Goal: Check status: Check status

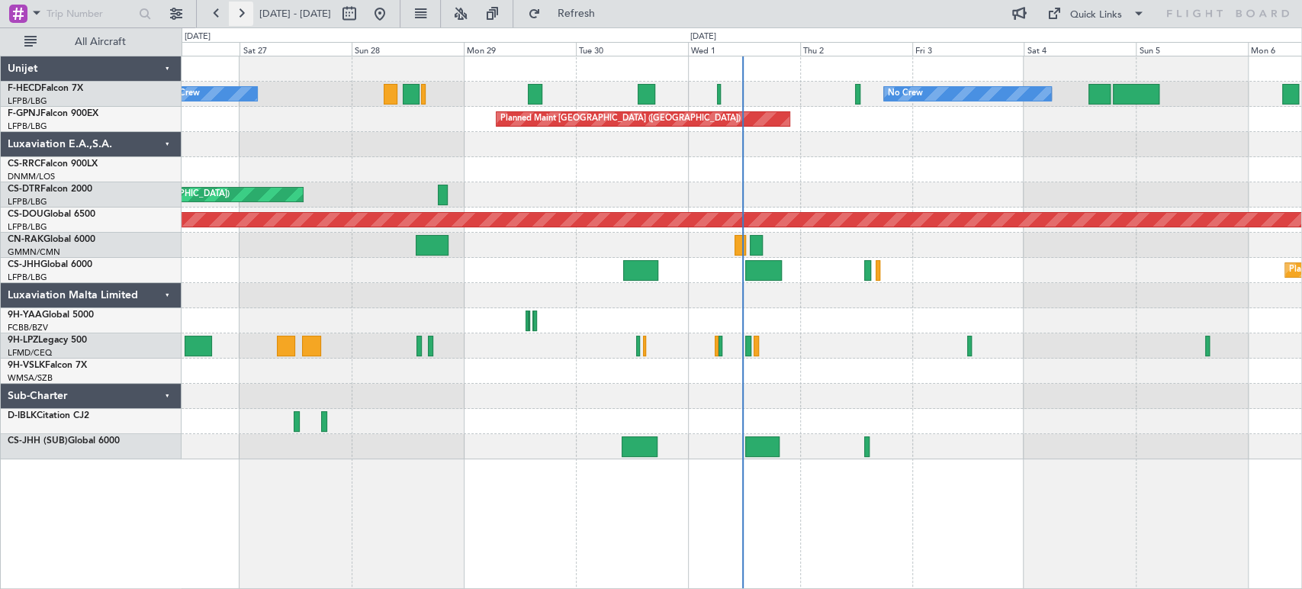
click at [244, 14] on button at bounding box center [241, 14] width 24 height 24
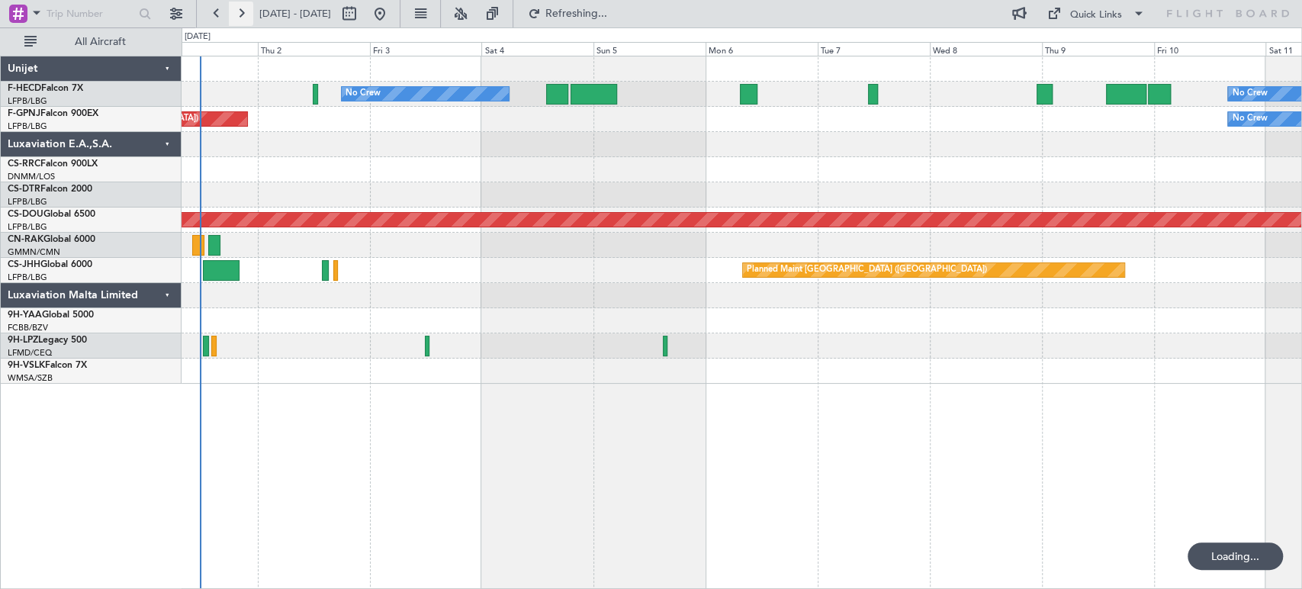
click at [244, 14] on button at bounding box center [241, 14] width 24 height 24
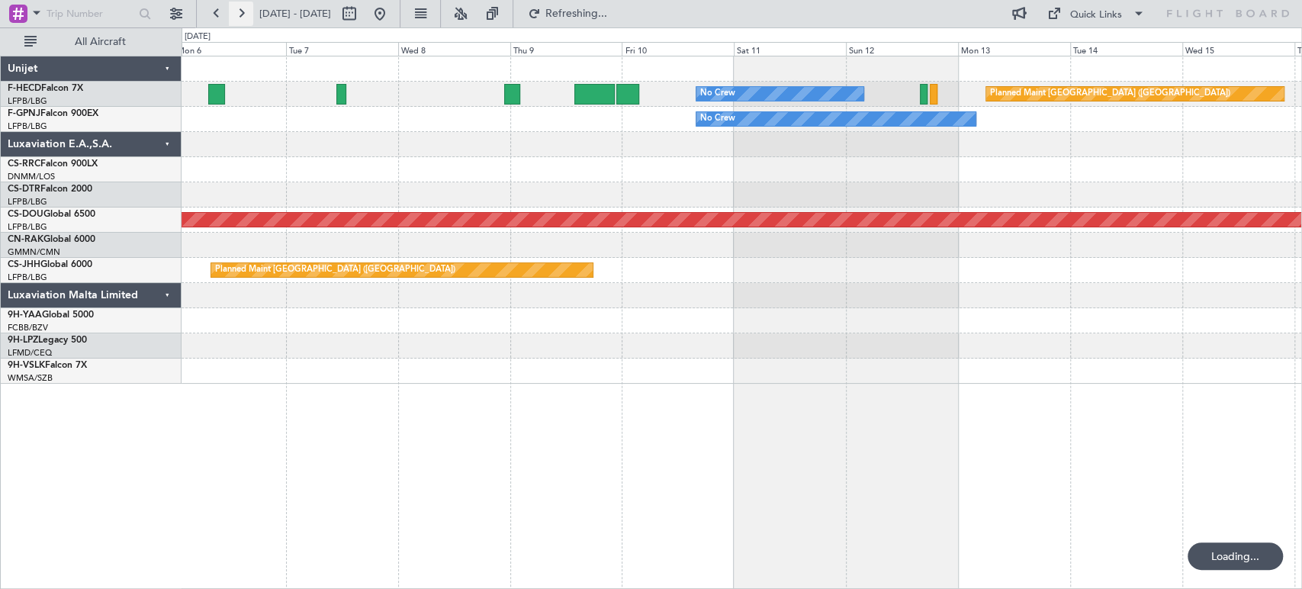
click at [244, 14] on button at bounding box center [241, 14] width 24 height 24
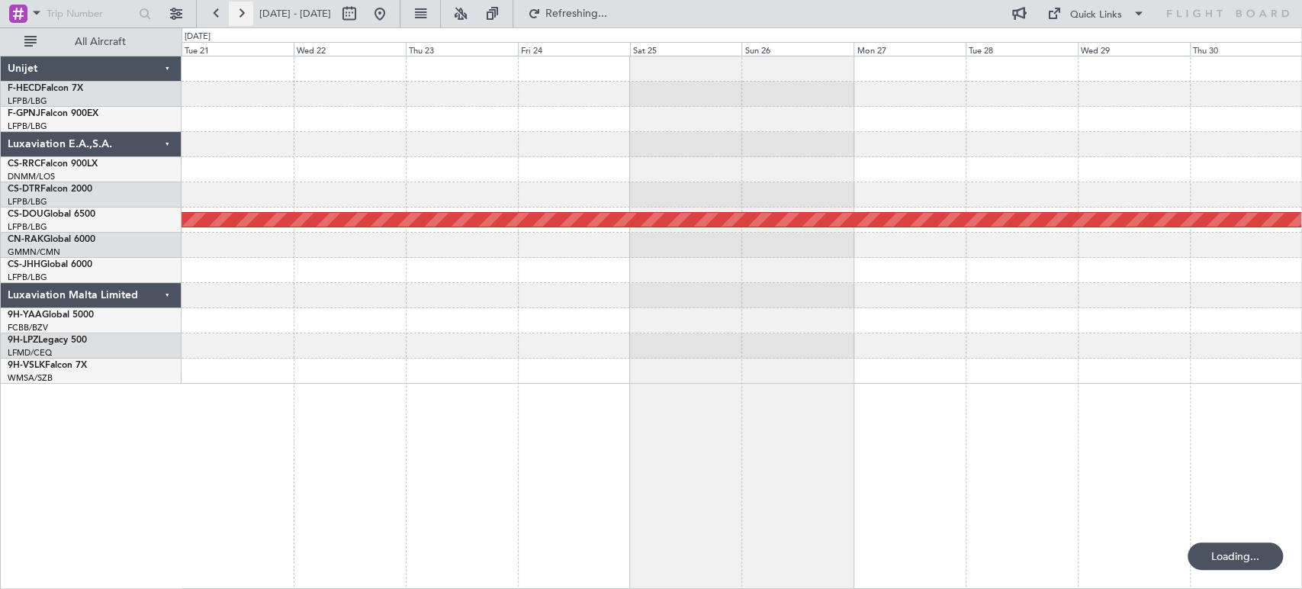
click at [244, 14] on button at bounding box center [241, 14] width 24 height 24
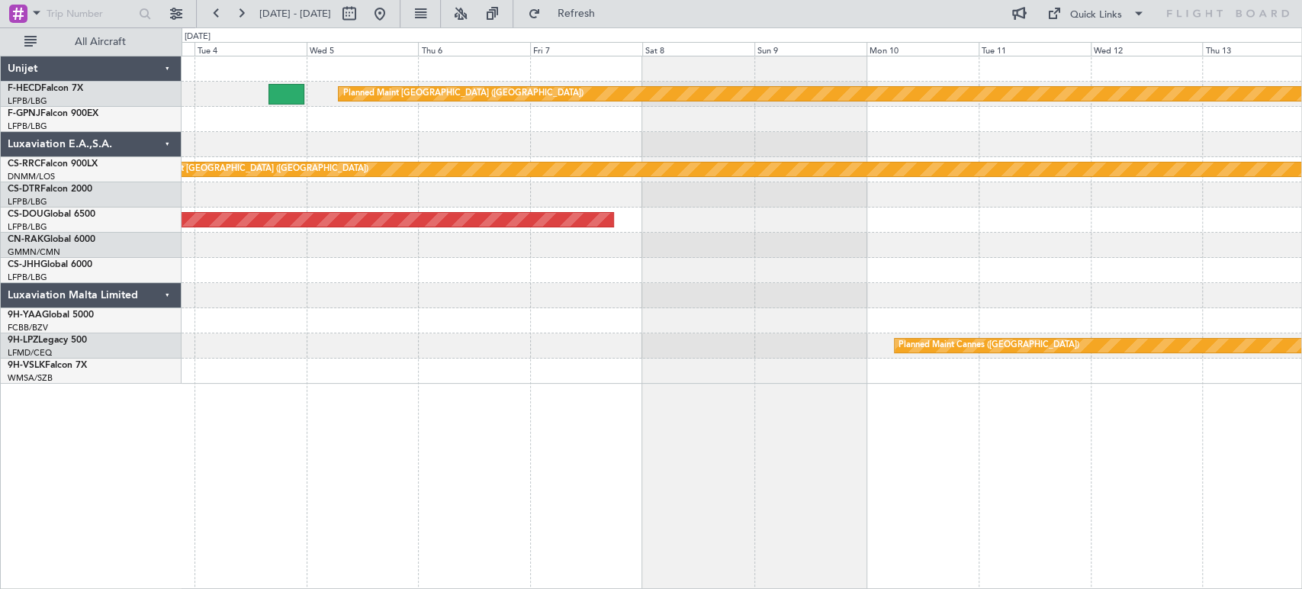
click at [609, 128] on div "Planned Maint Paris (Le Bourget) Planned Maint Paris (Le Bourget) Planned Maint…" at bounding box center [742, 219] width 1120 height 327
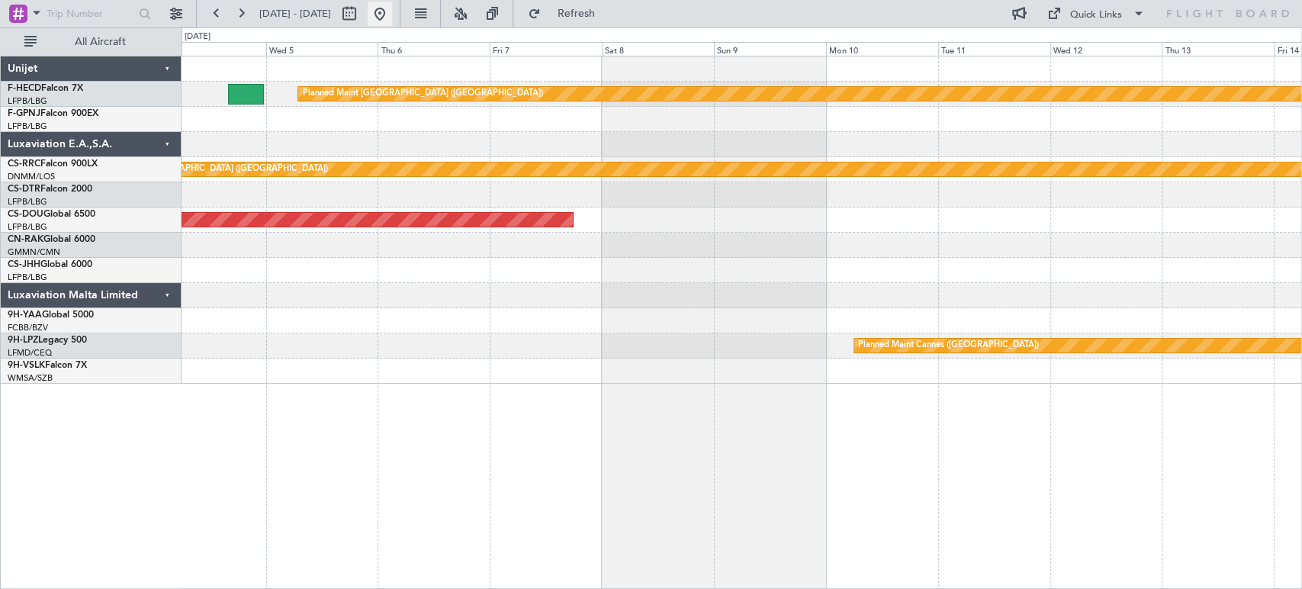
click at [392, 8] on button at bounding box center [380, 14] width 24 height 24
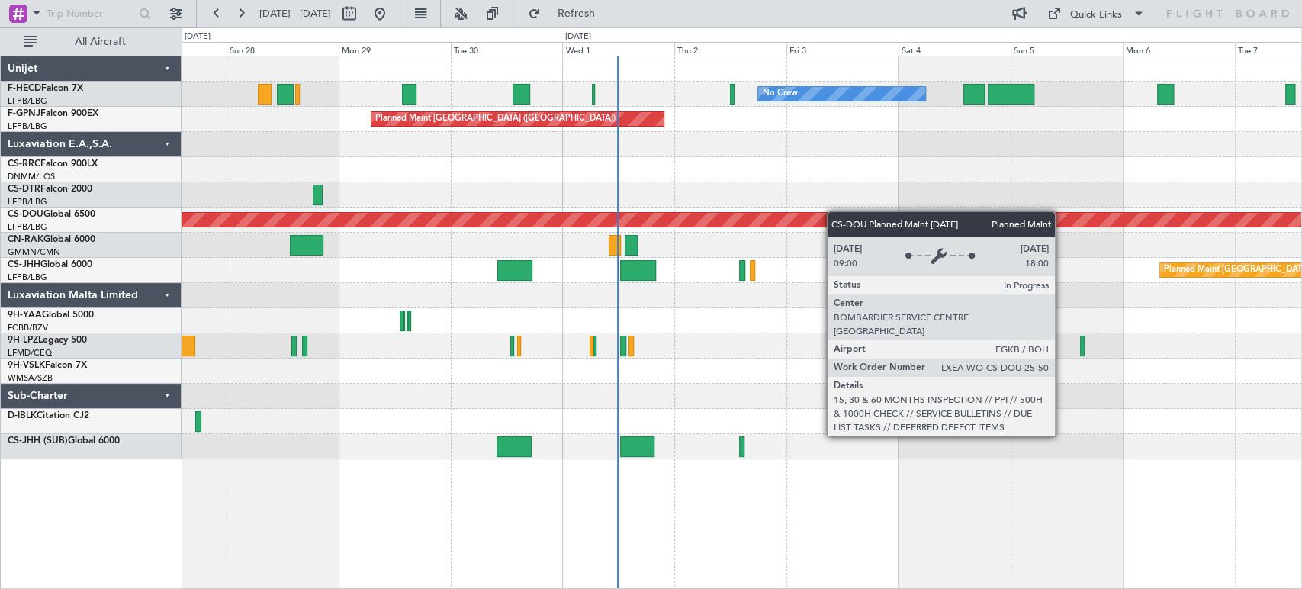
click at [546, 236] on div "No Crew No Crew Planned Maint Paris (Le Bourget) No Crew Planned Maint Paris (L…" at bounding box center [742, 257] width 1120 height 403
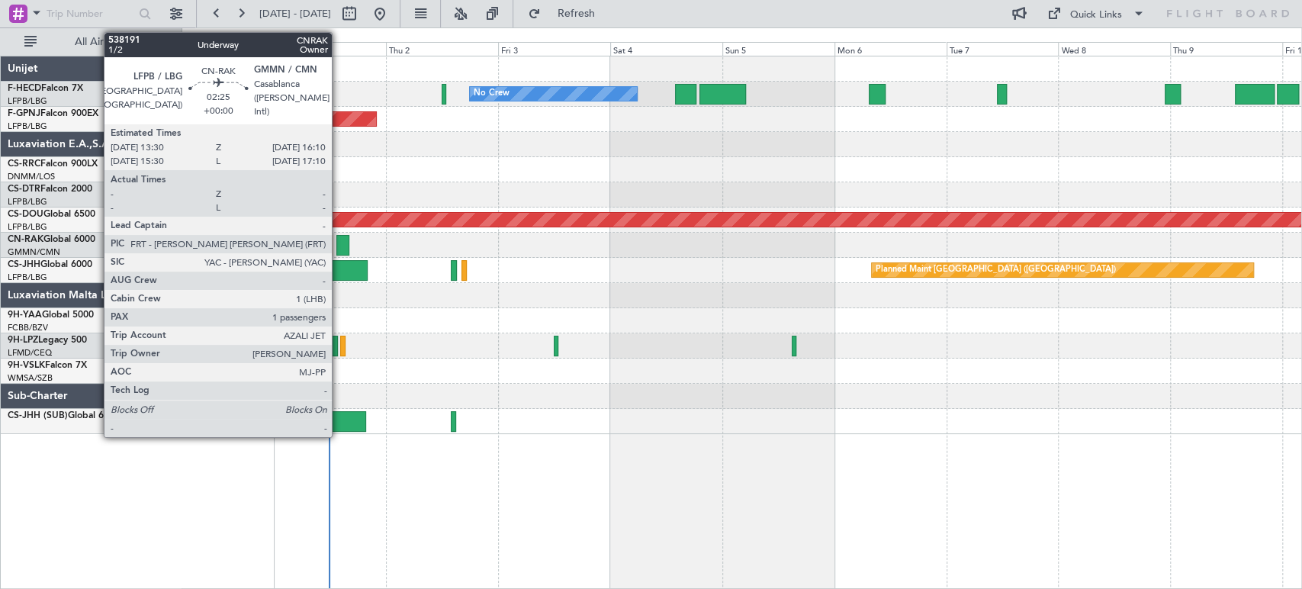
click at [339, 245] on div at bounding box center [342, 245] width 13 height 21
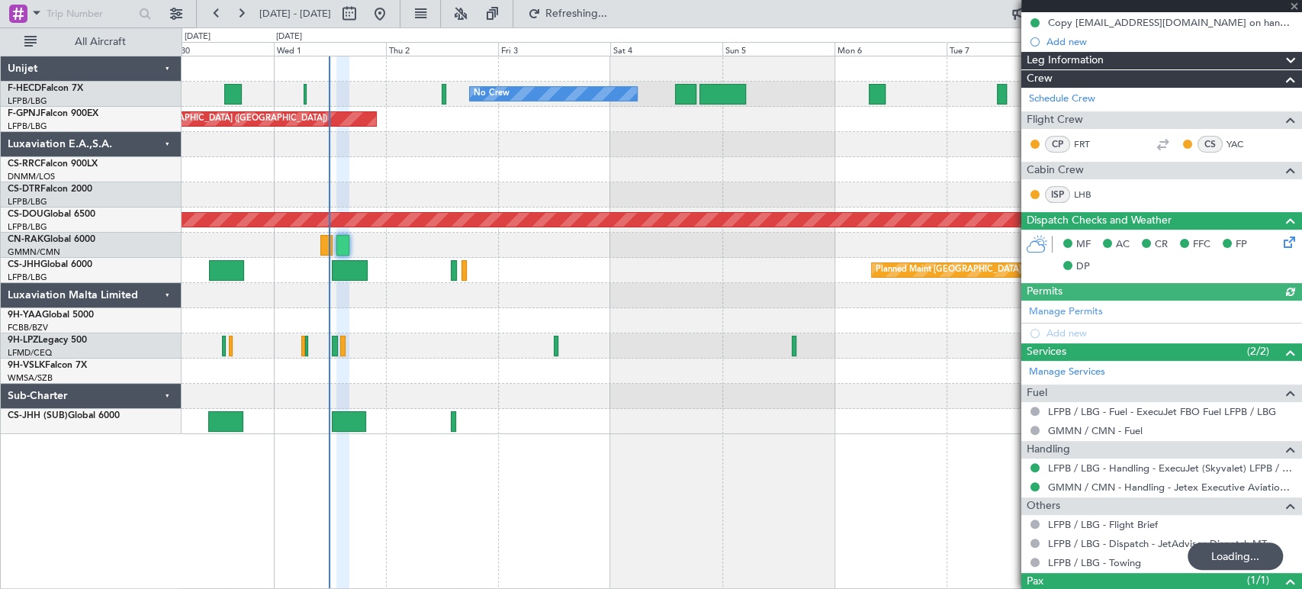
scroll to position [250, 0]
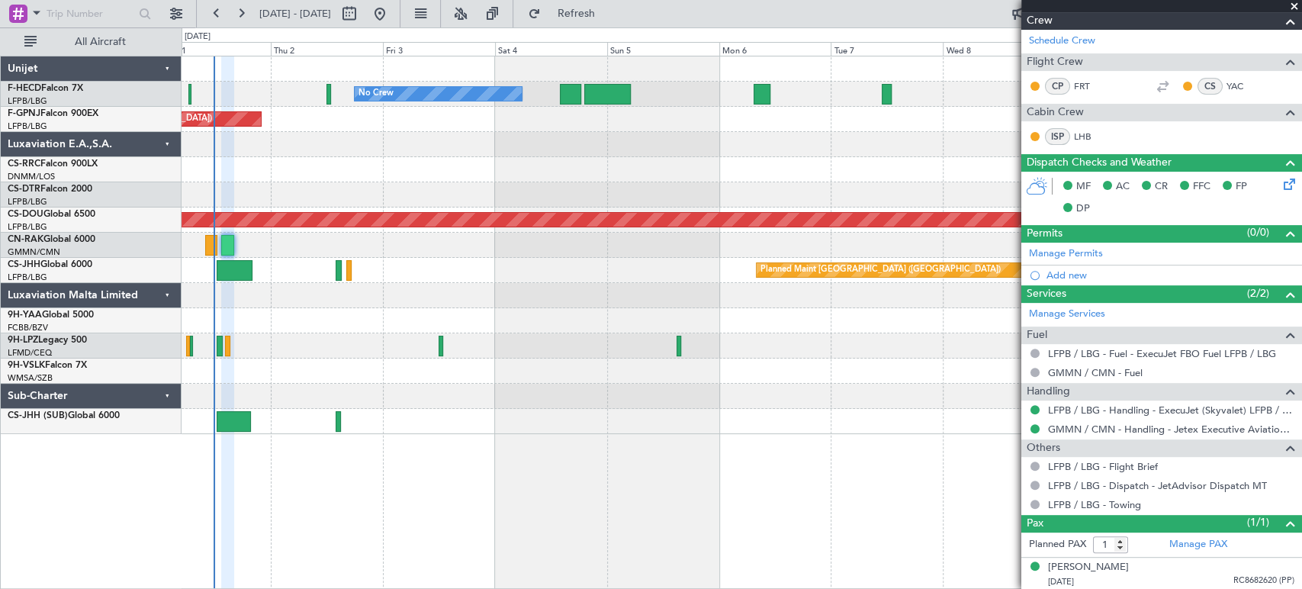
click at [494, 333] on div at bounding box center [742, 345] width 1120 height 25
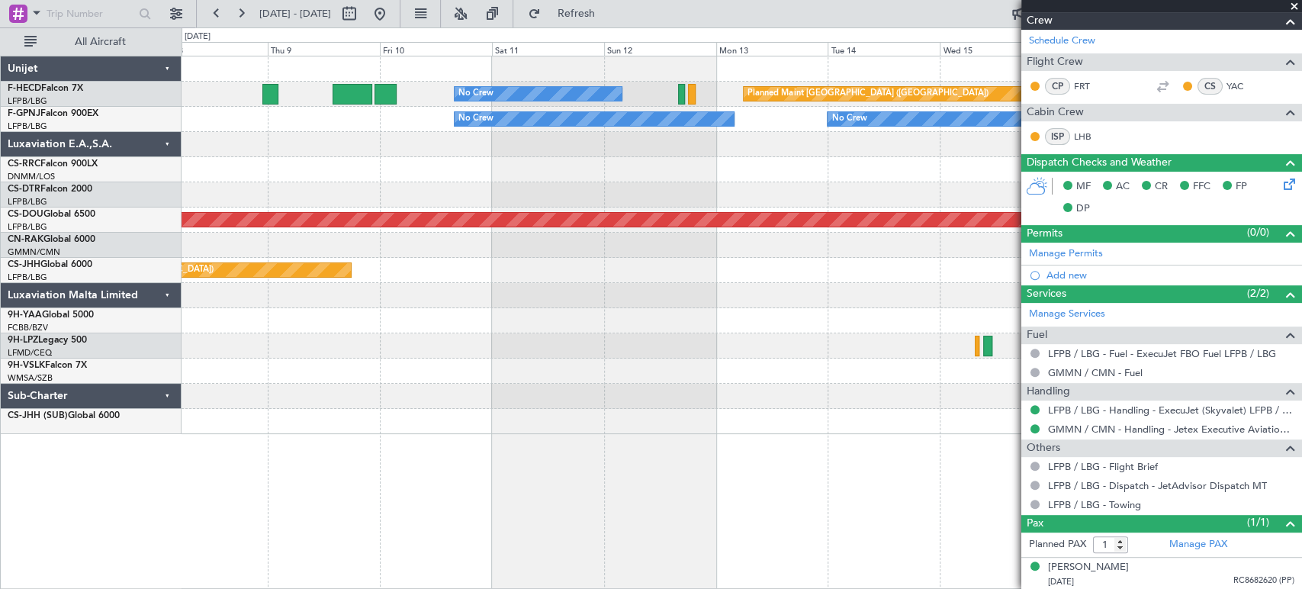
click at [0, 150] on html "02 Oct 2025 - 12 Oct 2025 Refresh Quick Links All Aircraft No Crew Planned Main…" at bounding box center [651, 294] width 1302 height 589
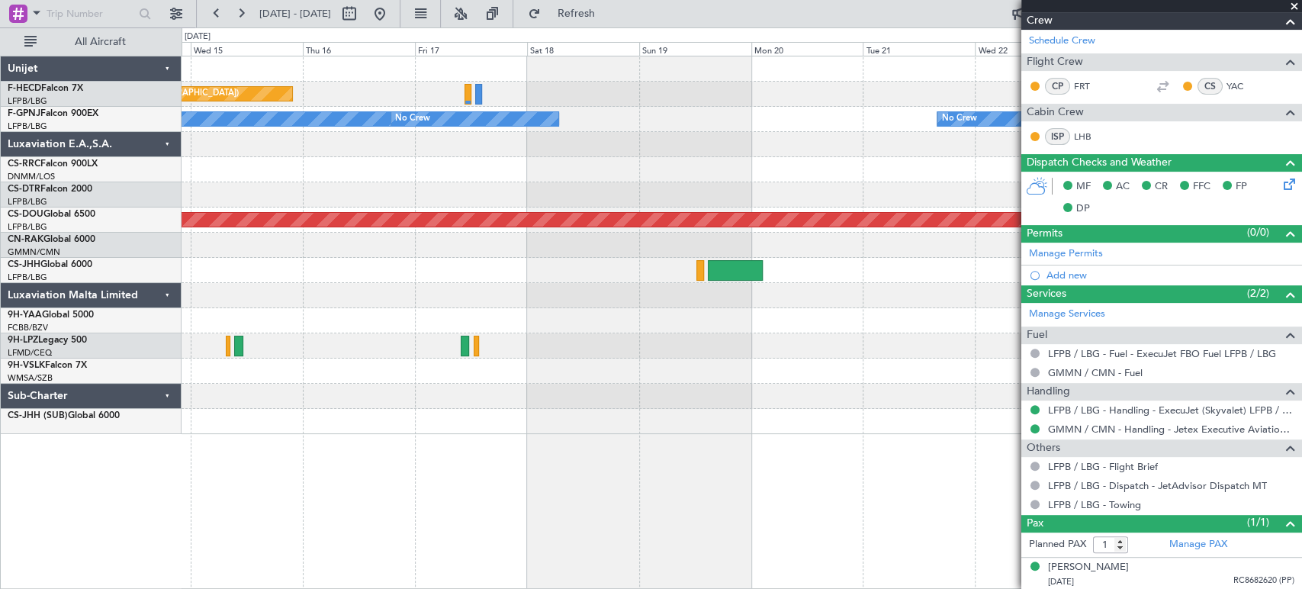
click at [0, 179] on html "02 Oct 2025 - 12 Oct 2025 Refresh Quick Links All Aircraft Planned Maint Paris …" at bounding box center [651, 294] width 1302 height 589
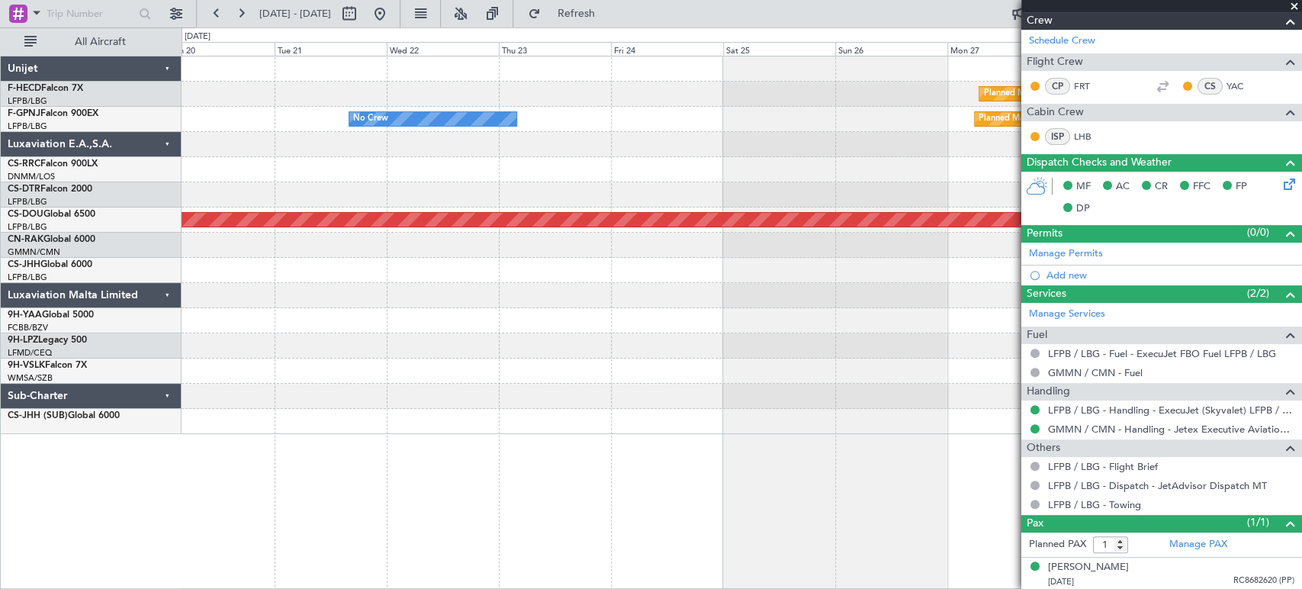
click at [0, 160] on html "02 Oct 2025 - 12 Oct 2025 Refresh Quick Links All Aircraft Planned Maint Paris …" at bounding box center [651, 294] width 1302 height 589
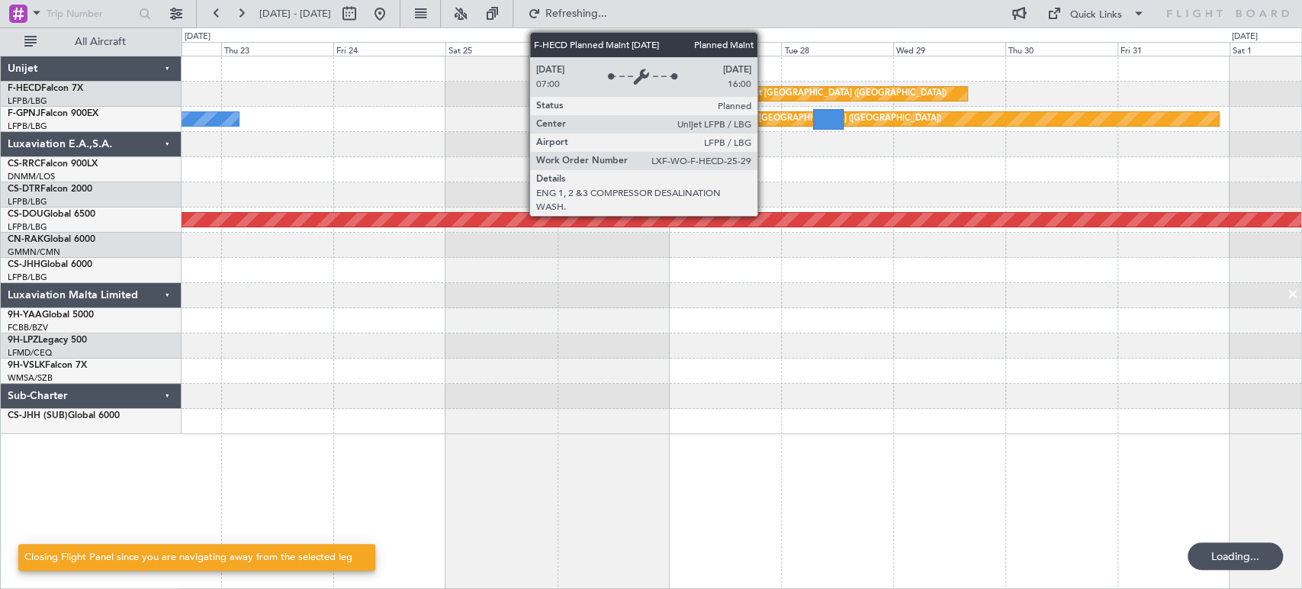
scroll to position [0, 0]
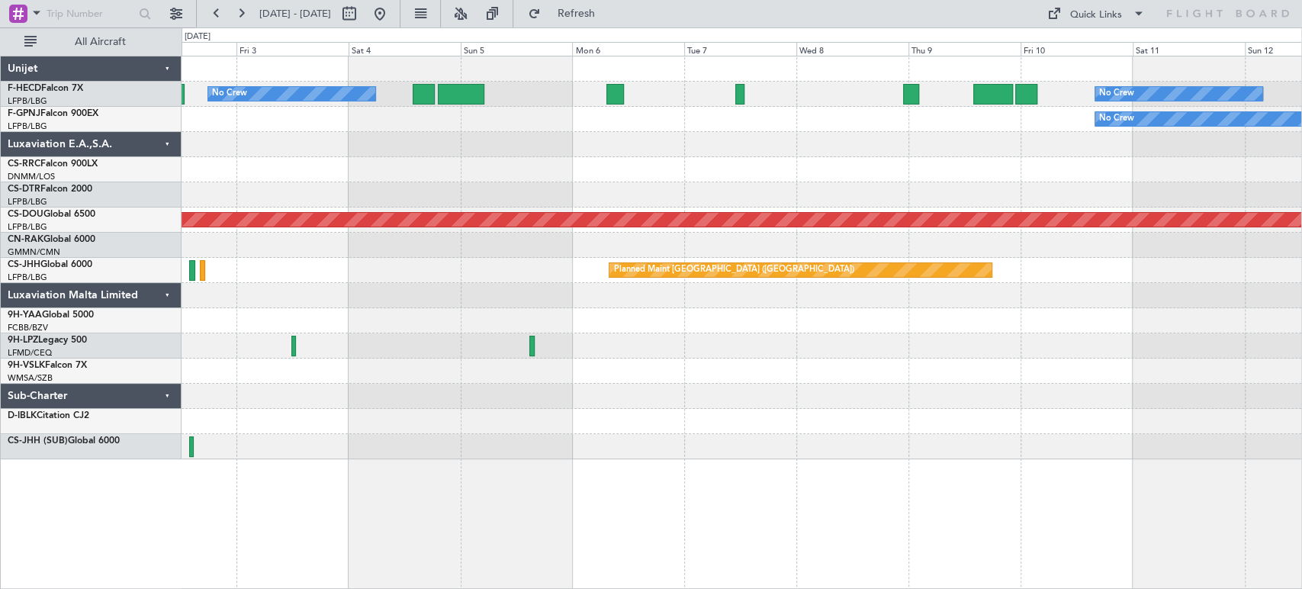
click at [156, 212] on div "No Crew No Crew Planned Maint [GEOGRAPHIC_DATA] ([GEOGRAPHIC_DATA]) No Crew Pla…" at bounding box center [651, 308] width 1302 height 562
click at [532, 160] on div "No Crew No Crew Planned Maint [GEOGRAPHIC_DATA] ([GEOGRAPHIC_DATA]) No Crew Pla…" at bounding box center [742, 257] width 1120 height 403
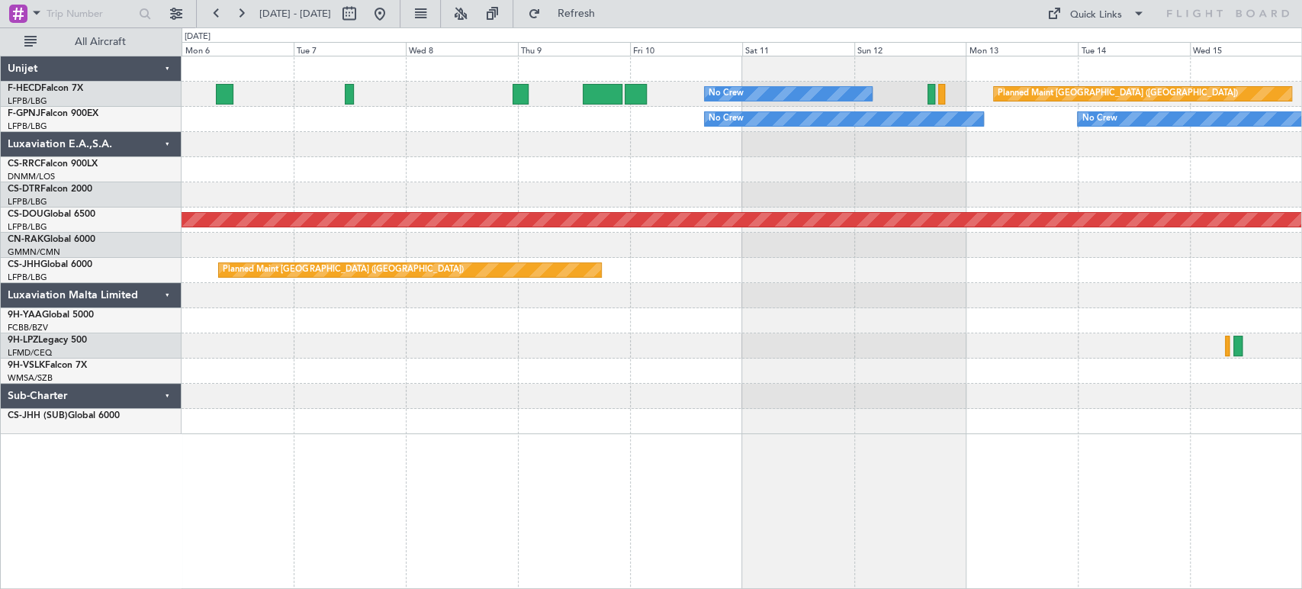
click at [28, 226] on div "No Crew Planned Maint [GEOGRAPHIC_DATA] ([GEOGRAPHIC_DATA]) No Crew No Crew No …" at bounding box center [651, 308] width 1302 height 562
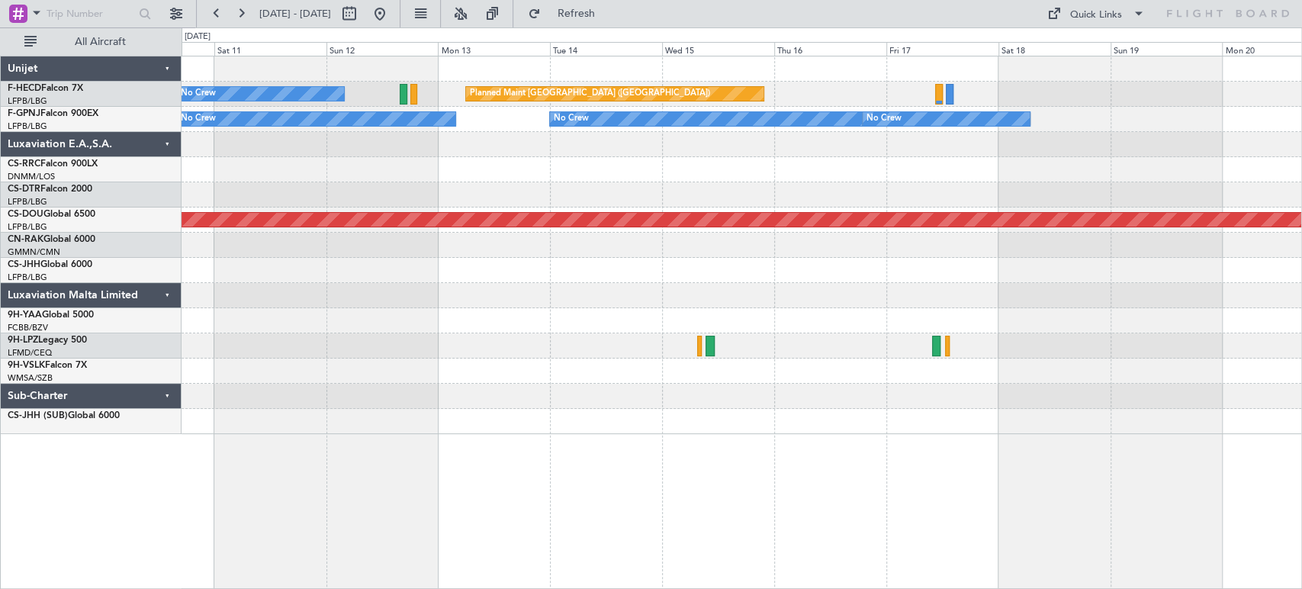
click at [155, 224] on div "No Crew Planned Maint Paris (Le Bourget) No Crew No Crew No Crew Planned Maint …" at bounding box center [651, 308] width 1302 height 562
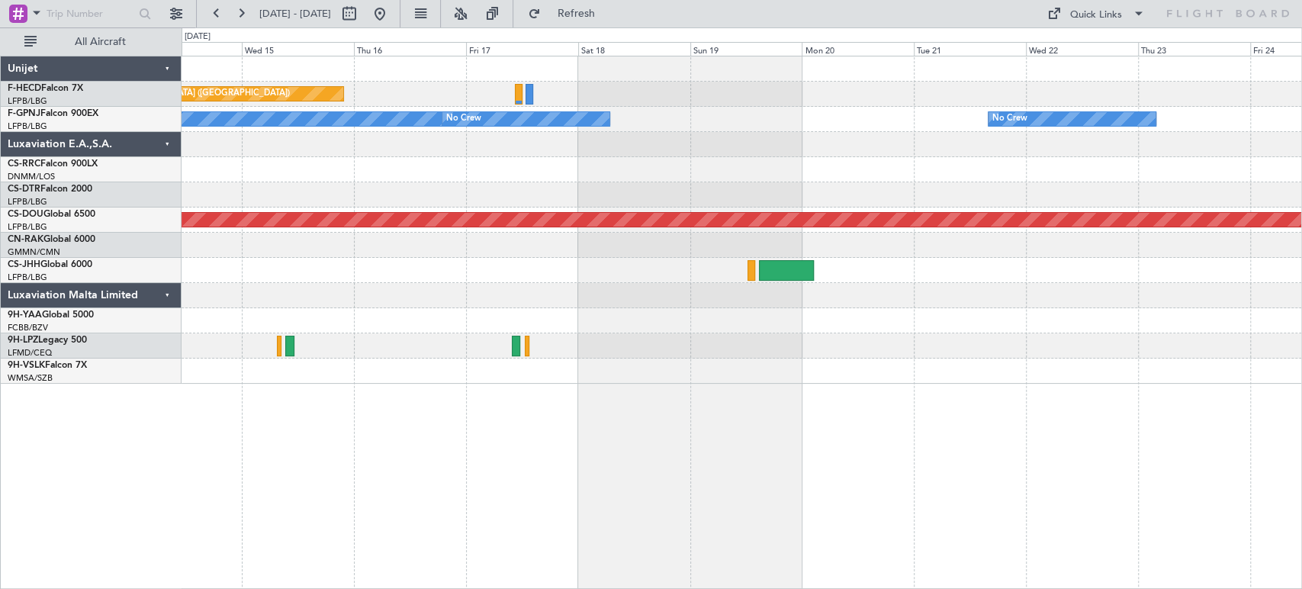
click at [86, 187] on div "Planned Maint Paris (Le Bourget) No Crew No Crew No Crew No Crew No Crew Planne…" at bounding box center [651, 308] width 1302 height 562
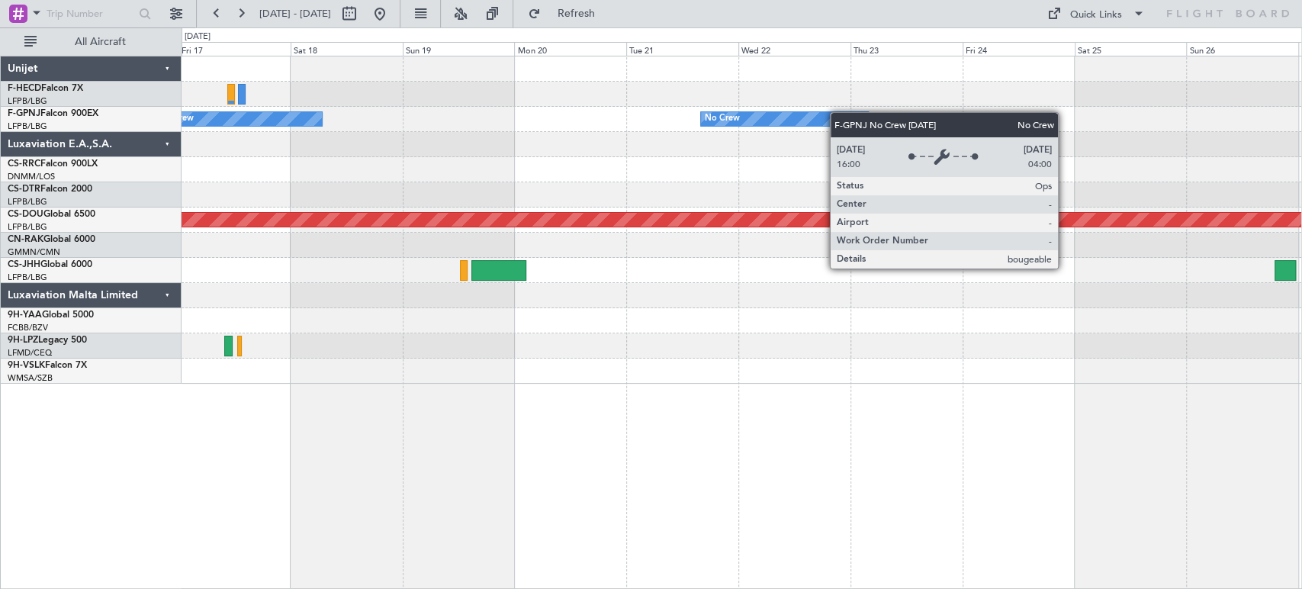
click at [592, 150] on div "Planned Maint Paris (Le Bourget) Planned Maint Paris (Le Bourget) No Crew No Cr…" at bounding box center [742, 219] width 1120 height 327
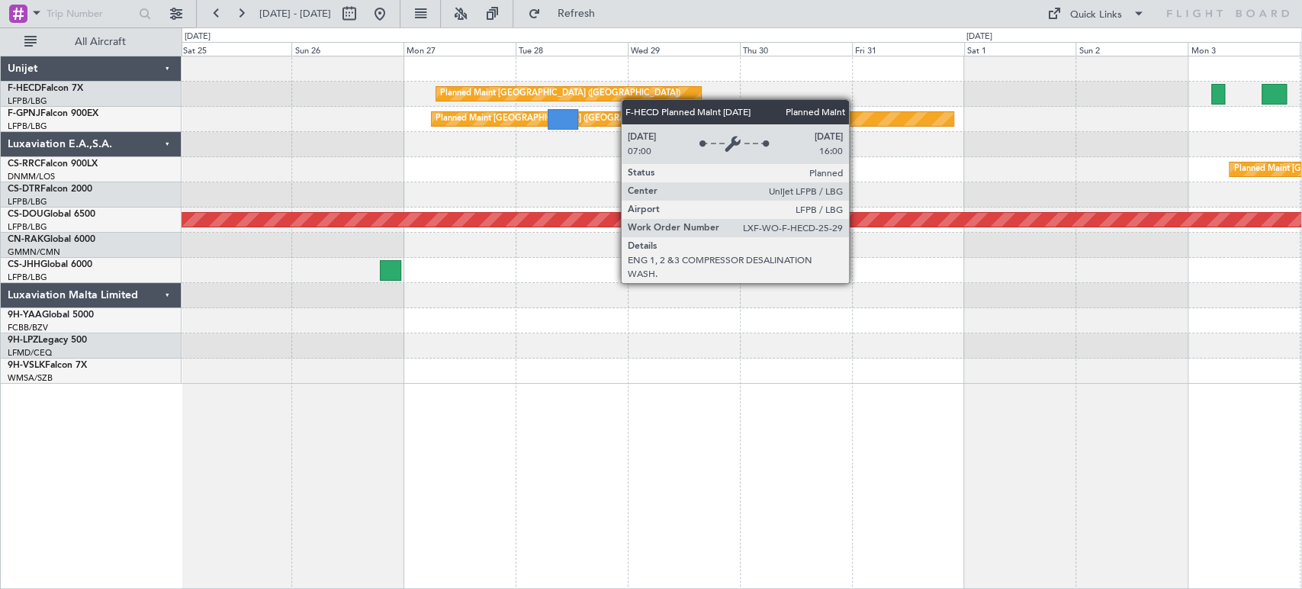
click at [502, 91] on div "Planned Maint Paris (Le Bourget) Planned Maint Paris (Le Bourget)" at bounding box center [742, 94] width 1120 height 25
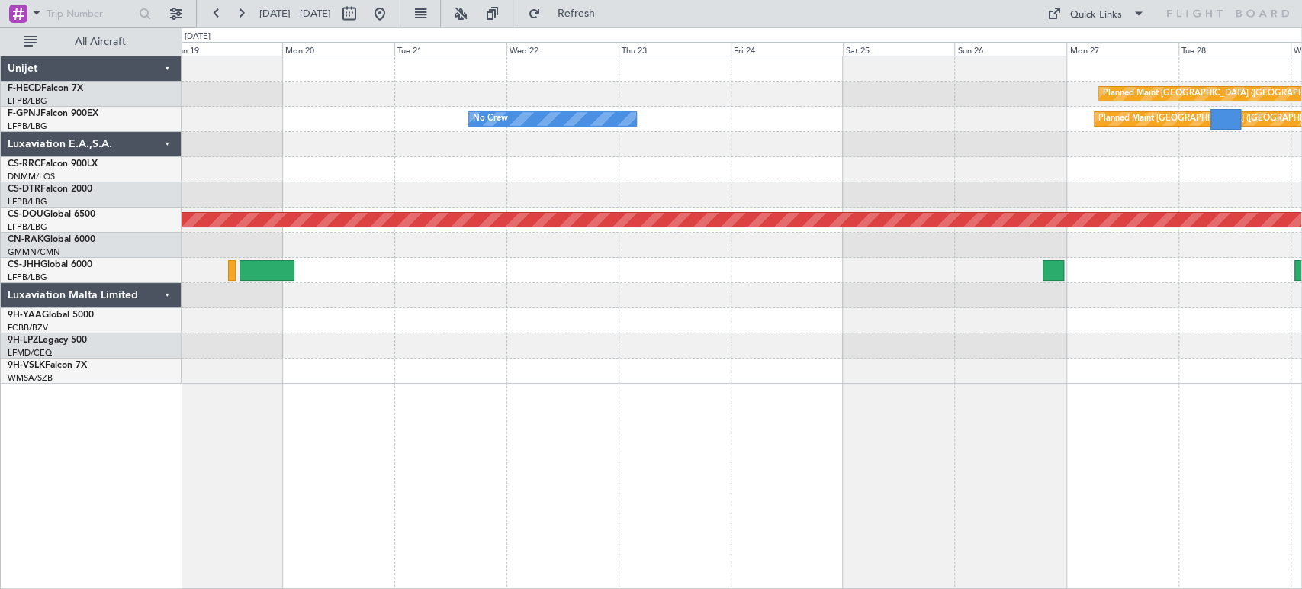
click at [985, 105] on div "Planned Maint [GEOGRAPHIC_DATA] ([GEOGRAPHIC_DATA])" at bounding box center [742, 94] width 1120 height 25
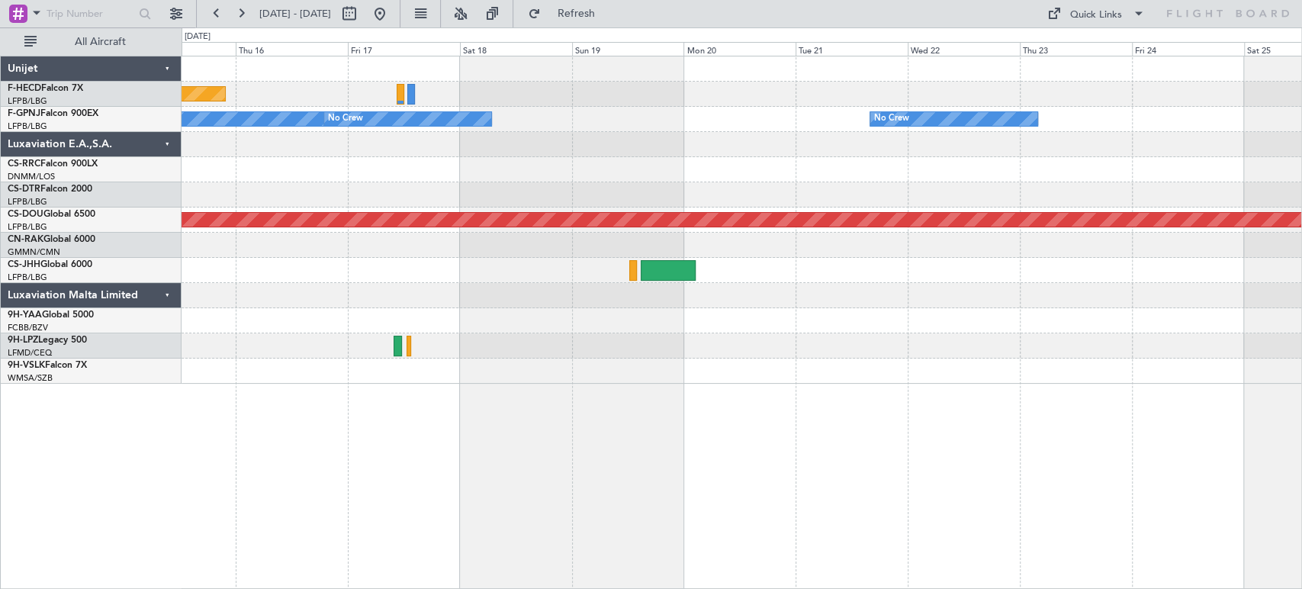
click at [1109, 108] on div "No Crew No Crew No Crew Planned Maint Paris (Le Bourget) No Crew" at bounding box center [742, 119] width 1120 height 25
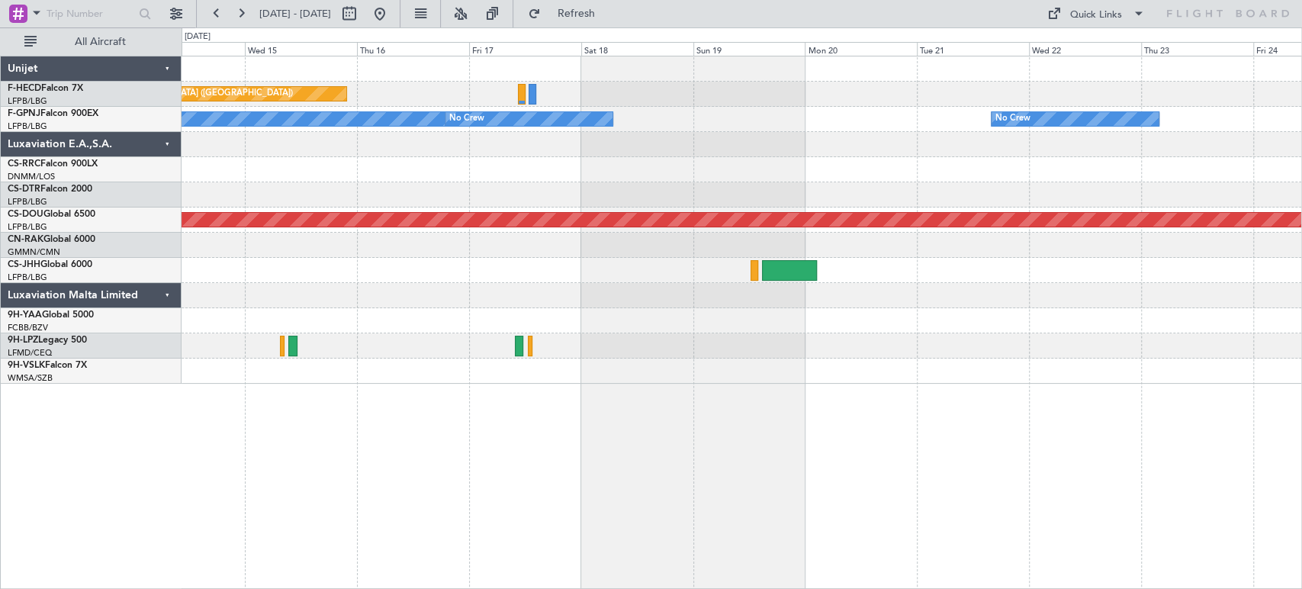
click at [766, 111] on div "No Crew No Crew No Crew No Crew" at bounding box center [742, 119] width 1120 height 25
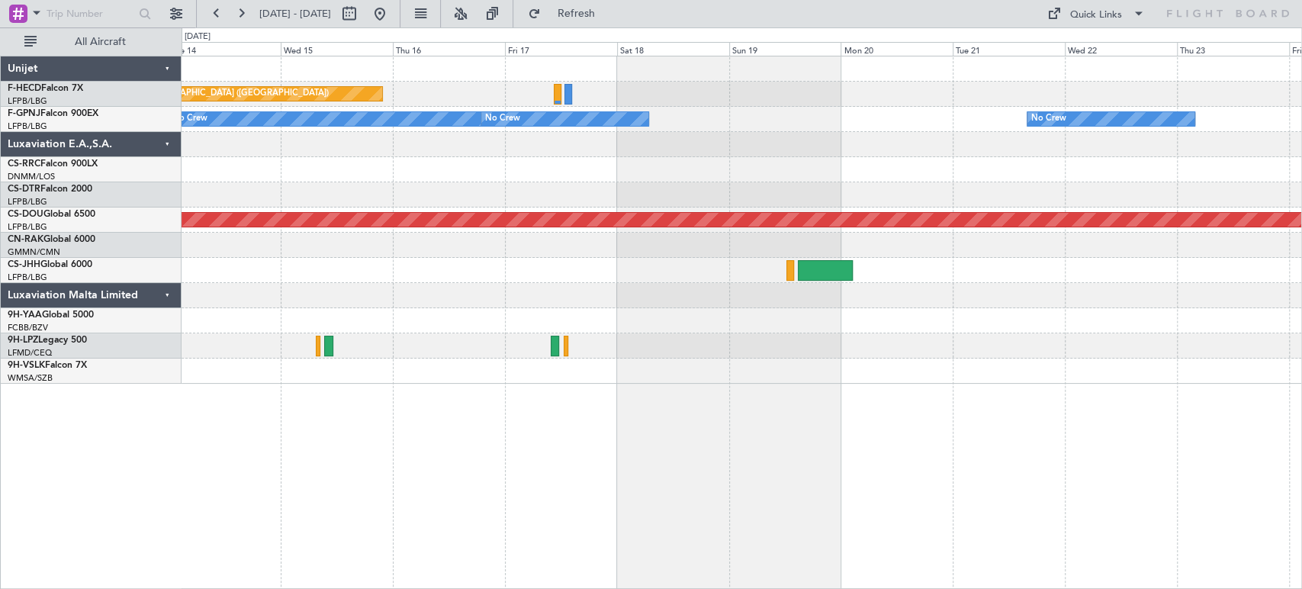
click at [592, 138] on div "Planned Maint Paris (Le Bourget) No Crew No Crew No Crew No Crew No Crew Planne…" at bounding box center [742, 219] width 1120 height 327
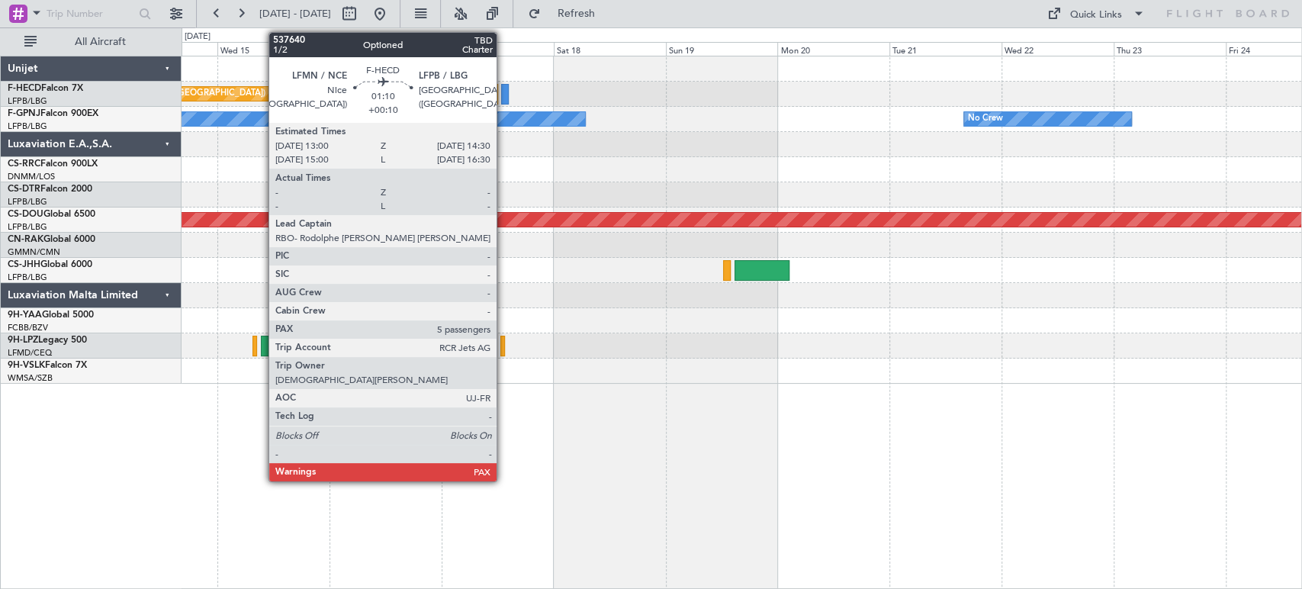
click at [504, 92] on div at bounding box center [505, 94] width 8 height 21
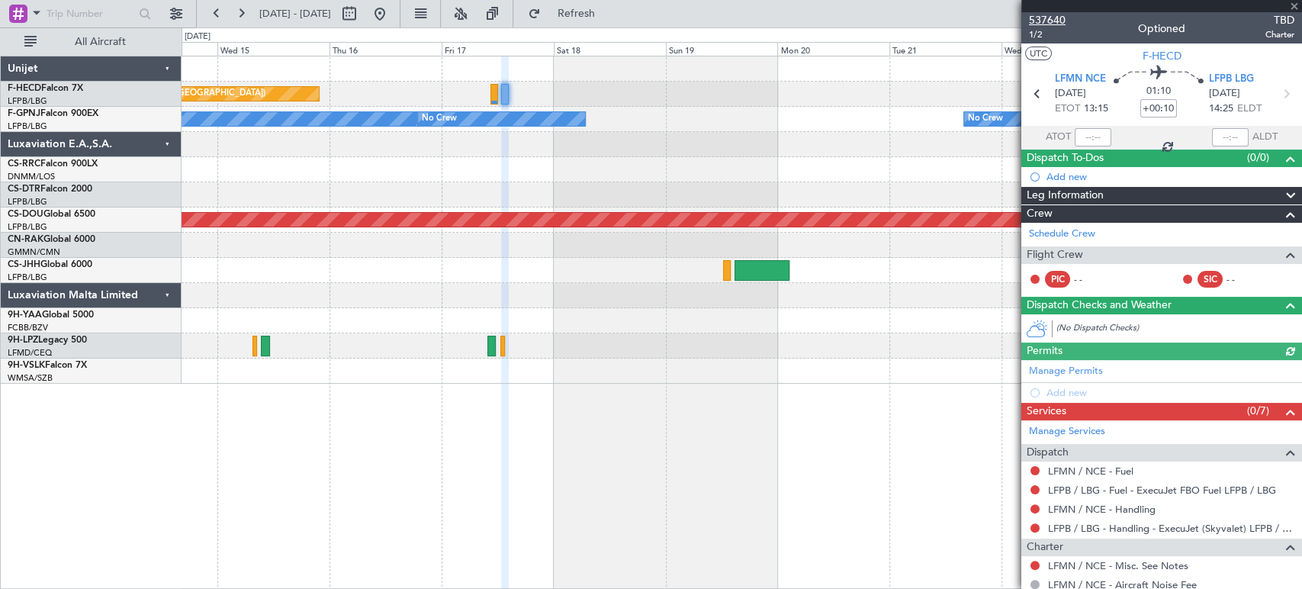
click at [1064, 23] on span "537640" at bounding box center [1047, 20] width 37 height 16
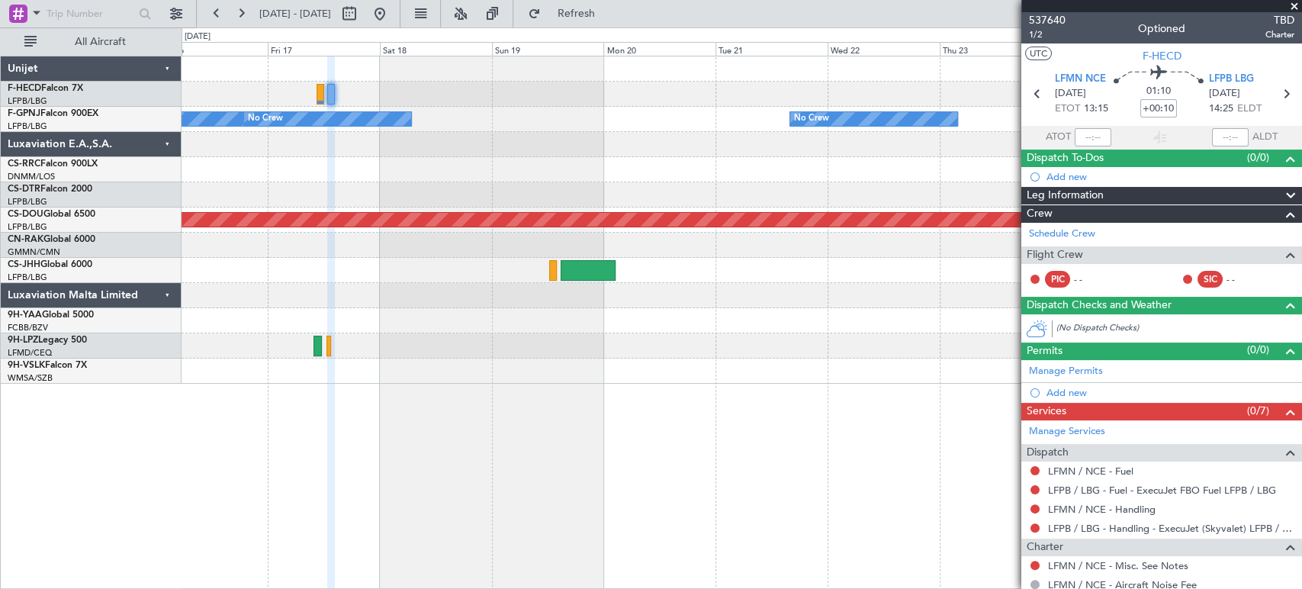
click at [108, 101] on div "Planned Maint Paris (Le Bourget) Planned Maint Paris (Le Bourget) No Crew No Cr…" at bounding box center [651, 308] width 1302 height 562
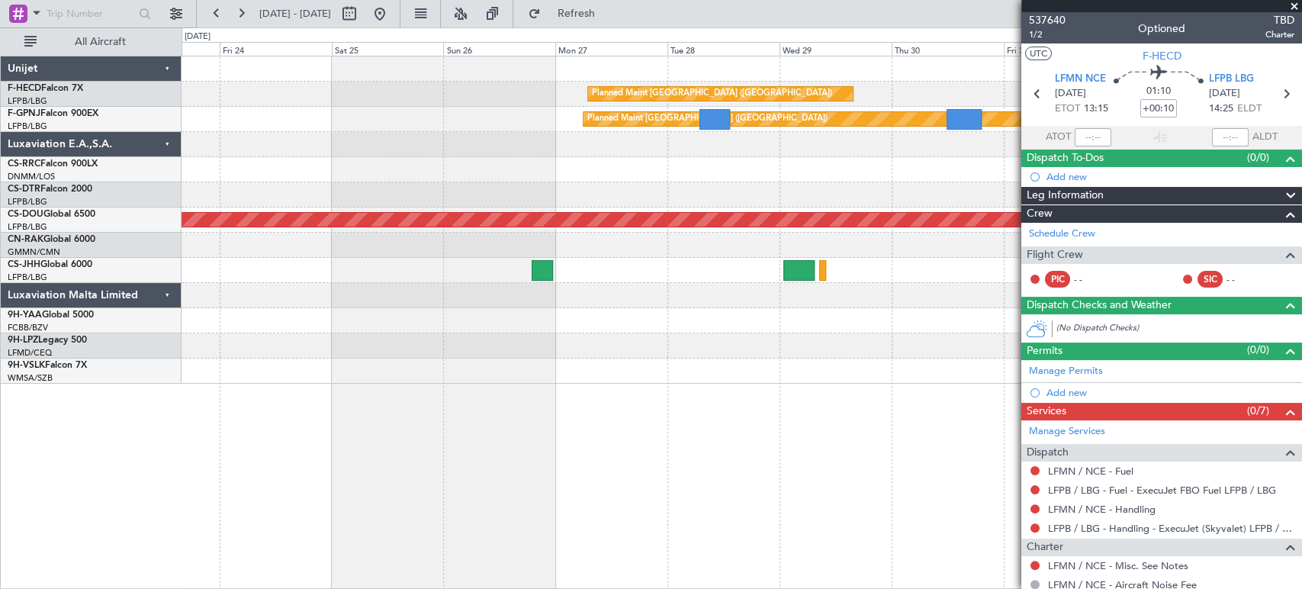
click at [207, 150] on div "Planned Maint Paris (Le Bourget) Planned Maint Paris (Le Bourget) No Crew Plann…" at bounding box center [742, 219] width 1120 height 327
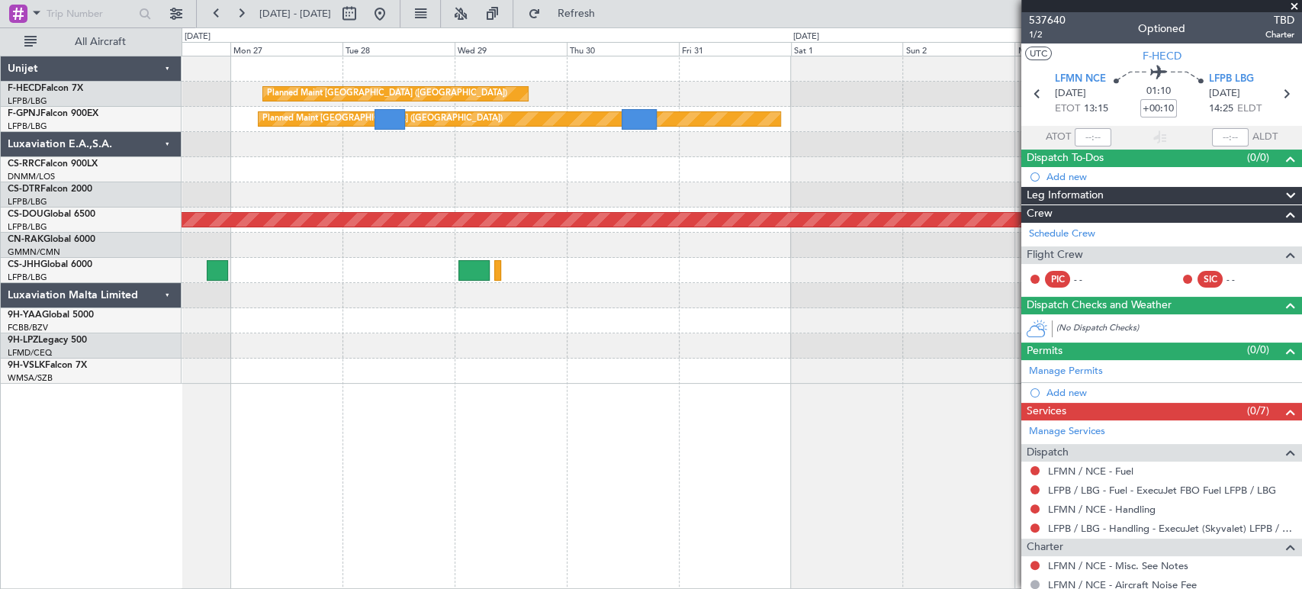
click at [544, 96] on div "Planned Maint Paris (Le Bourget) Planned Maint Paris (Le Bourget)" at bounding box center [742, 94] width 1120 height 25
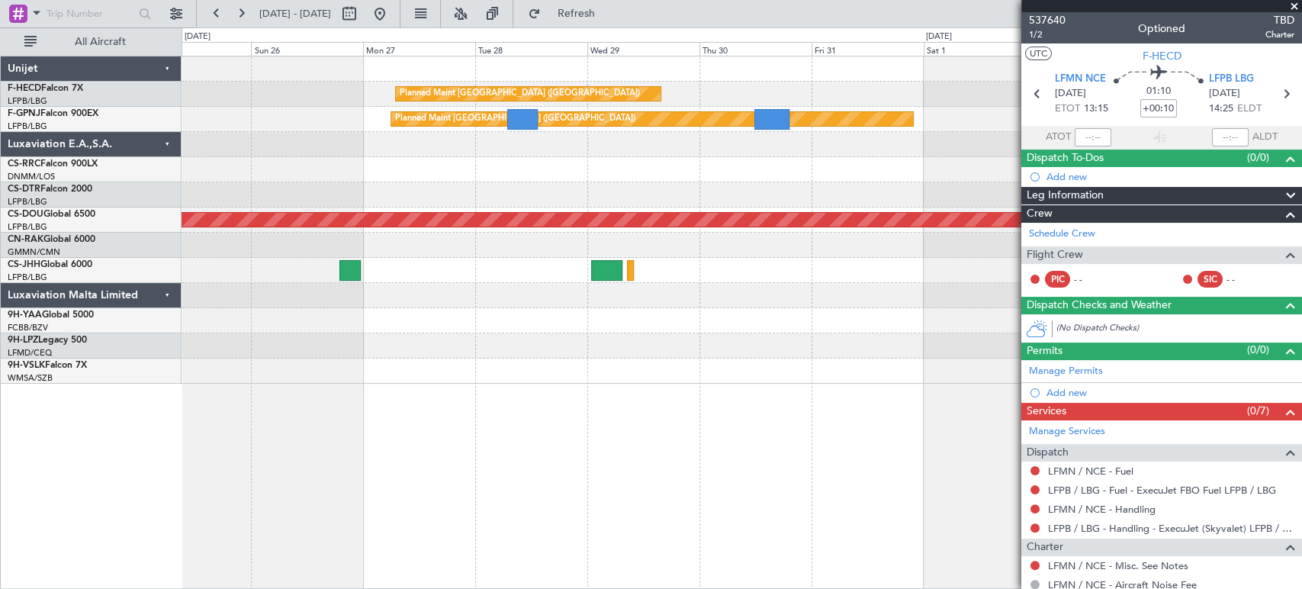
click at [659, 122] on div "Planned Maint [GEOGRAPHIC_DATA] ([GEOGRAPHIC_DATA])" at bounding box center [652, 119] width 522 height 14
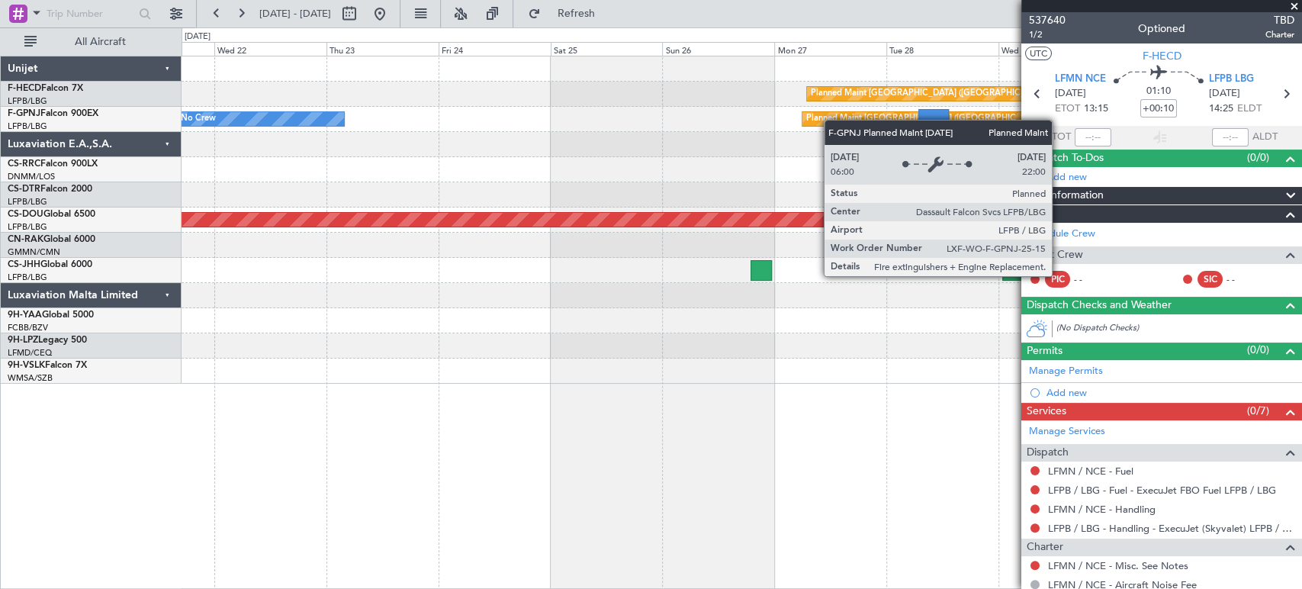
click at [931, 102] on div "Planned Maint Paris (Le Bourget) Planned Maint Paris (Le Bourget) No Crew Plann…" at bounding box center [742, 219] width 1120 height 327
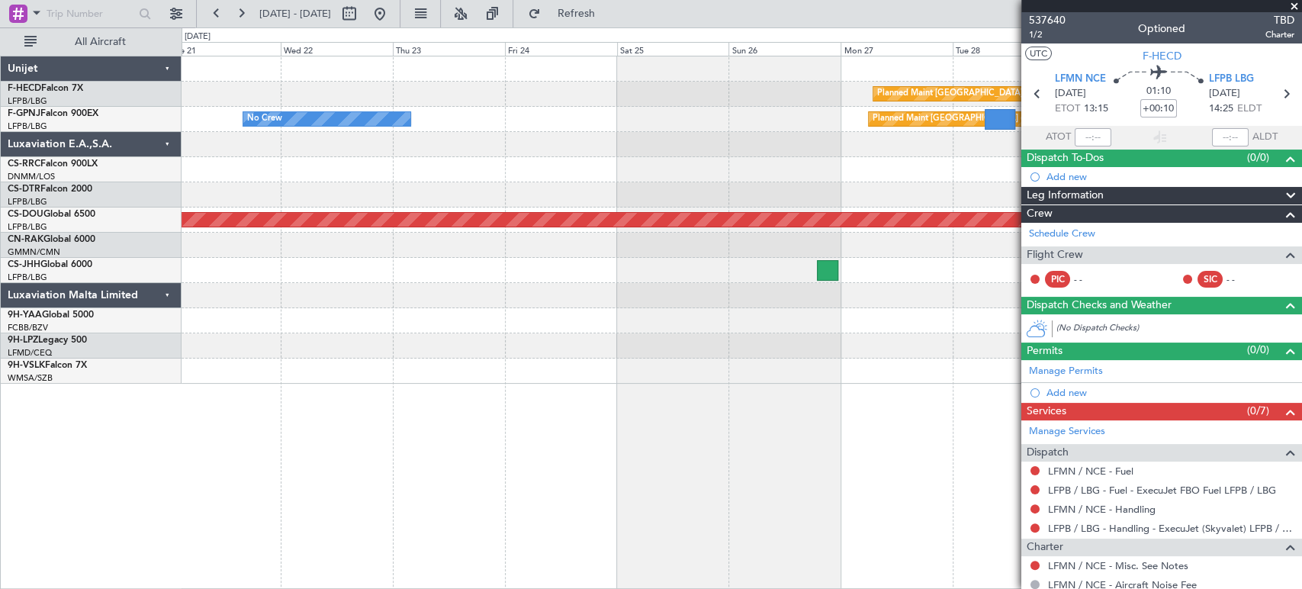
click at [771, 88] on div "Planned Maint [GEOGRAPHIC_DATA] ([GEOGRAPHIC_DATA])" at bounding box center [742, 94] width 1120 height 25
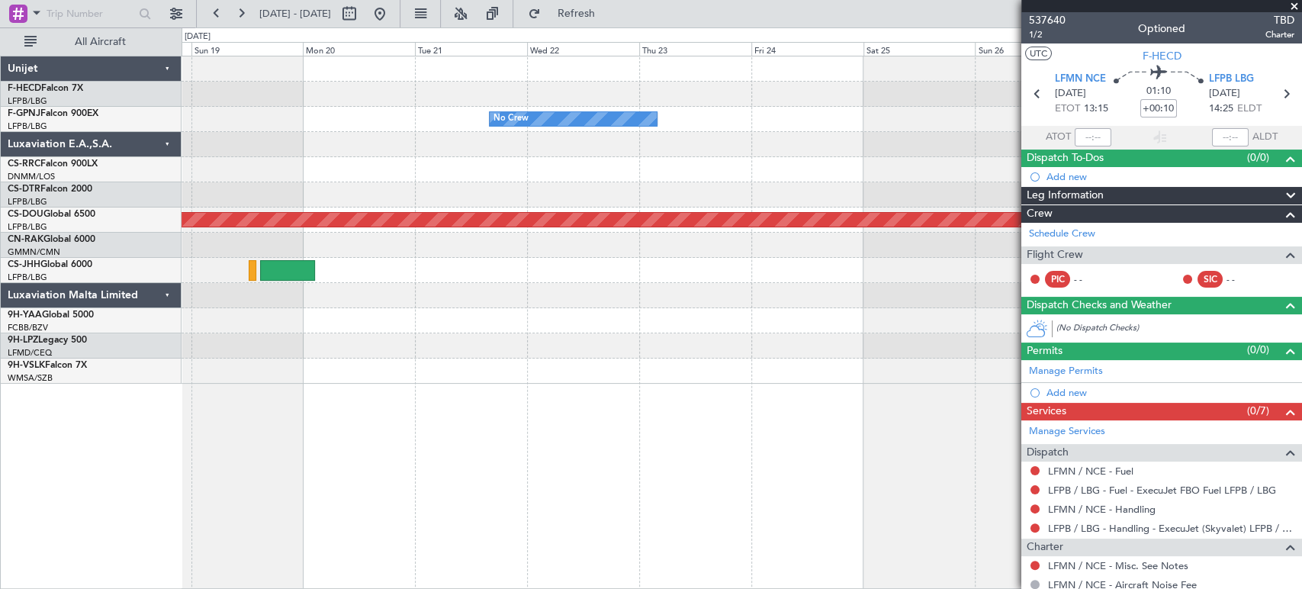
click at [694, 96] on div "Planned Maint [GEOGRAPHIC_DATA] ([GEOGRAPHIC_DATA])" at bounding box center [742, 94] width 1120 height 25
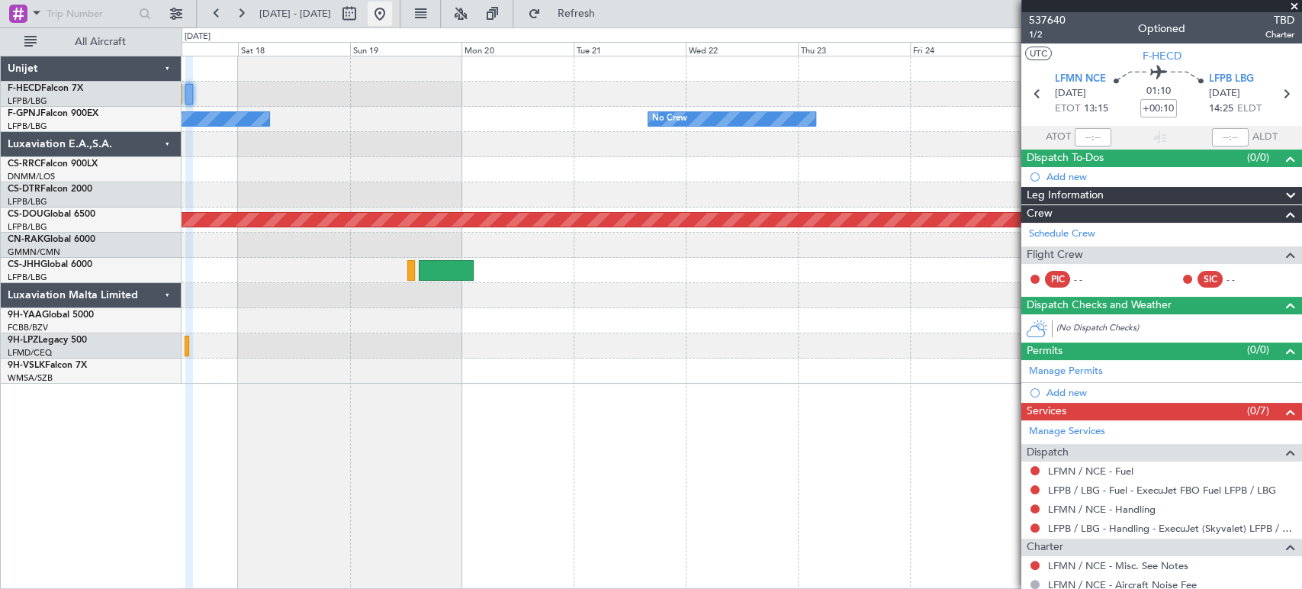
click at [392, 17] on button at bounding box center [380, 14] width 24 height 24
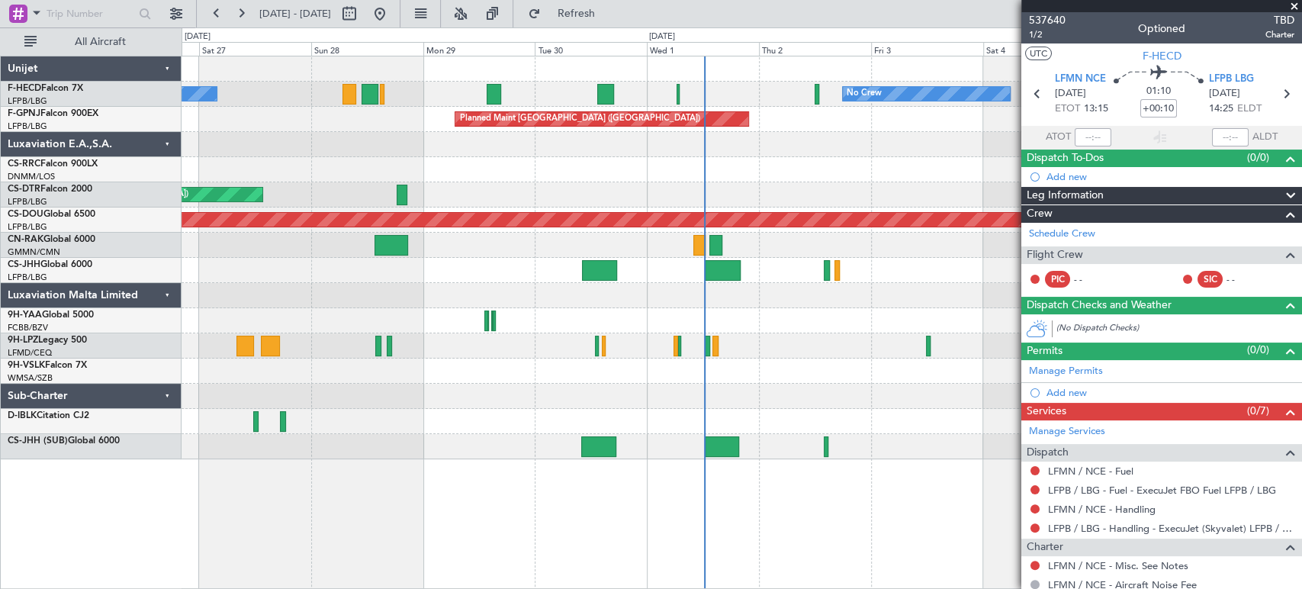
click at [290, 151] on div "No Crew No Crew Planned Maint Paris (Le Bourget) No Crew Planned Maint Paris (L…" at bounding box center [742, 257] width 1120 height 403
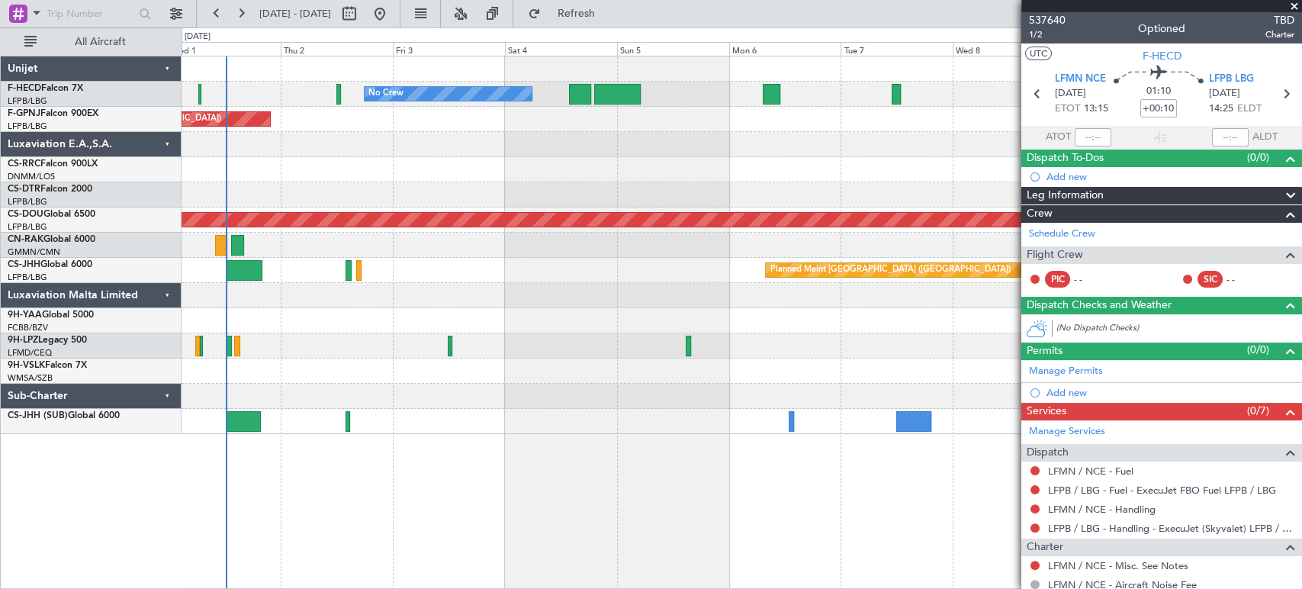
click at [279, 139] on div at bounding box center [742, 144] width 1120 height 25
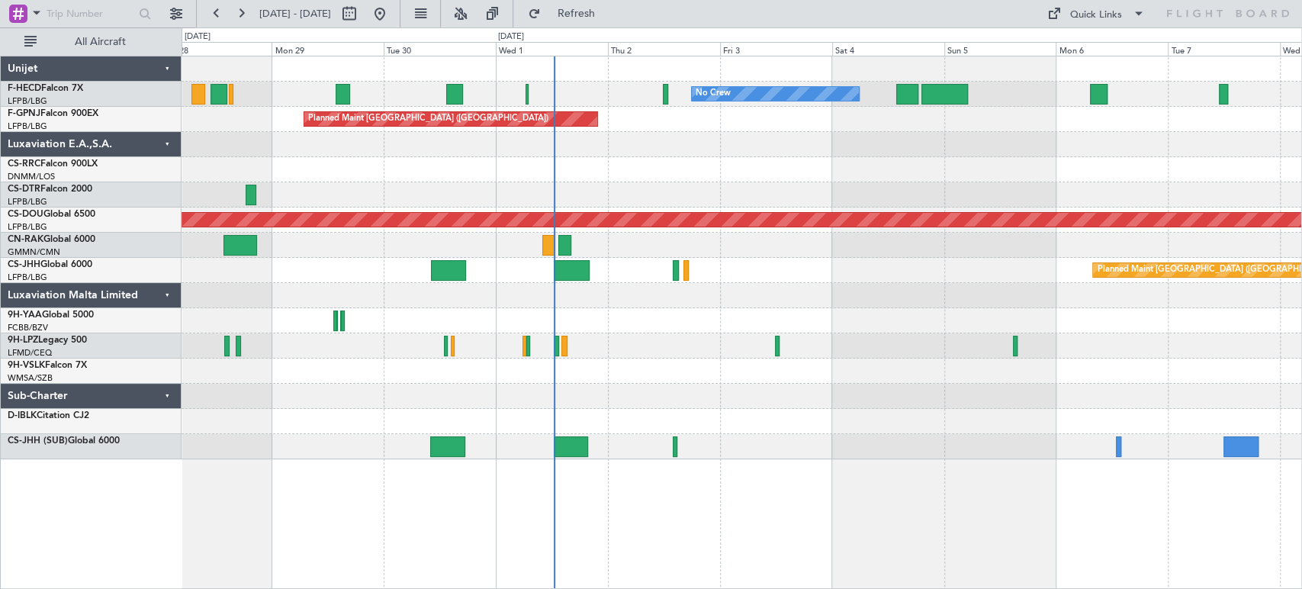
click at [257, 312] on div "No Crew No Crew No Crew Planned Maint [GEOGRAPHIC_DATA] ([GEOGRAPHIC_DATA]) No …" at bounding box center [742, 257] width 1120 height 403
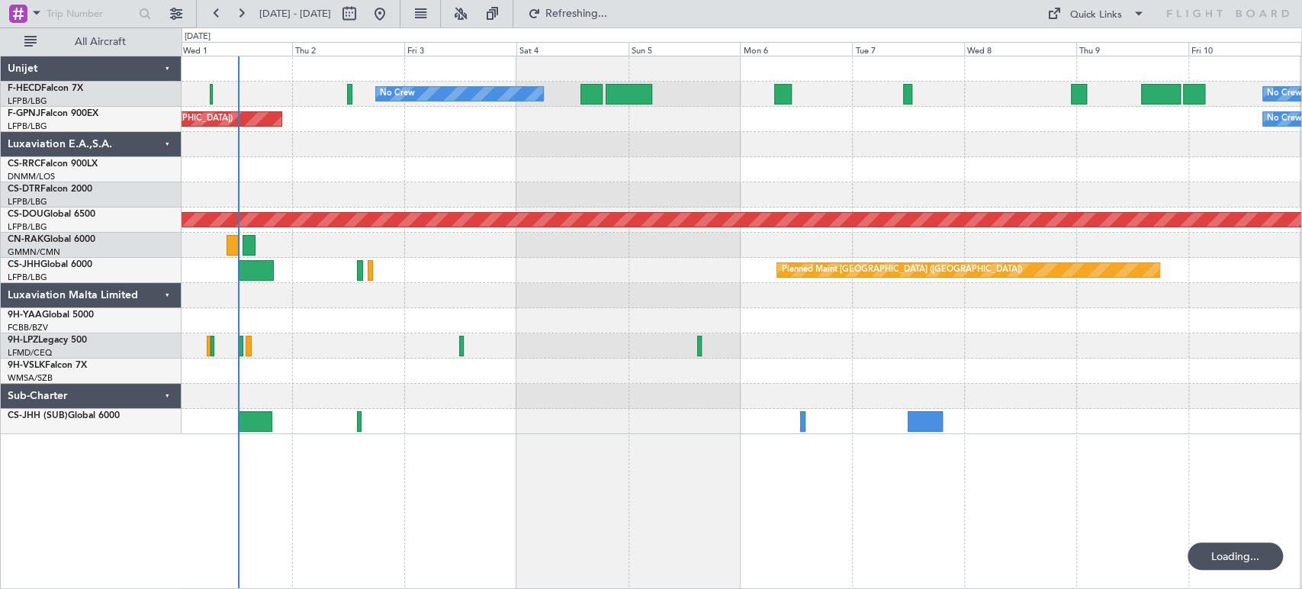
click at [391, 283] on div "No Crew No Crew Planned Maint [GEOGRAPHIC_DATA] ([GEOGRAPHIC_DATA]) Planned Mai…" at bounding box center [742, 245] width 1120 height 378
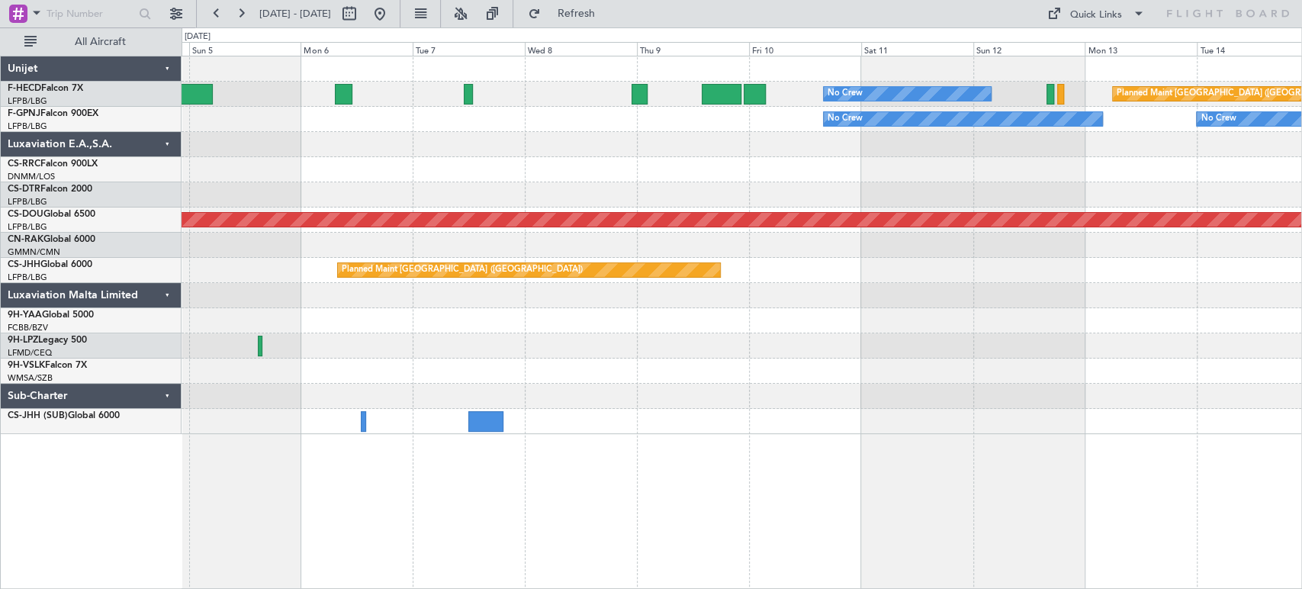
click at [308, 291] on div at bounding box center [742, 295] width 1120 height 25
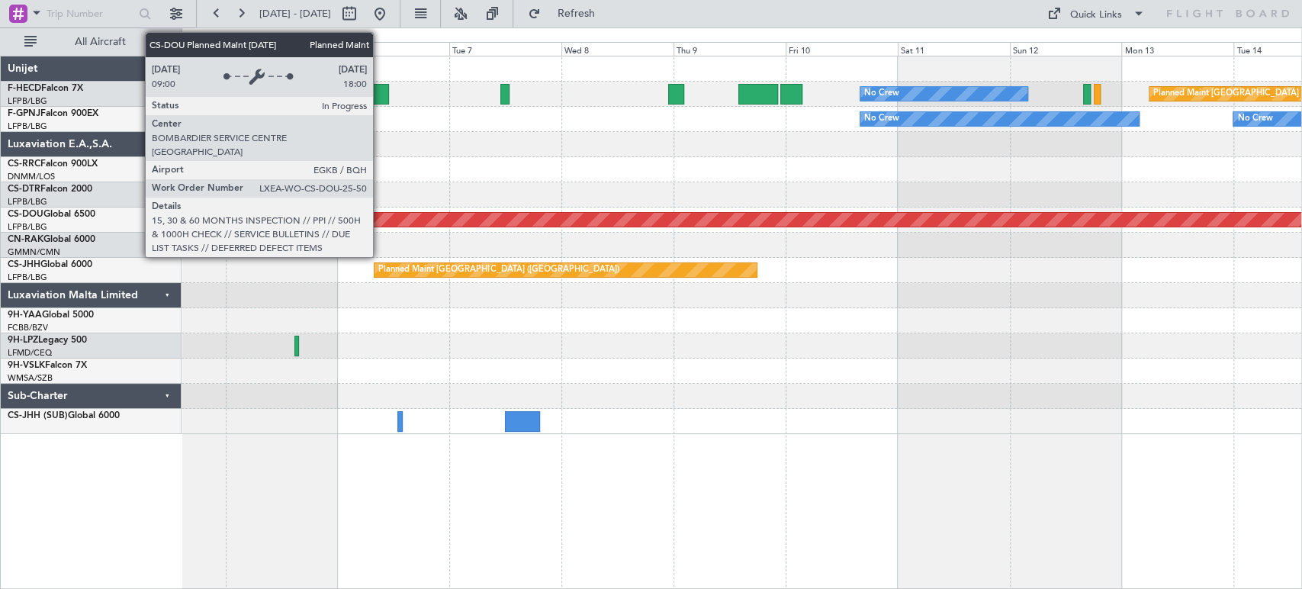
click at [1038, 213] on div "Planned Maint London ([GEOGRAPHIC_DATA])" at bounding box center [741, 220] width 3359 height 14
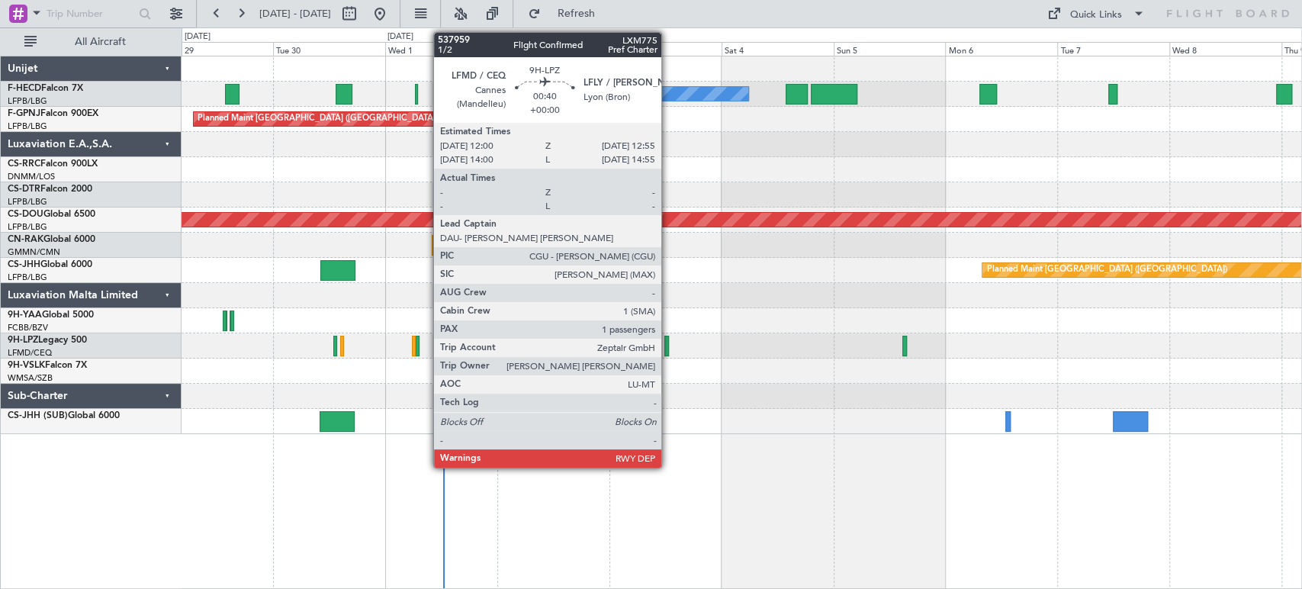
click at [668, 340] on div at bounding box center [667, 346] width 5 height 21
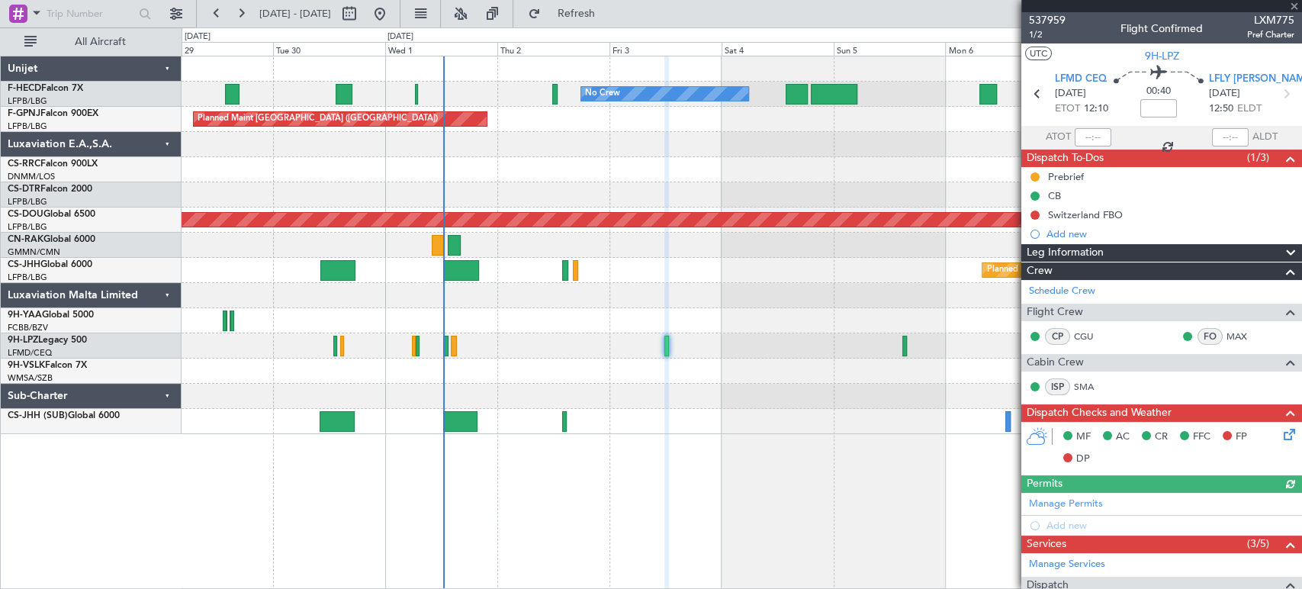
scroll to position [214, 0]
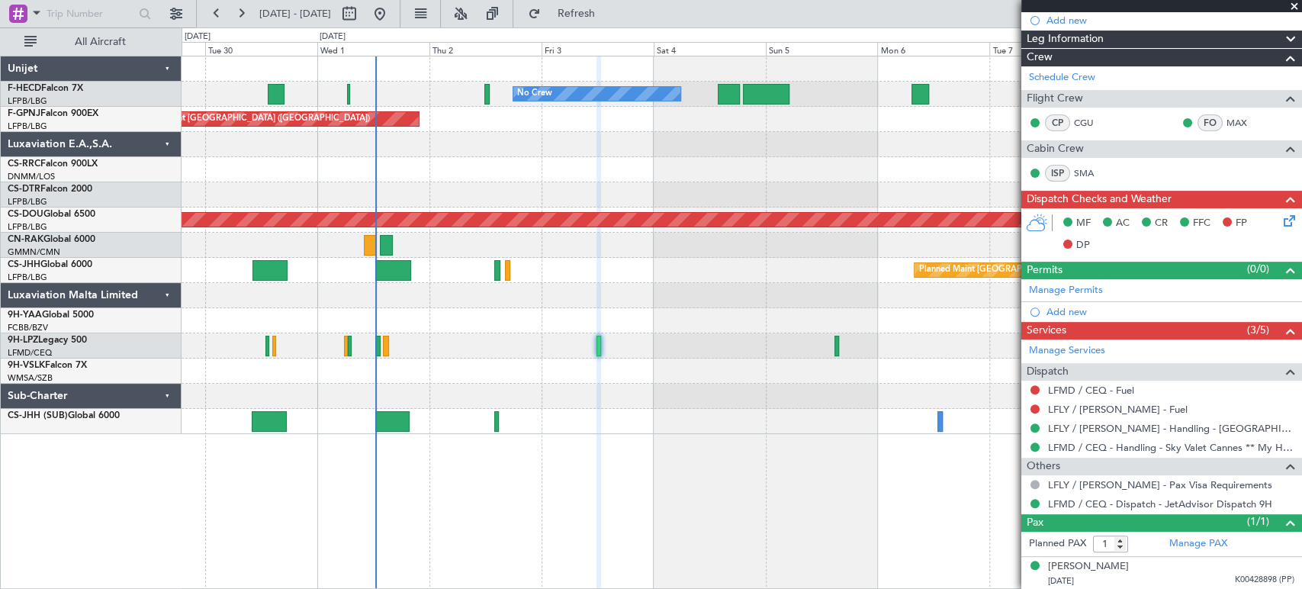
click at [613, 351] on div "No Crew No Crew Planned Maint Paris (Le Bourget) No Crew Planned Maint Nice (Cô…" at bounding box center [742, 245] width 1120 height 378
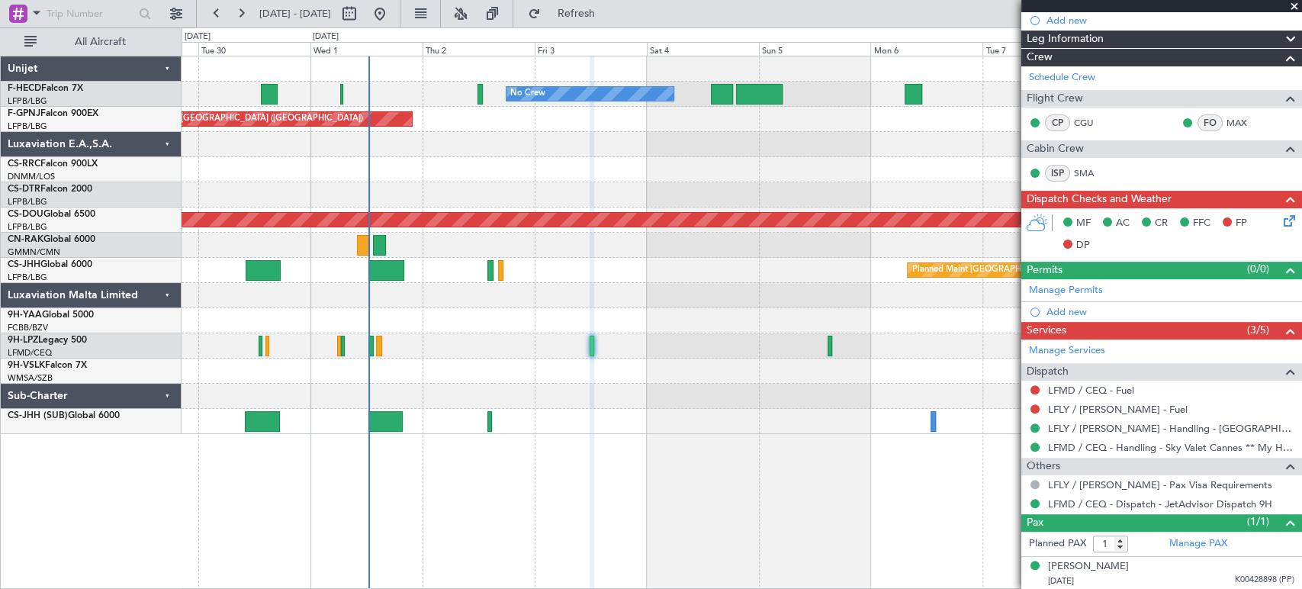
click at [459, 340] on div at bounding box center [742, 345] width 1120 height 25
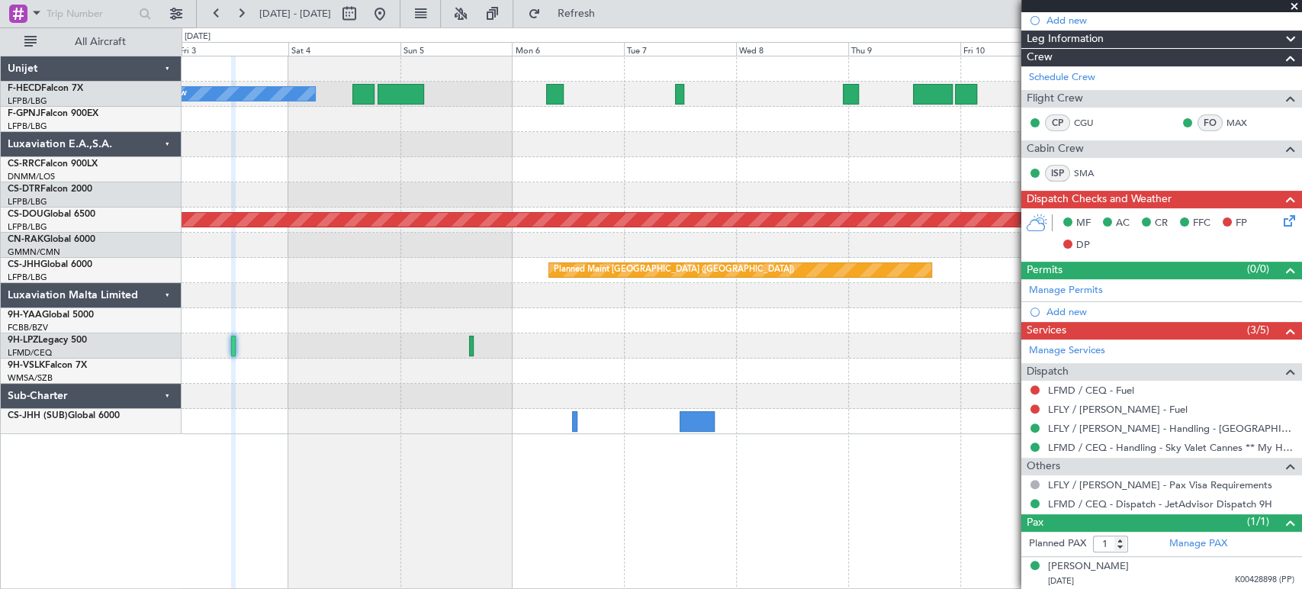
click at [390, 194] on div "No Crew No Crew Planned Maint Paris (Le Bourget) No Crew No Crew Planned Maint …" at bounding box center [742, 245] width 1120 height 378
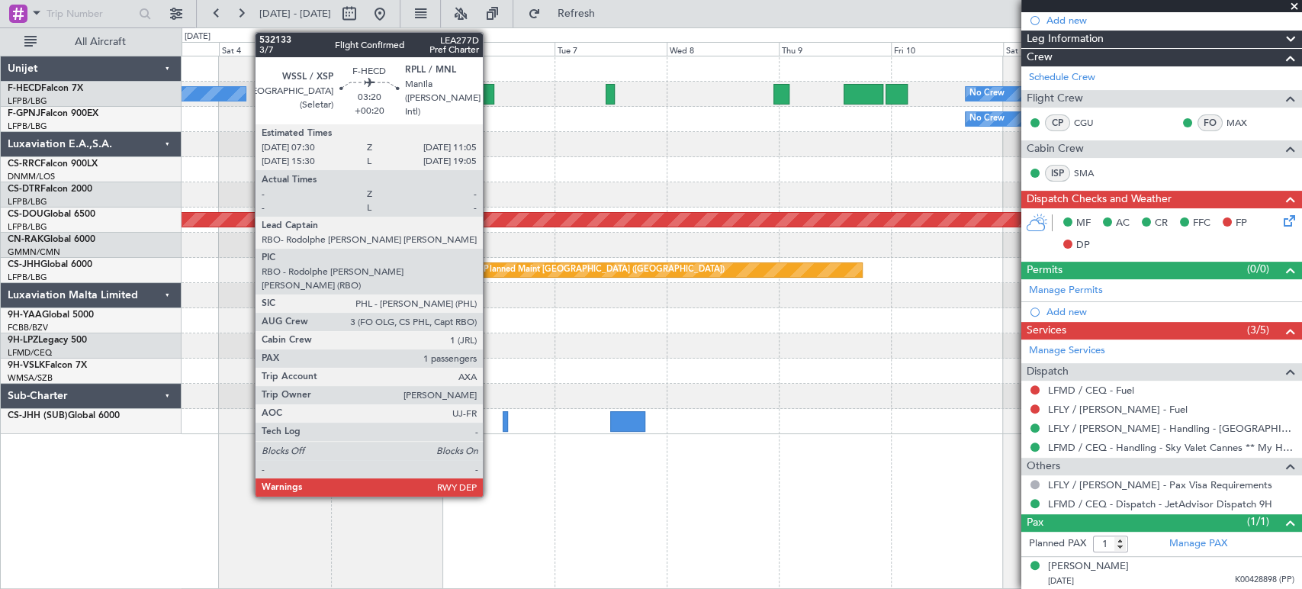
click at [494, 102] on div "No Crew No Crew Planned Maint Paris (Le Bourget)" at bounding box center [742, 94] width 1120 height 25
click at [488, 94] on div at bounding box center [485, 94] width 17 height 21
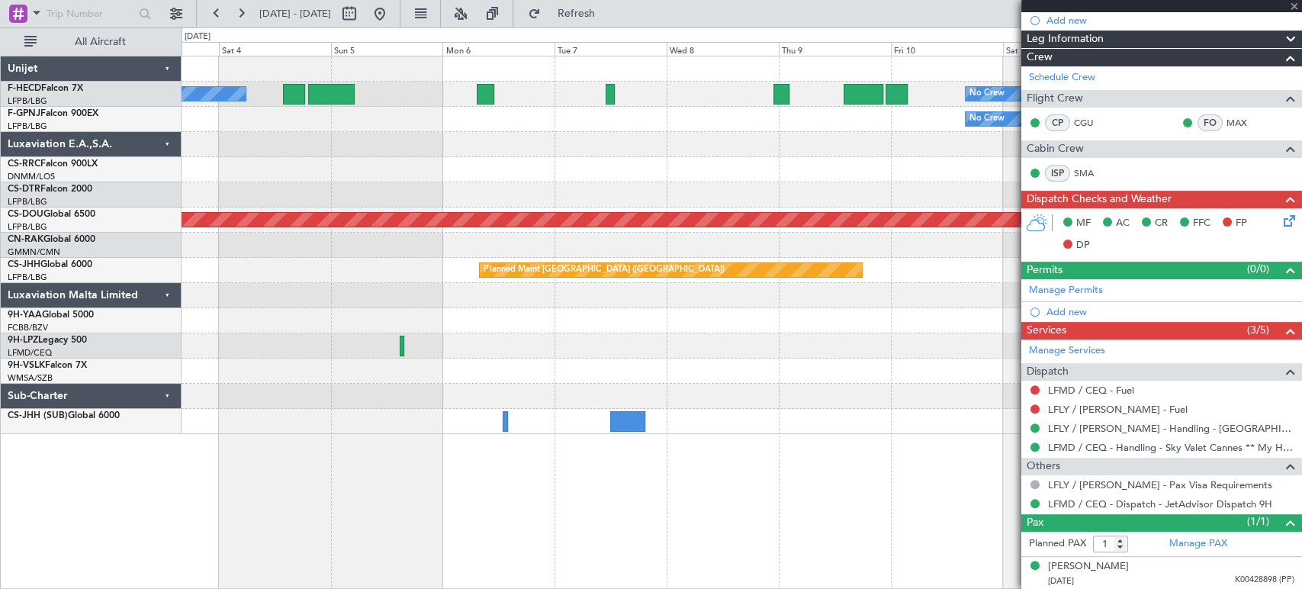
type input "+00:20"
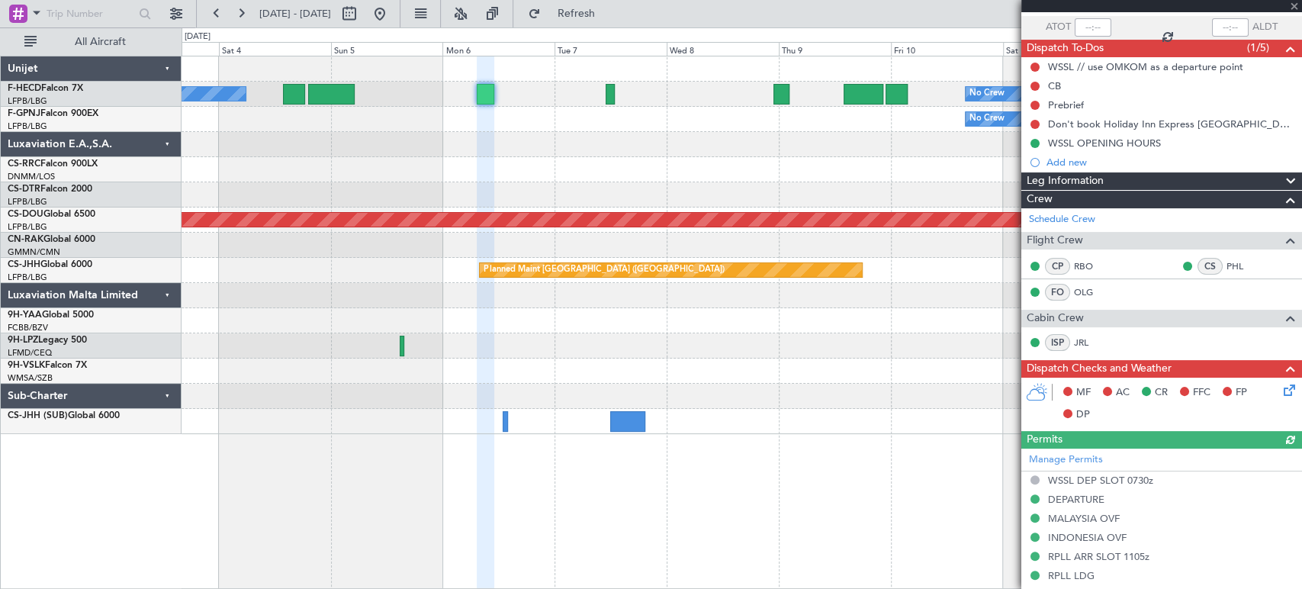
scroll to position [0, 0]
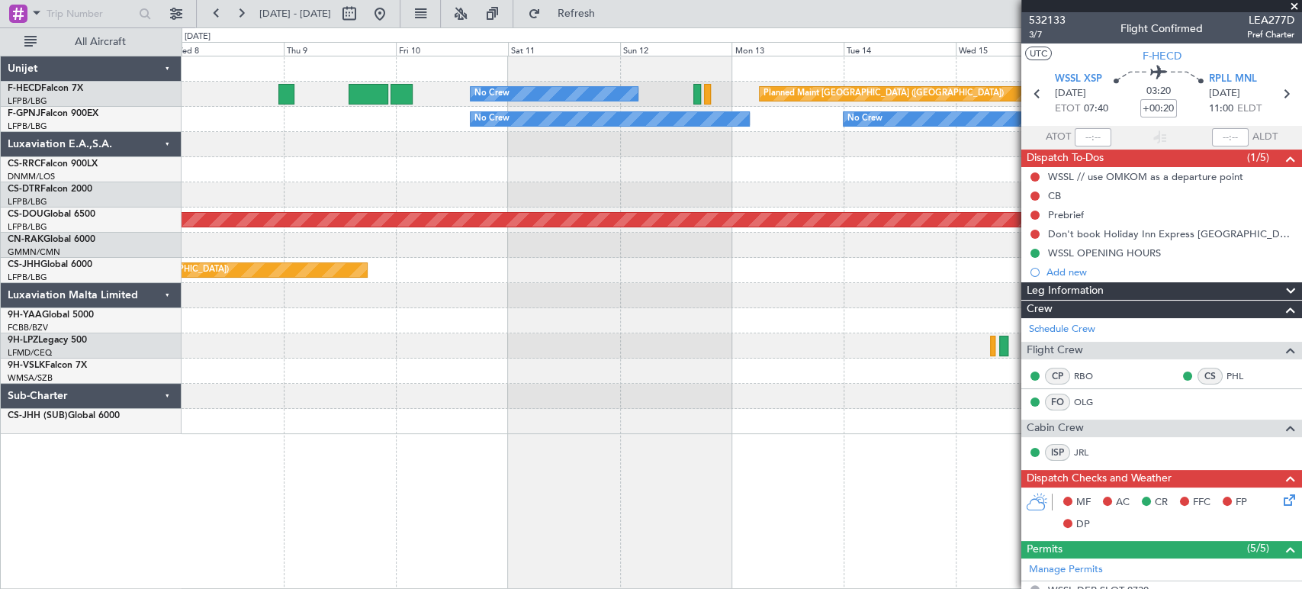
click at [237, 152] on div at bounding box center [742, 144] width 1120 height 25
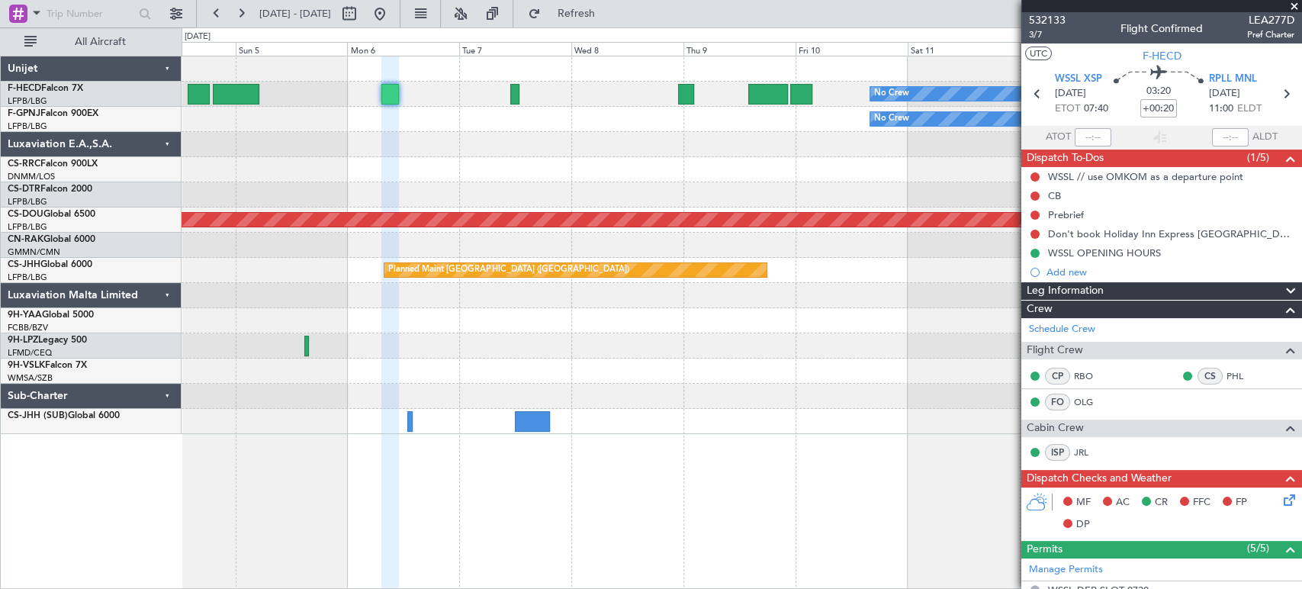
click at [968, 163] on div at bounding box center [742, 169] width 1120 height 25
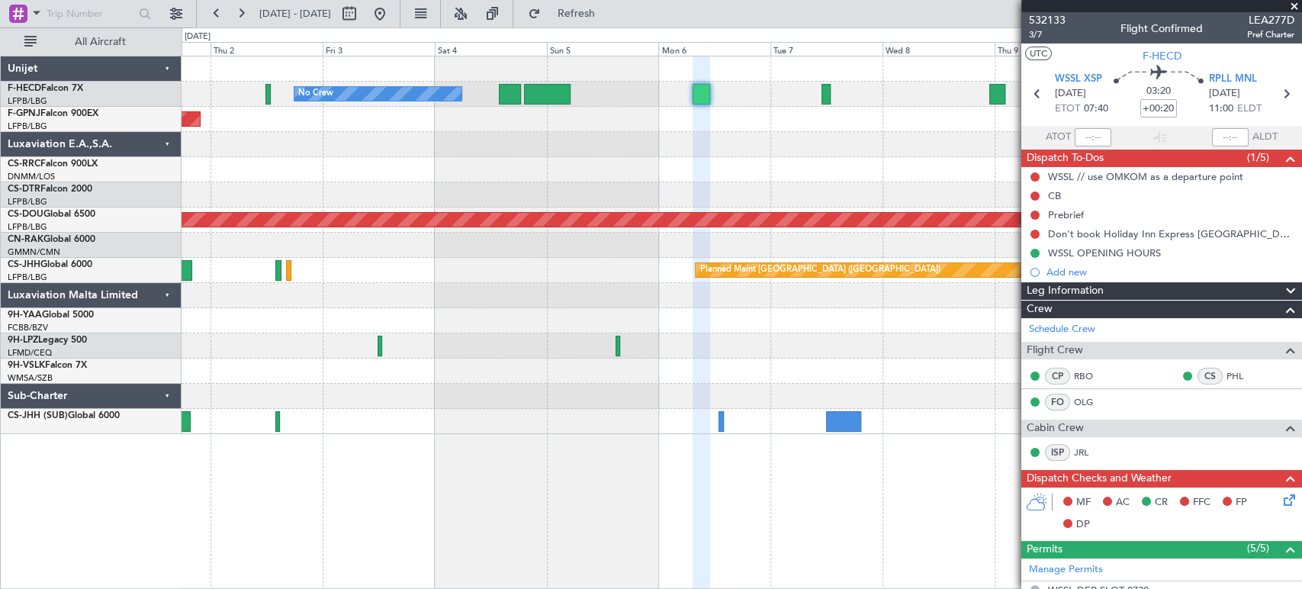
click at [994, 188] on div "No Crew No Crew Planned Maint [GEOGRAPHIC_DATA] ([GEOGRAPHIC_DATA]) No Crew Pla…" at bounding box center [742, 245] width 1120 height 378
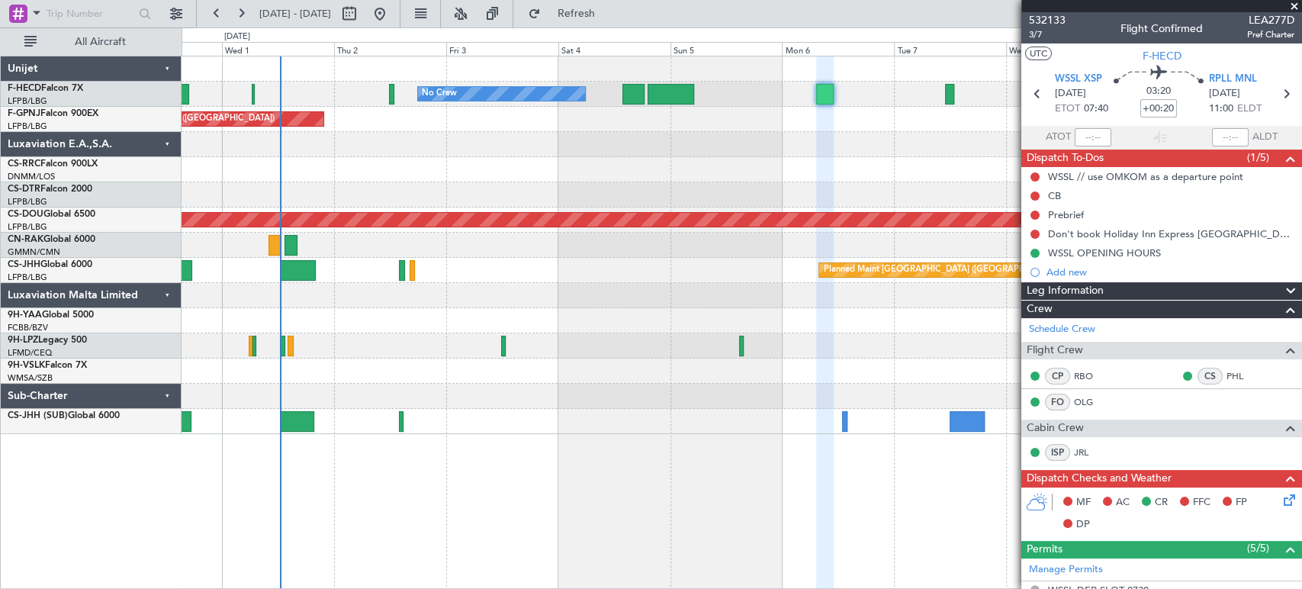
click at [823, 218] on div "Planned Maint London ([GEOGRAPHIC_DATA])" at bounding box center [742, 220] width 1120 height 25
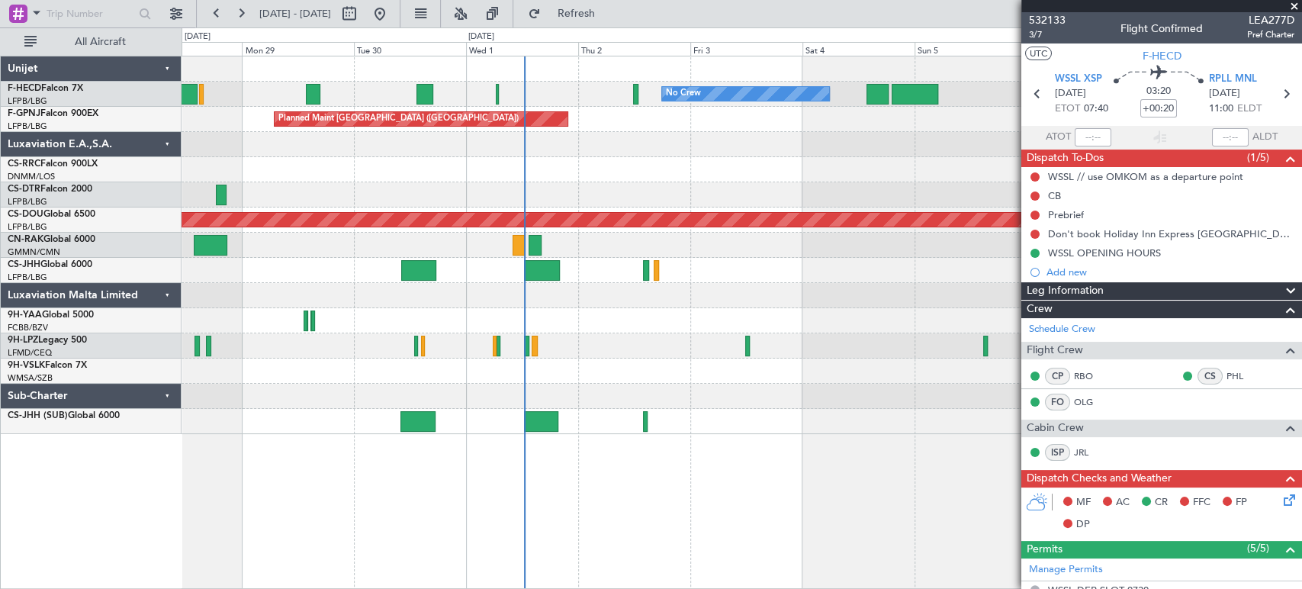
click at [552, 230] on div "Planned Maint London ([GEOGRAPHIC_DATA])" at bounding box center [742, 220] width 1120 height 25
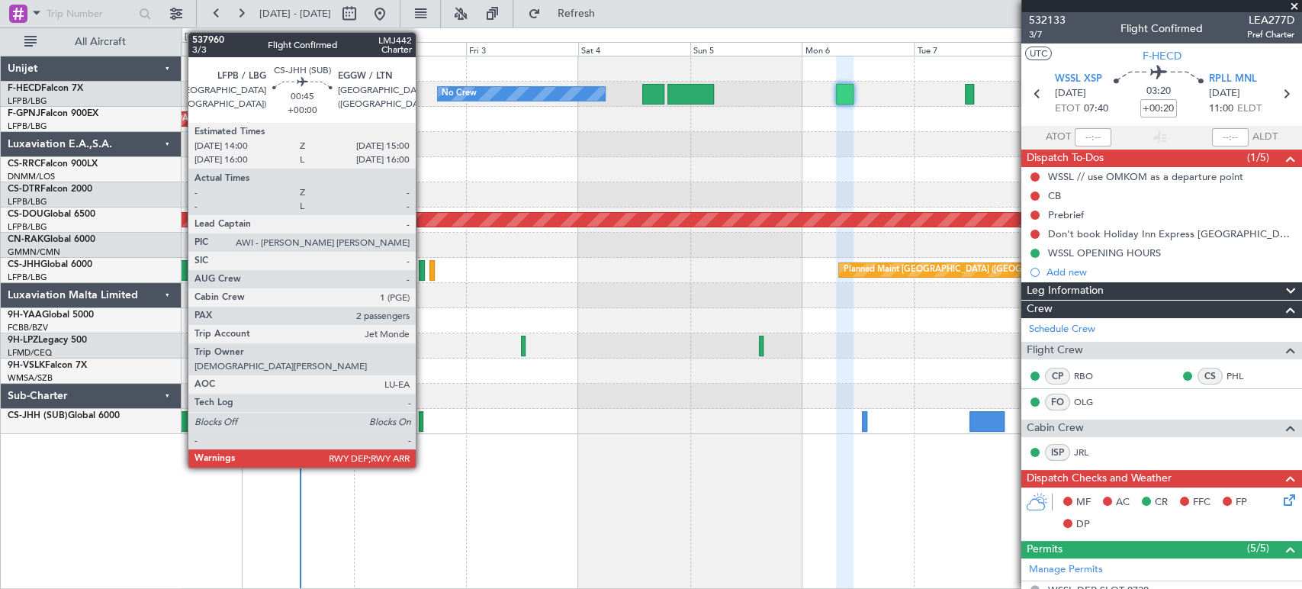
click at [423, 429] on div at bounding box center [421, 421] width 5 height 21
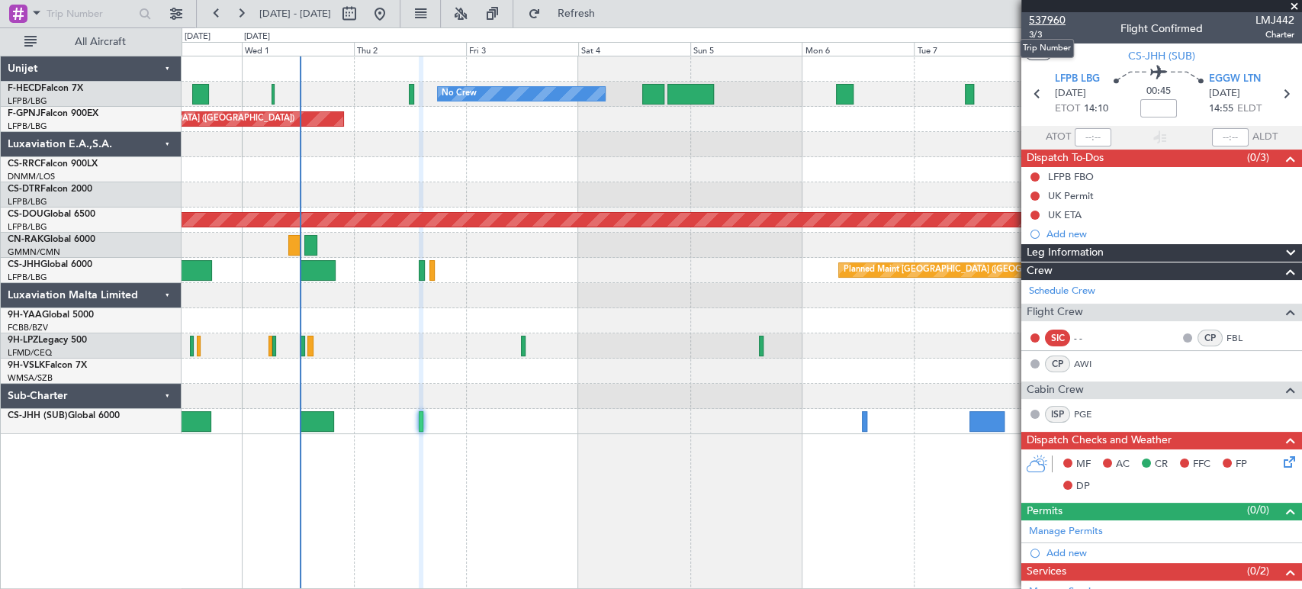
click at [1057, 18] on span "537960" at bounding box center [1047, 20] width 37 height 16
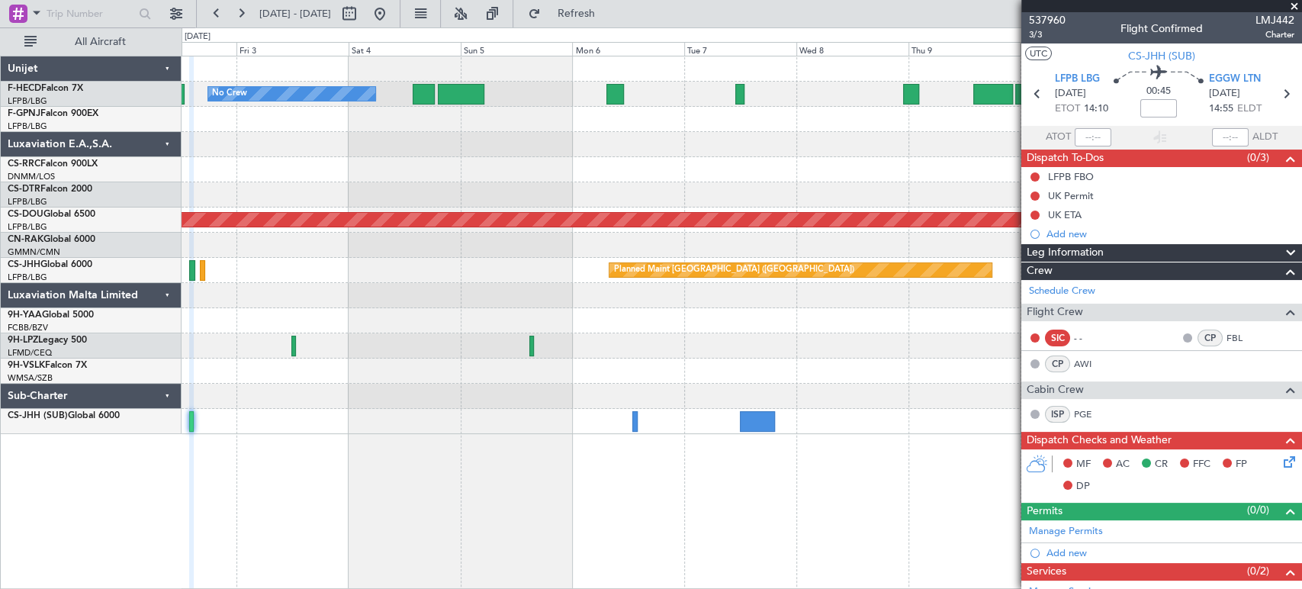
click at [433, 164] on div "No Crew No Crew Planned Maint Paris (Le Bourget) No Crew No Crew Planned Maint …" at bounding box center [742, 245] width 1120 height 378
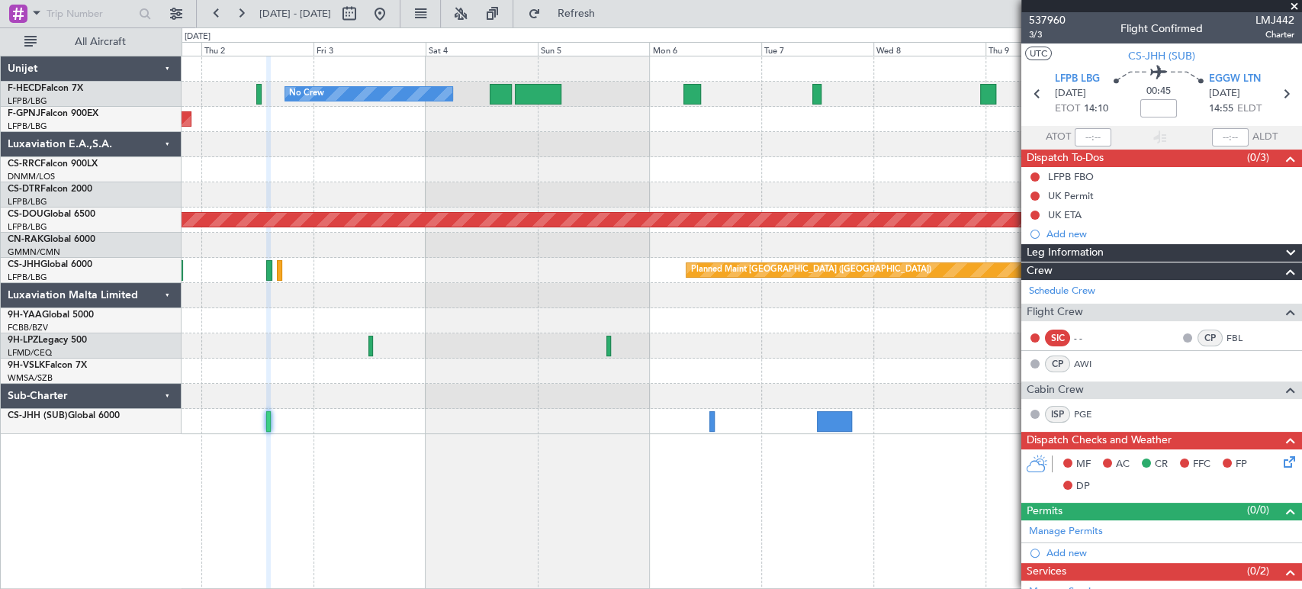
click at [726, 140] on div at bounding box center [742, 144] width 1120 height 25
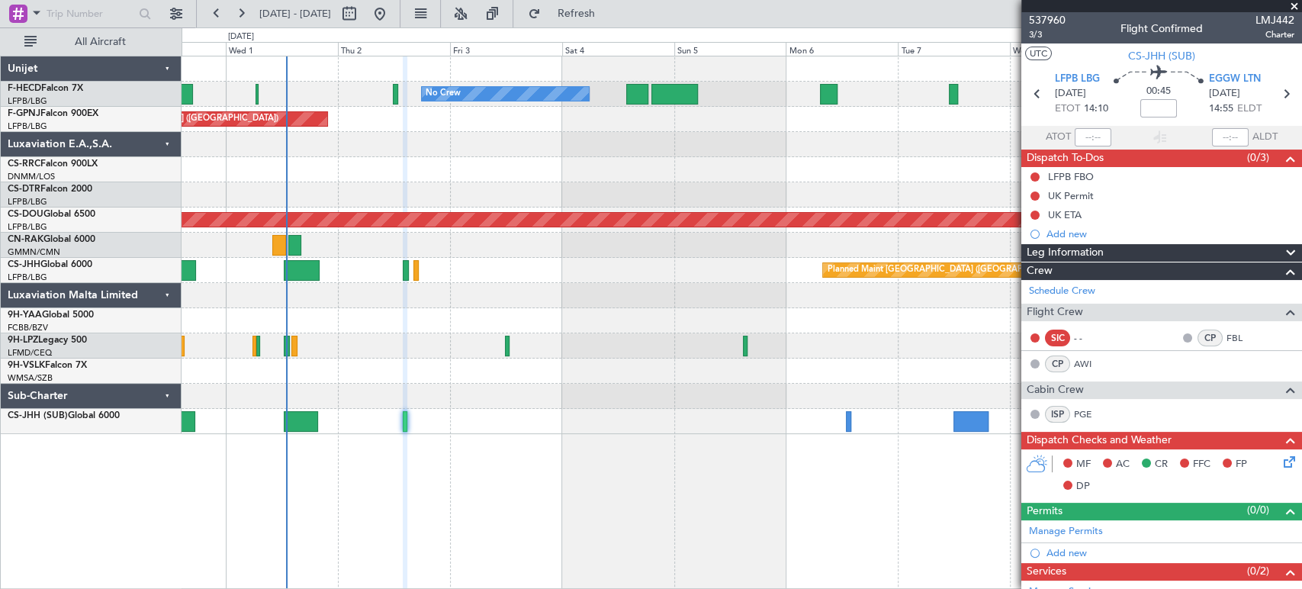
click at [1085, 263] on fb-app "01 Oct 2025 - 11 Oct 2025 Refresh Quick Links All Aircraft No Crew No Crew Plan…" at bounding box center [651, 300] width 1302 height 578
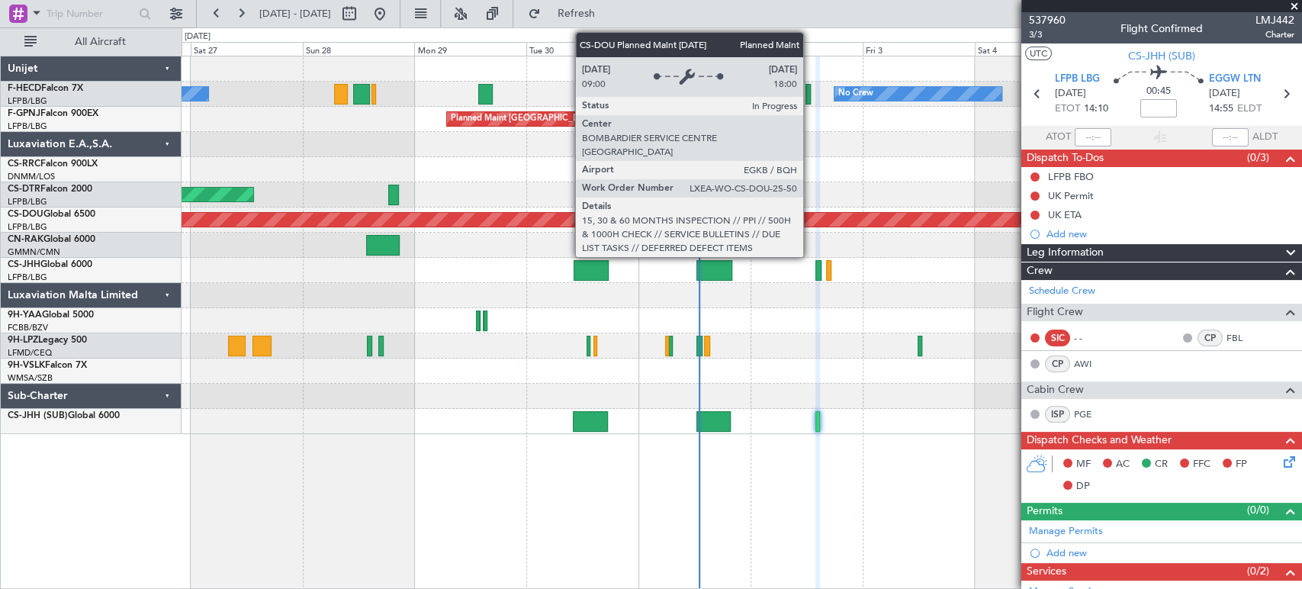
click at [623, 227] on div "Planned Maint London ([GEOGRAPHIC_DATA])" at bounding box center [742, 220] width 1120 height 25
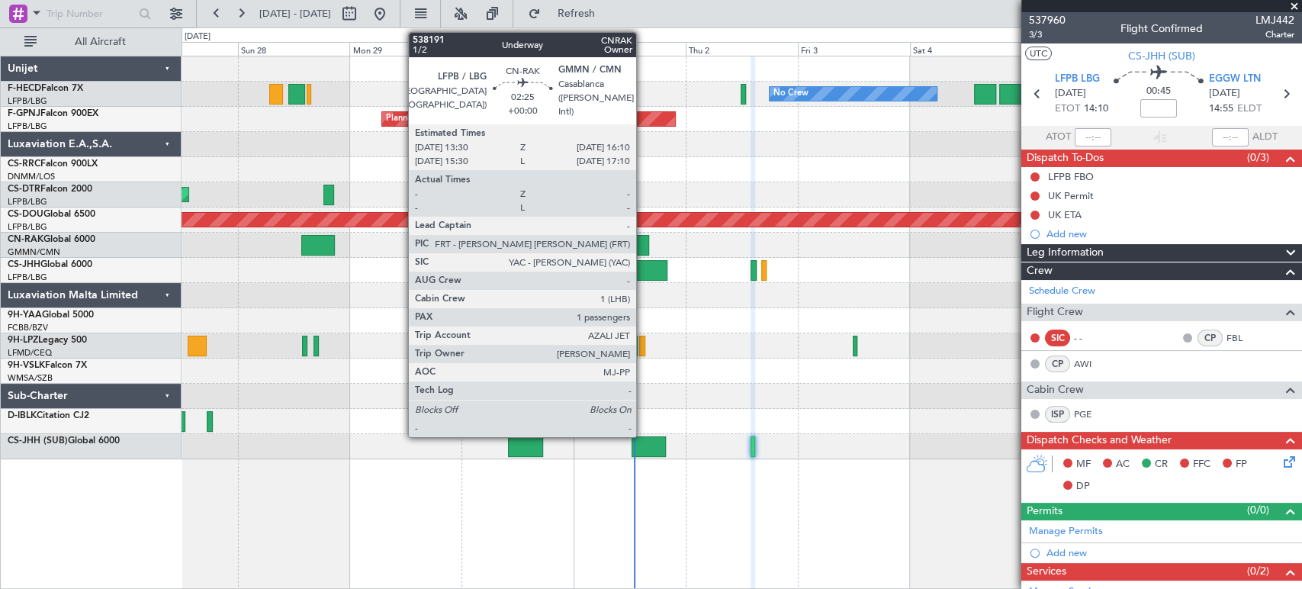
click at [643, 242] on div at bounding box center [642, 245] width 13 height 21
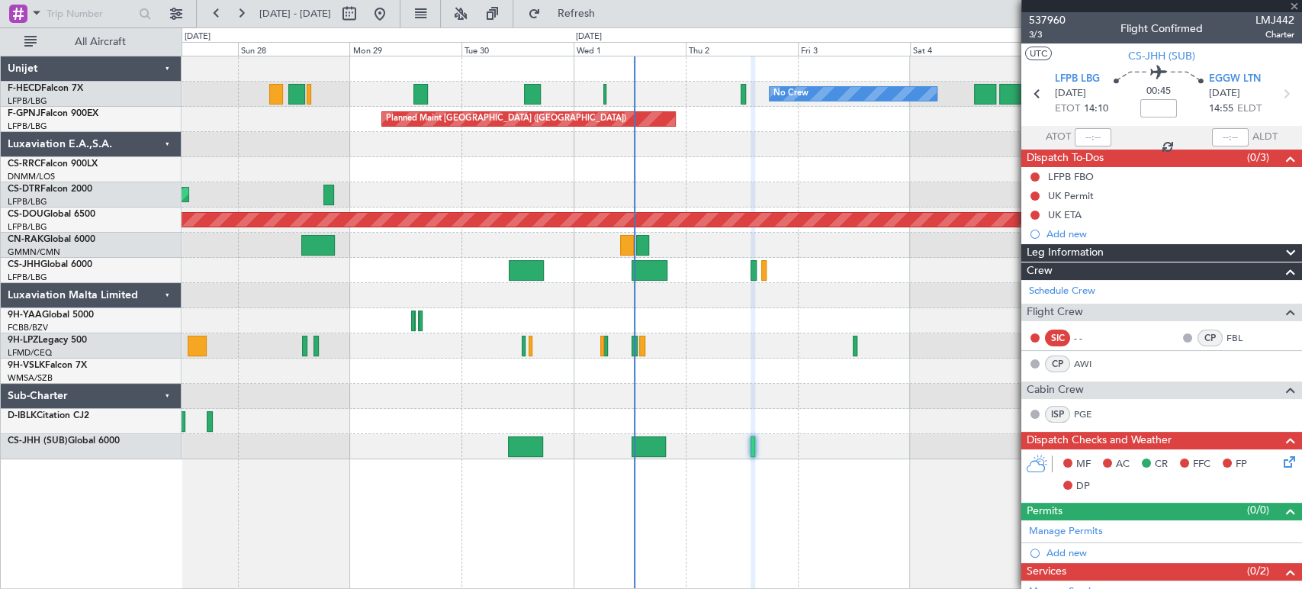
type input "1"
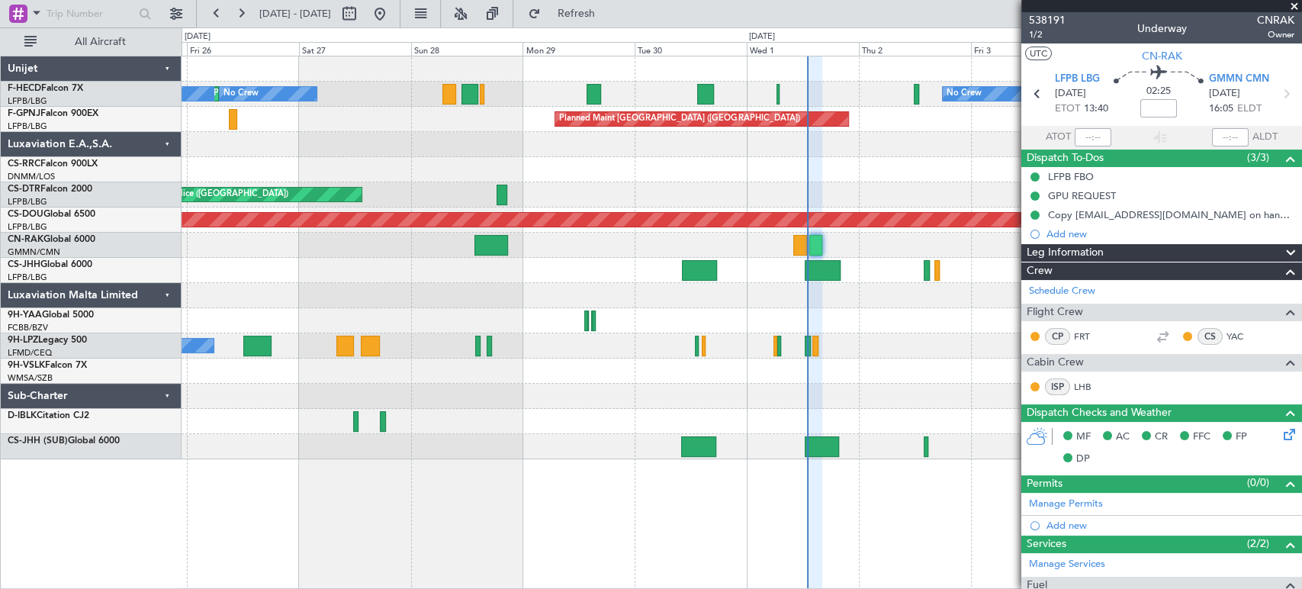
click at [439, 307] on div "No Crew No Crew Planned Maint Paris (Le Bourget) No Crew Planned Maint Paris (L…" at bounding box center [742, 257] width 1120 height 403
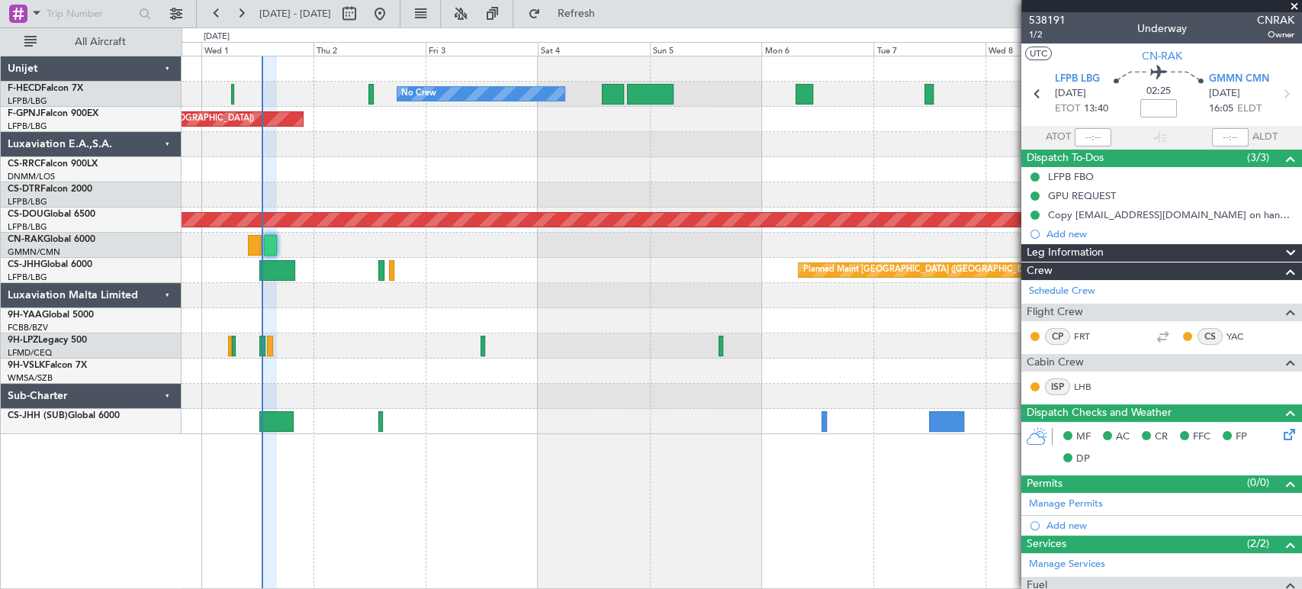
click at [409, 135] on div "No Crew No Crew Planned Maint Paris (Le Bourget) Planned Maint Paris (Le Bourge…" at bounding box center [742, 245] width 1120 height 378
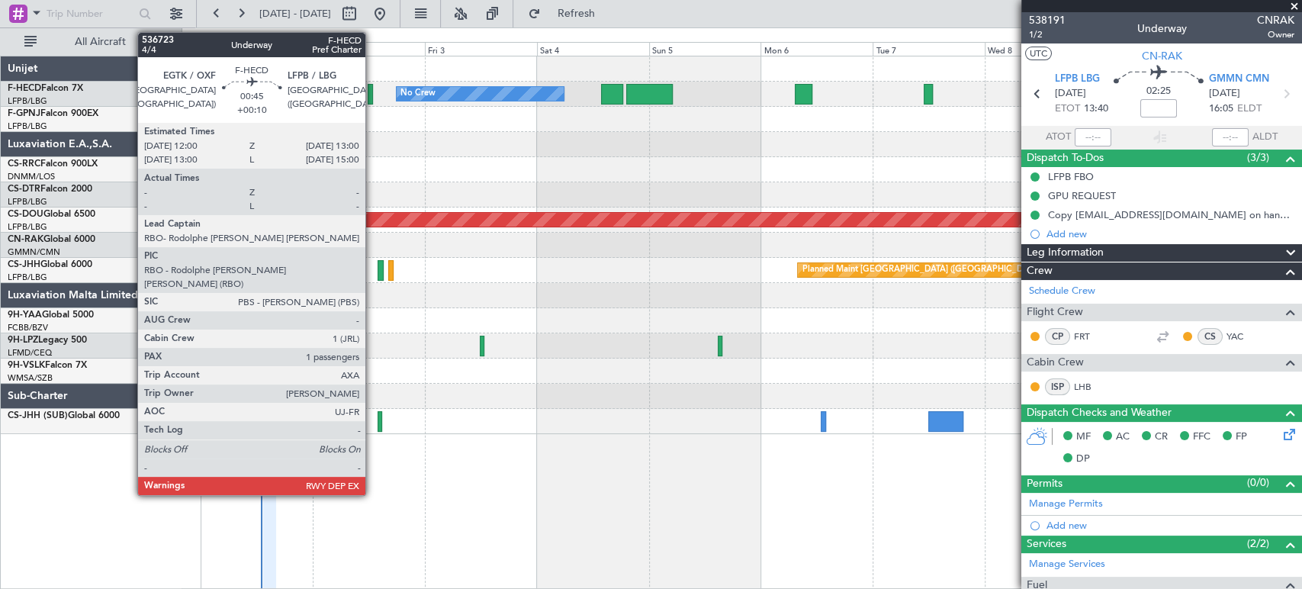
click at [372, 98] on div at bounding box center [370, 94] width 5 height 21
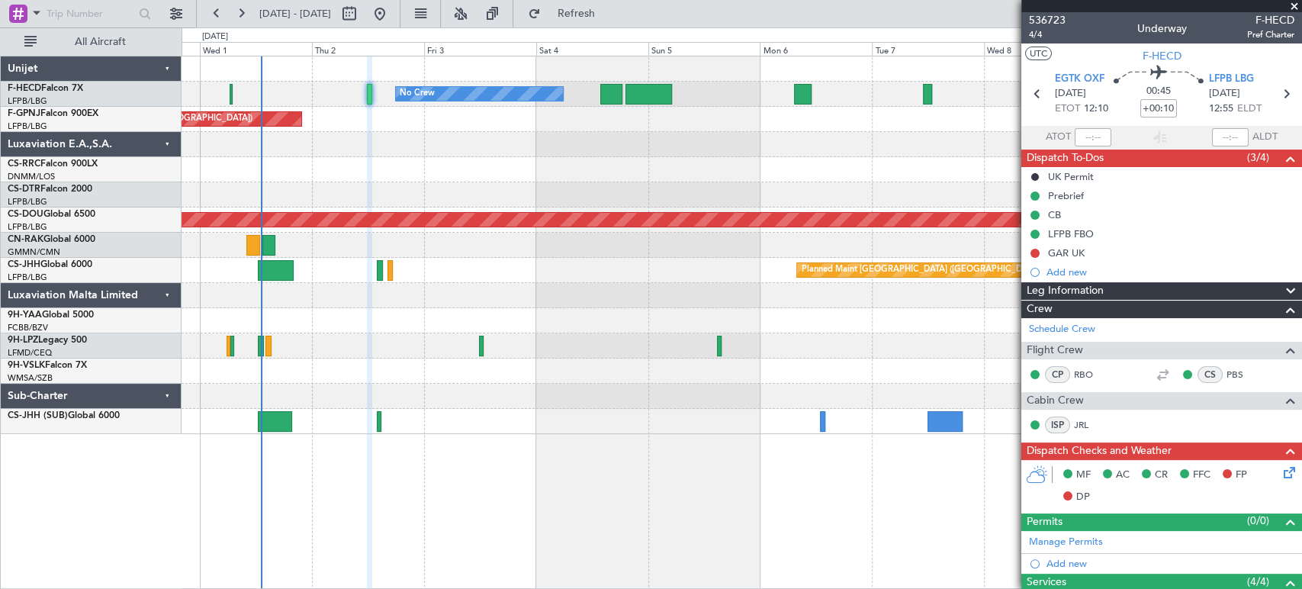
click at [481, 136] on div "No Crew No Crew Planned Maint Paris (Le Bourget) Planned Maint Paris (Le Bourge…" at bounding box center [742, 245] width 1120 height 378
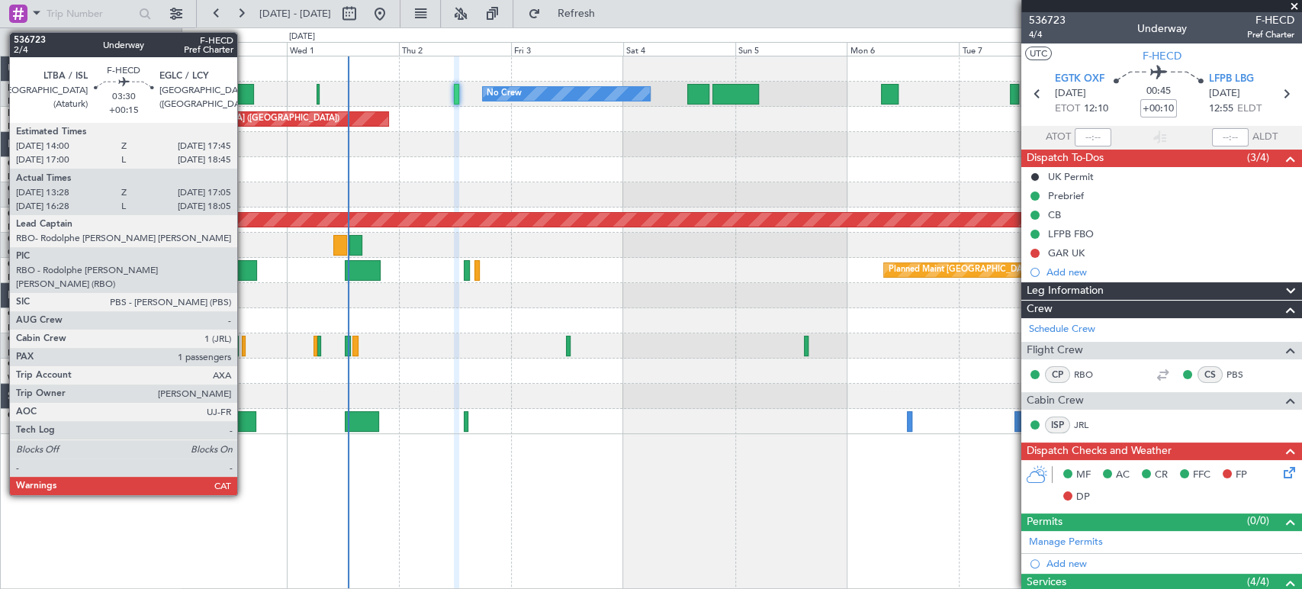
click at [244, 94] on div at bounding box center [246, 94] width 18 height 21
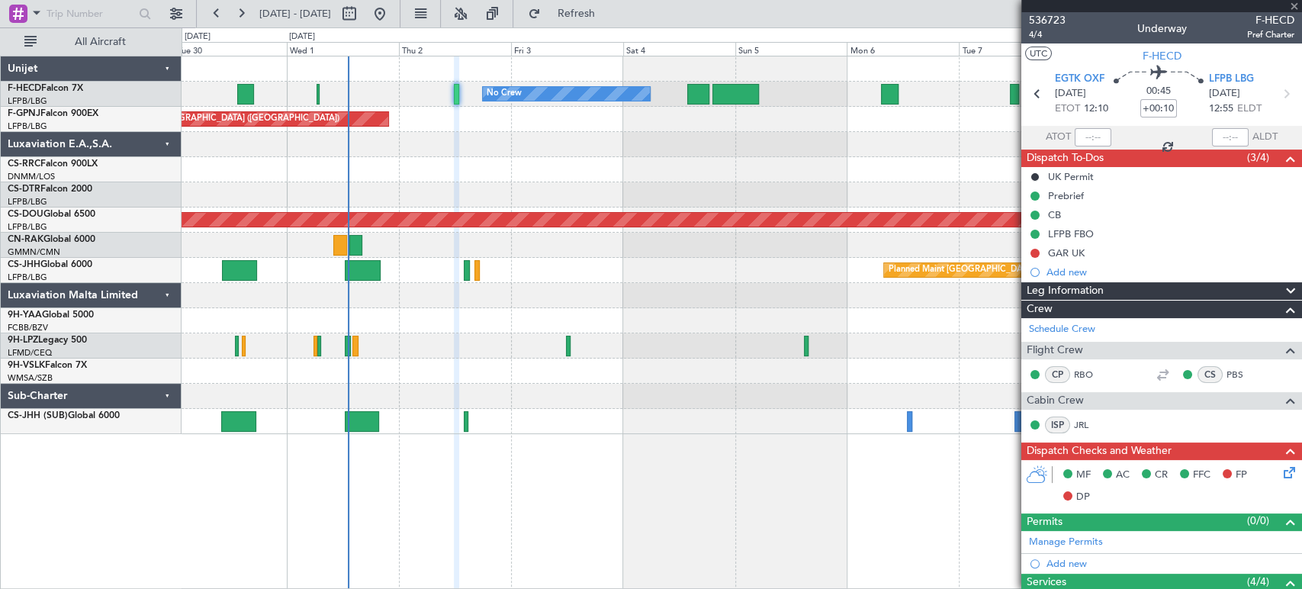
type input "+00:15"
type input "13:38"
type input "17:00"
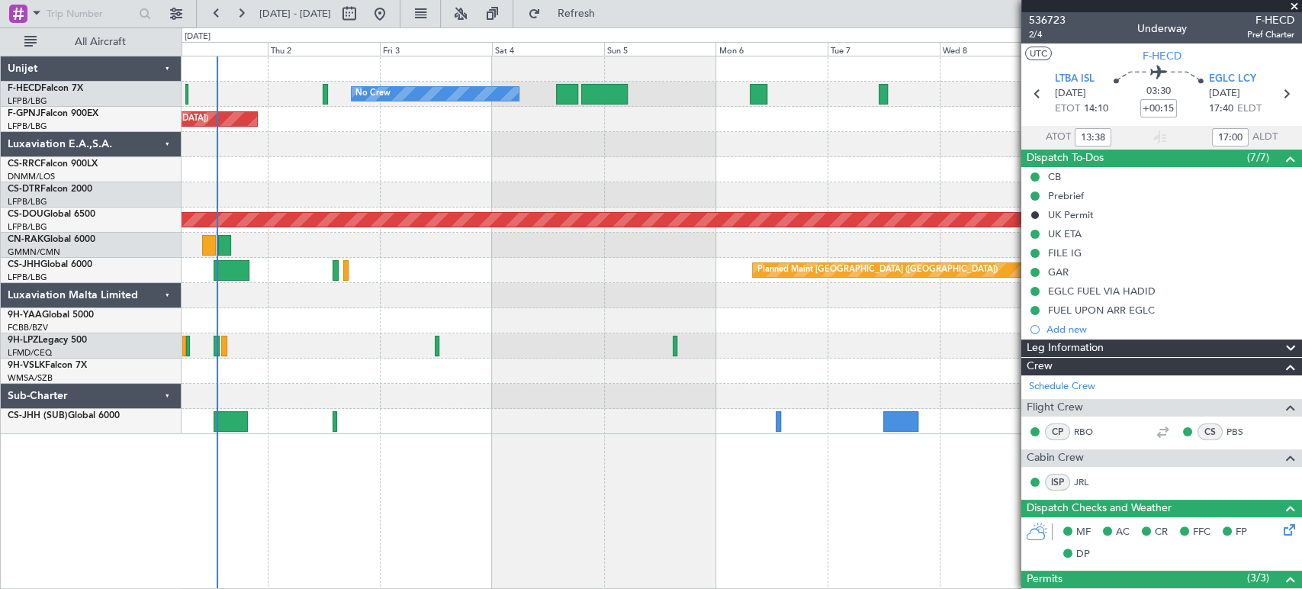
click at [493, 192] on div "No Crew No Crew Planned Maint Paris (Le Bourget) Planned Maint Paris (Le Bourge…" at bounding box center [742, 245] width 1120 height 378
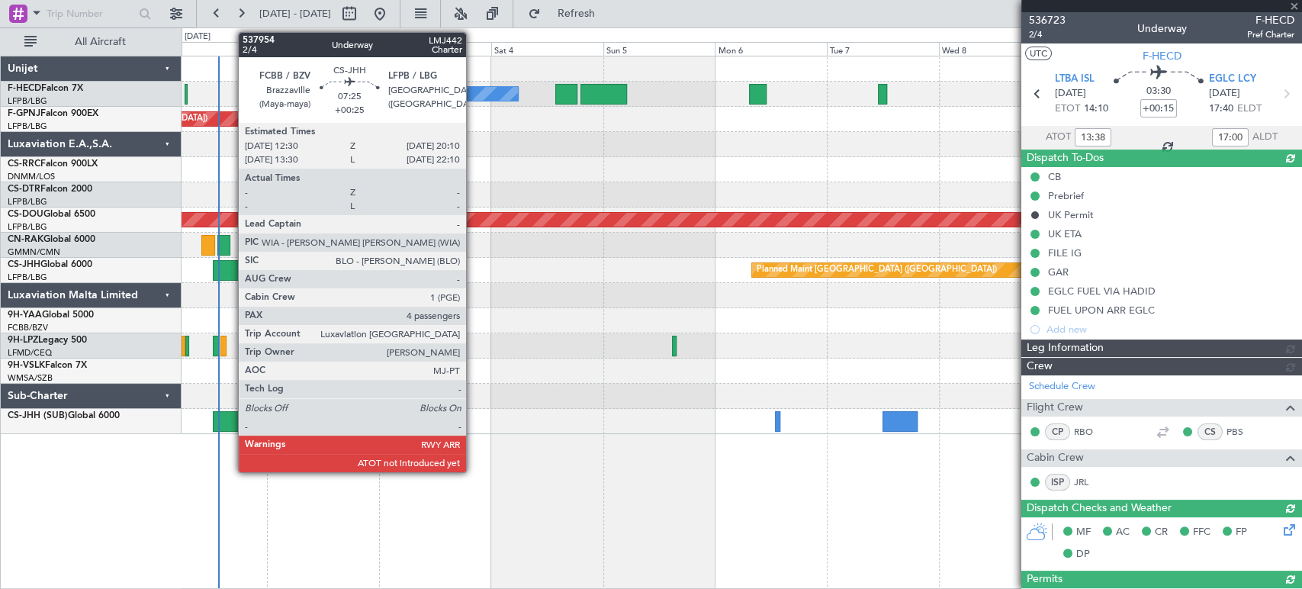
click at [230, 271] on div at bounding box center [231, 270] width 36 height 21
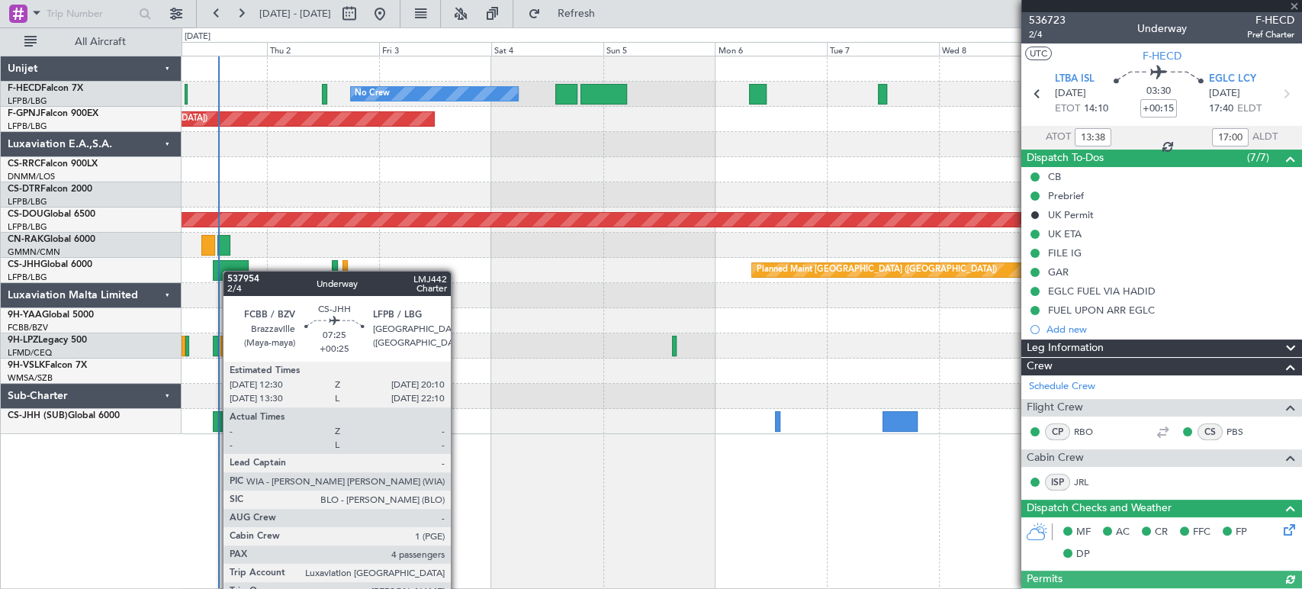
type input "+00:25"
type input "4"
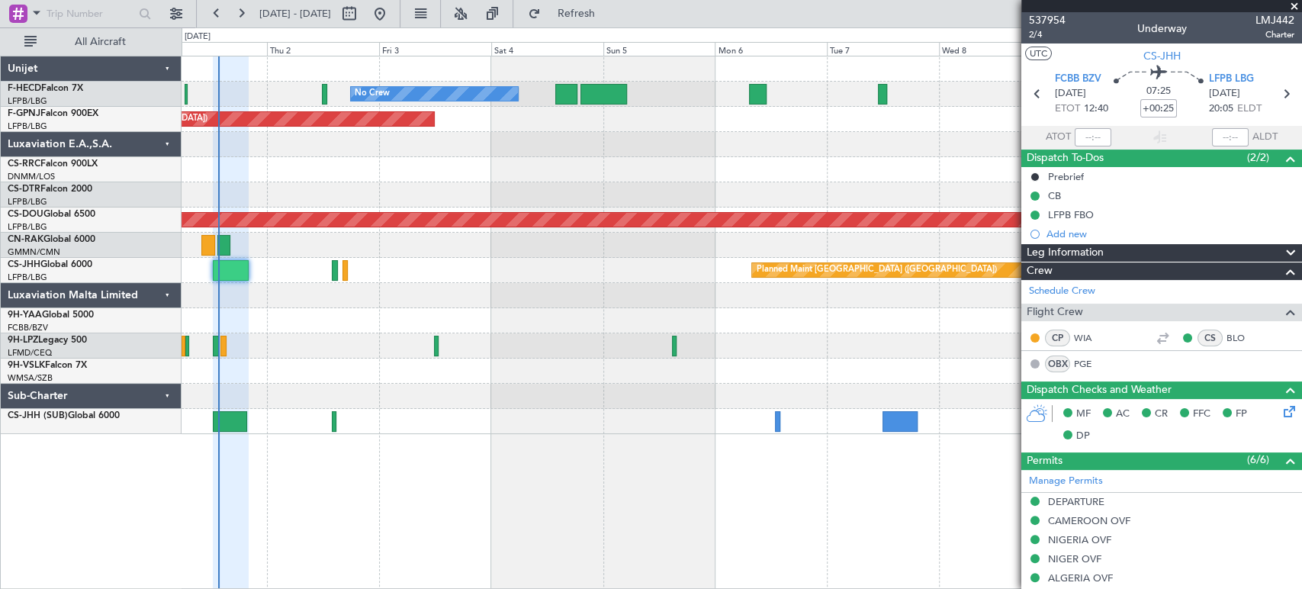
click at [464, 124] on div "No Crew No Crew Planned Maint Paris (Le Bourget) Planned Maint Paris (Le Bourge…" at bounding box center [742, 245] width 1120 height 378
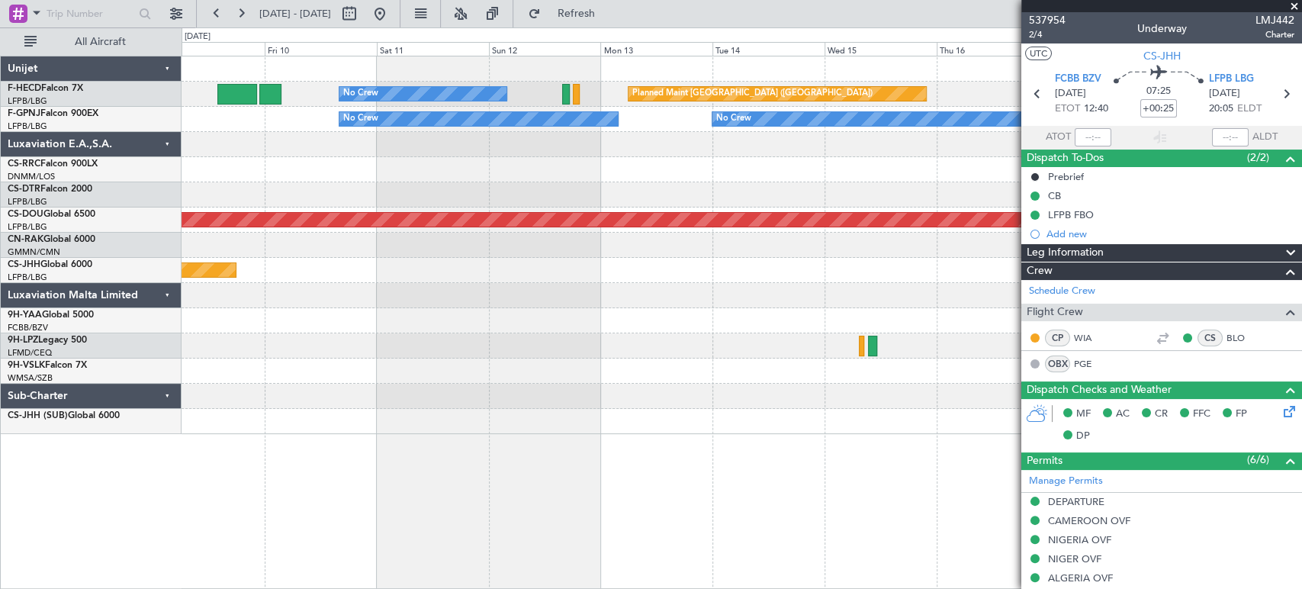
click at [179, 182] on div "No Crew Planned Maint Paris (Le Bourget) No Crew No Crew No Crew No Crew Planne…" at bounding box center [651, 308] width 1302 height 562
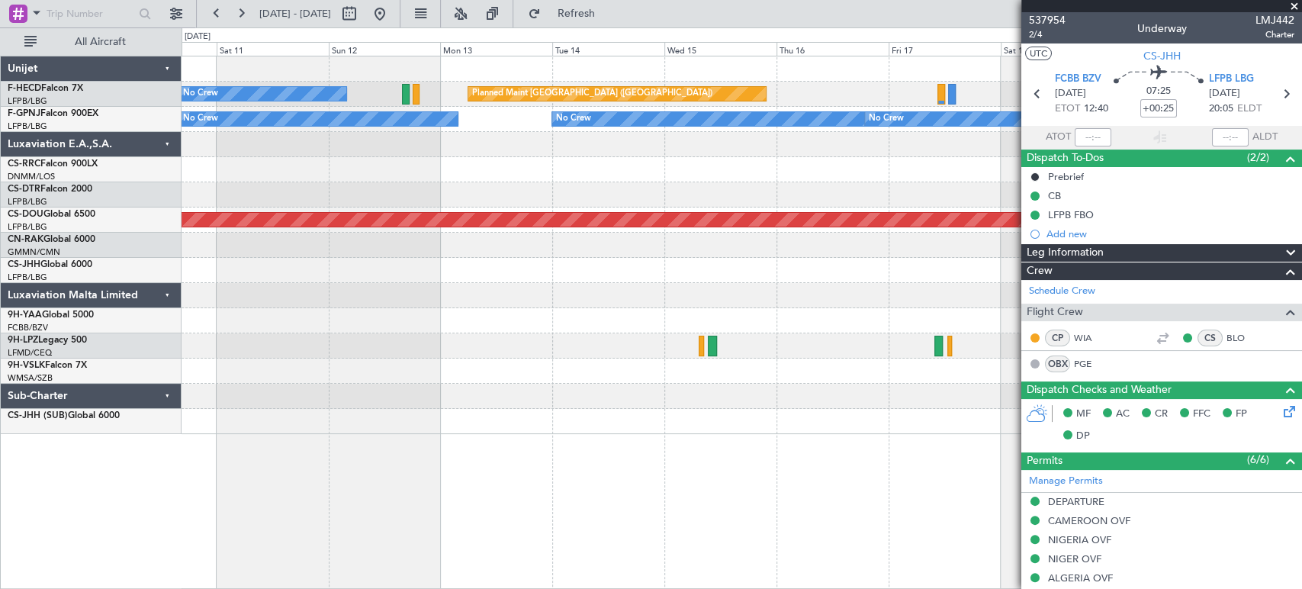
click at [100, 150] on div "No Crew Planned Maint Paris (Le Bourget) No Crew No Crew No Crew No Crew Planne…" at bounding box center [651, 308] width 1302 height 562
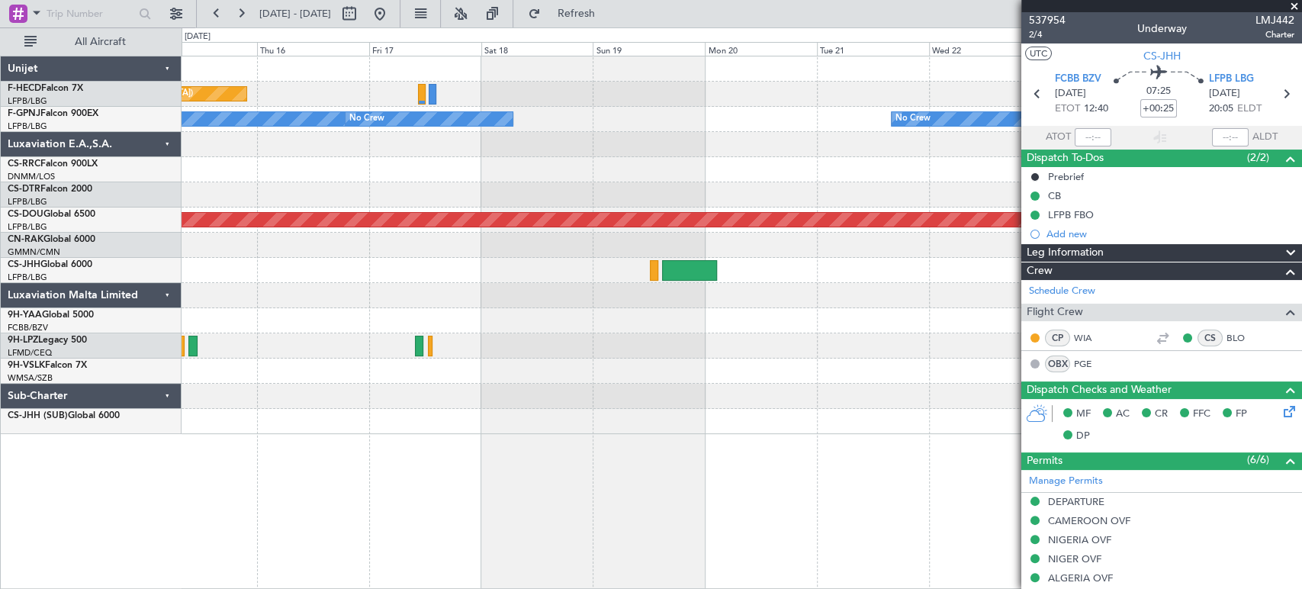
click at [446, 163] on div "Planned Maint Paris (Le Bourget) No Crew No Crew No Crew No Crew Planned Maint …" at bounding box center [742, 245] width 1120 height 378
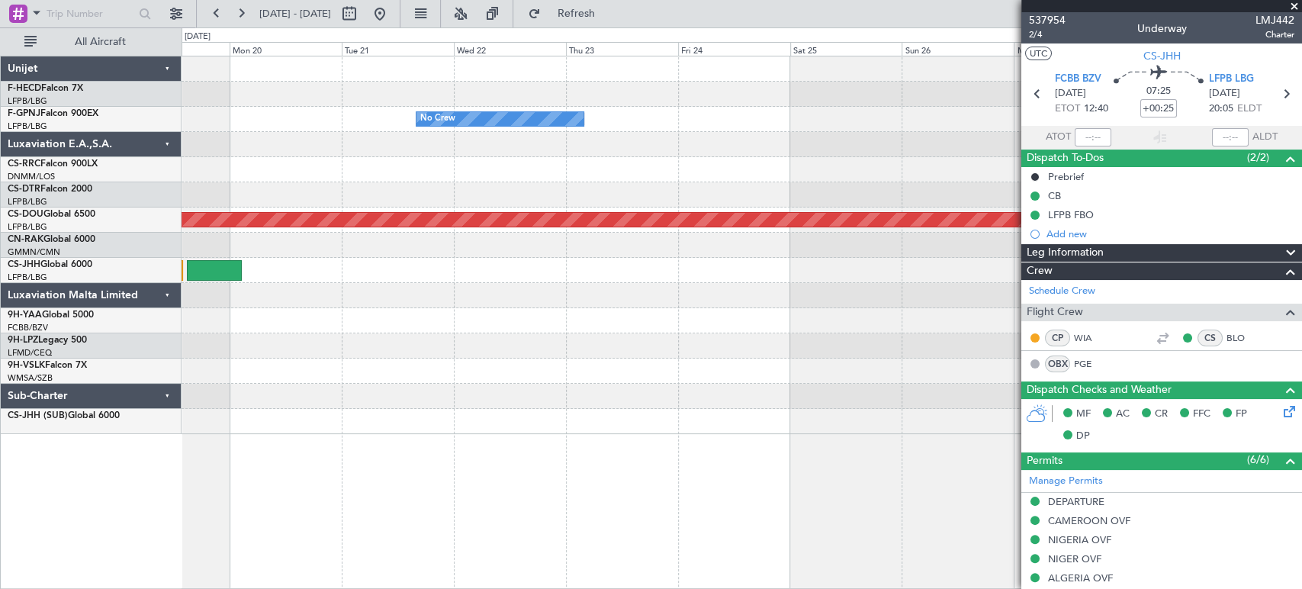
click at [619, 118] on div "No Crew No Crew Planned Maint London (Biggin Hill)" at bounding box center [742, 245] width 1120 height 378
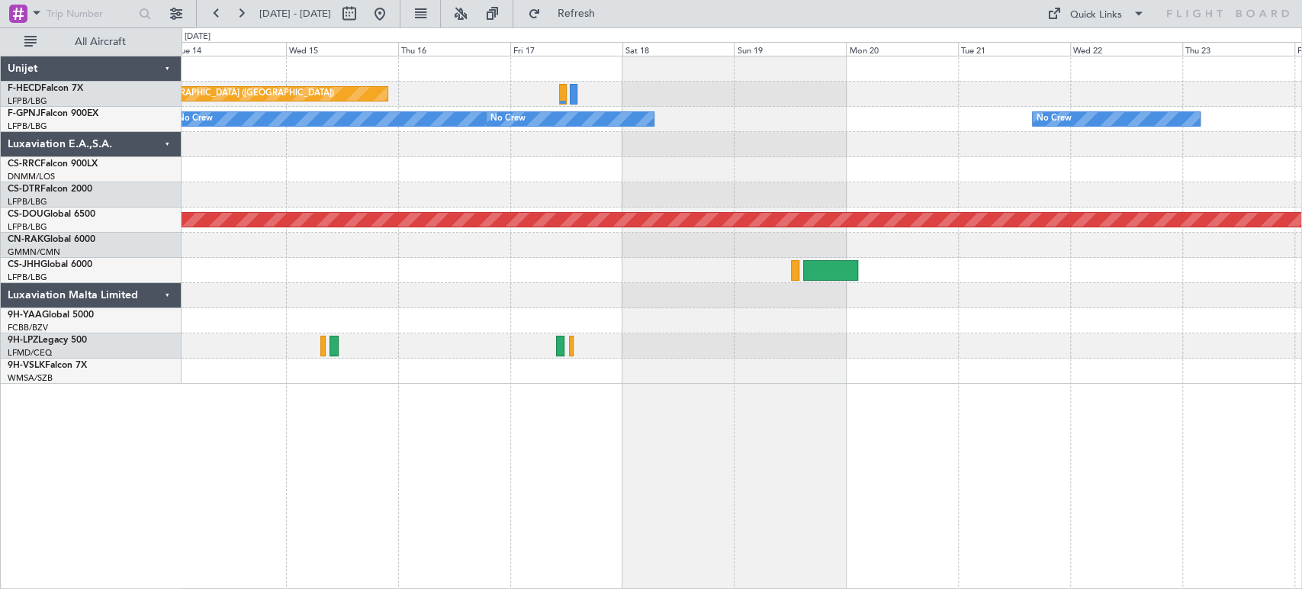
click at [1088, 158] on div "Planned Maint Paris (Le Bourget) No Crew No Crew No Crew No Crew No Crew Planne…" at bounding box center [742, 219] width 1120 height 327
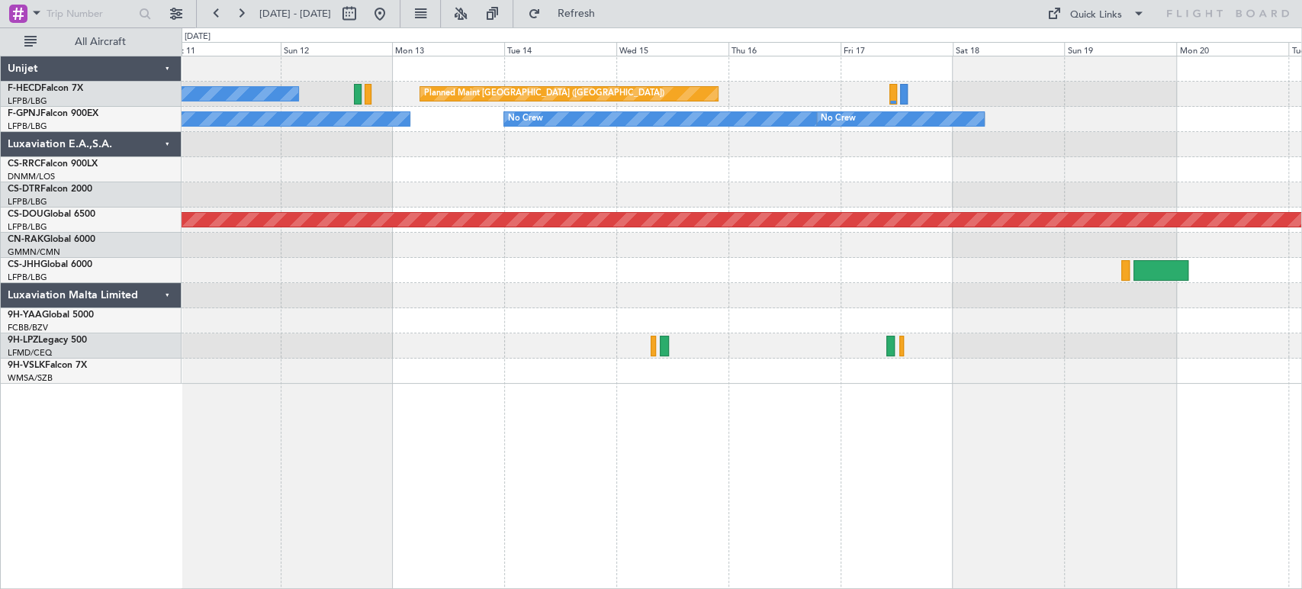
click at [762, 98] on div "Planned Maint Paris (Le Bourget) No Crew No Crew No Crew No Crew No Crew Planne…" at bounding box center [742, 219] width 1120 height 327
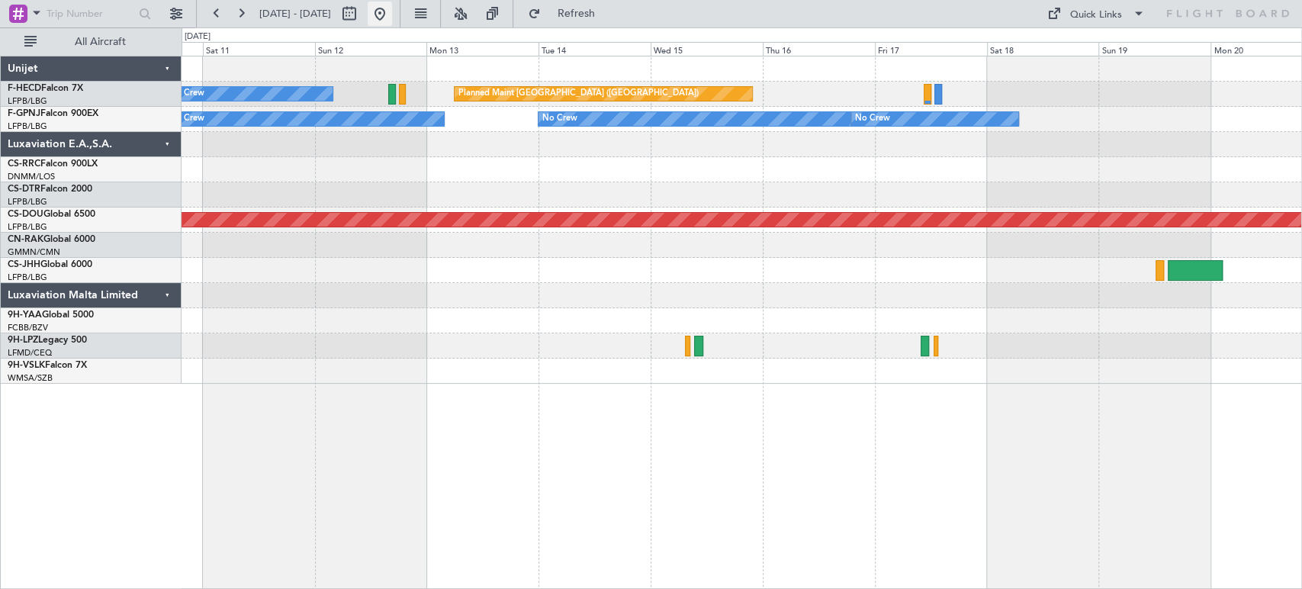
click at [392, 17] on button at bounding box center [380, 14] width 24 height 24
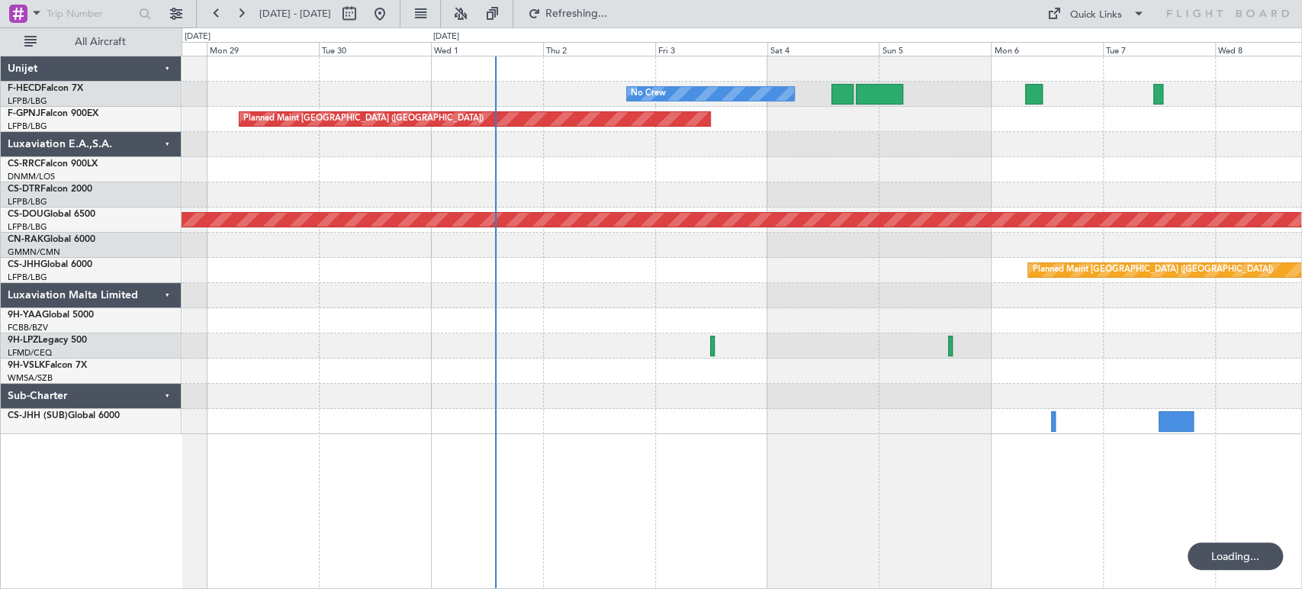
click at [545, 311] on div "No Crew No Crew Planned Maint [GEOGRAPHIC_DATA] ([GEOGRAPHIC_DATA]) No Crew Pla…" at bounding box center [742, 245] width 1120 height 378
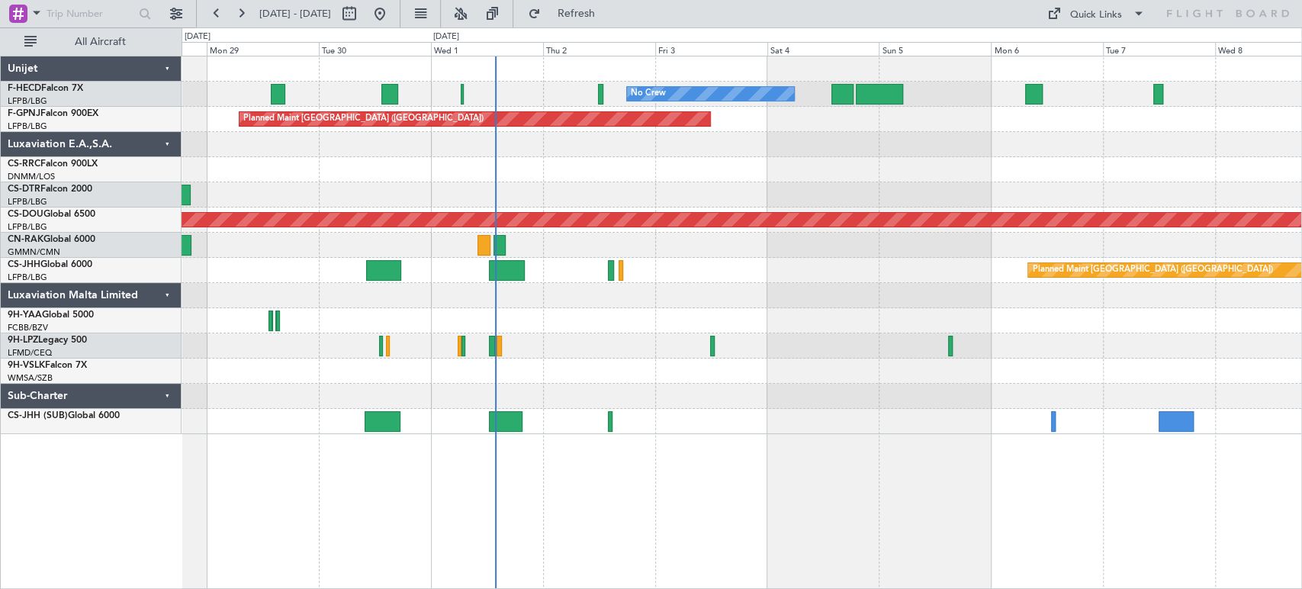
click at [445, 253] on div at bounding box center [742, 245] width 1120 height 25
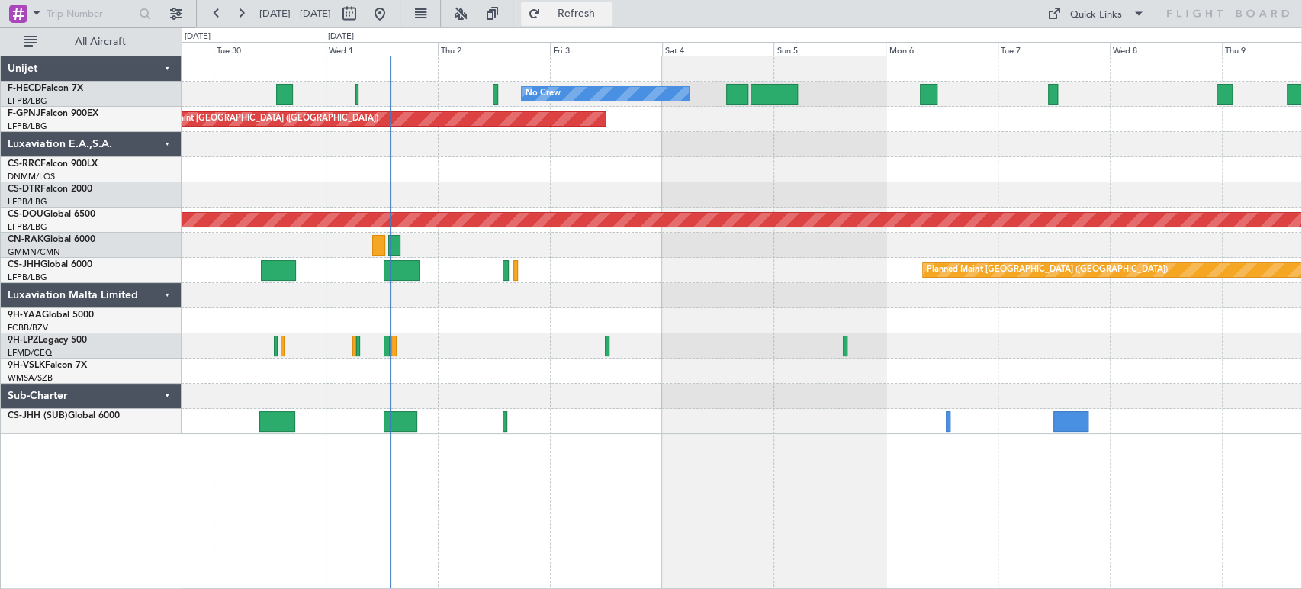
drag, startPoint x: 600, startPoint y: 12, endPoint x: 601, endPoint y: 21, distance: 9.3
click at [604, 13] on span "Refresh" at bounding box center [576, 13] width 64 height 11
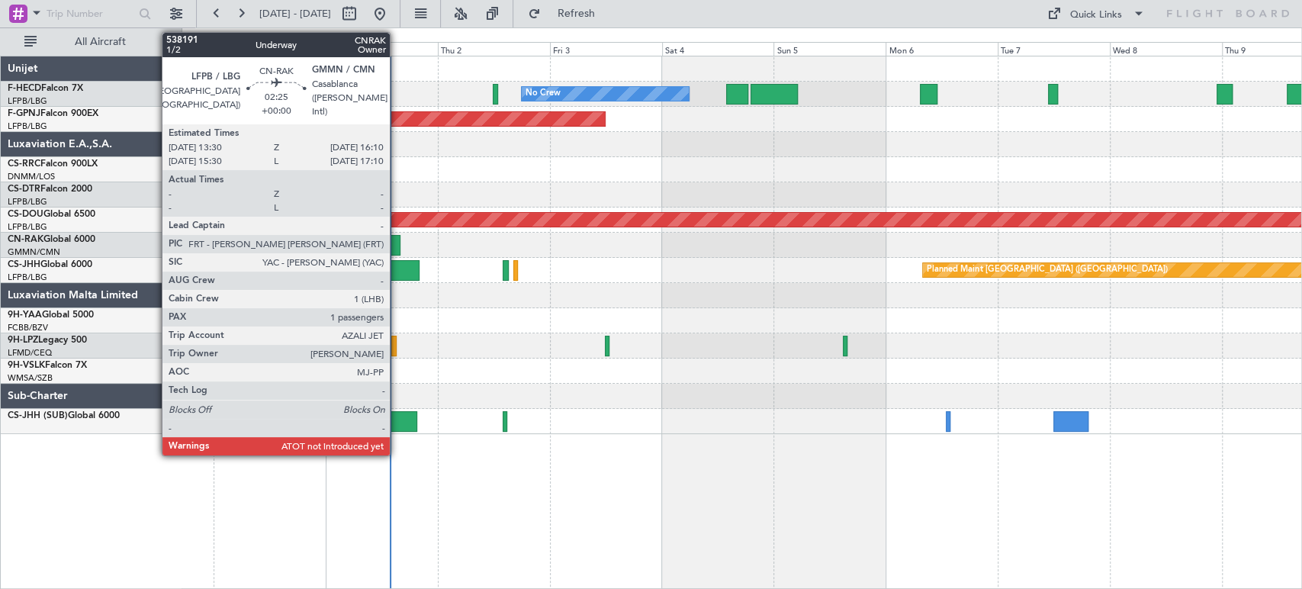
click at [397, 247] on div at bounding box center [394, 245] width 13 height 21
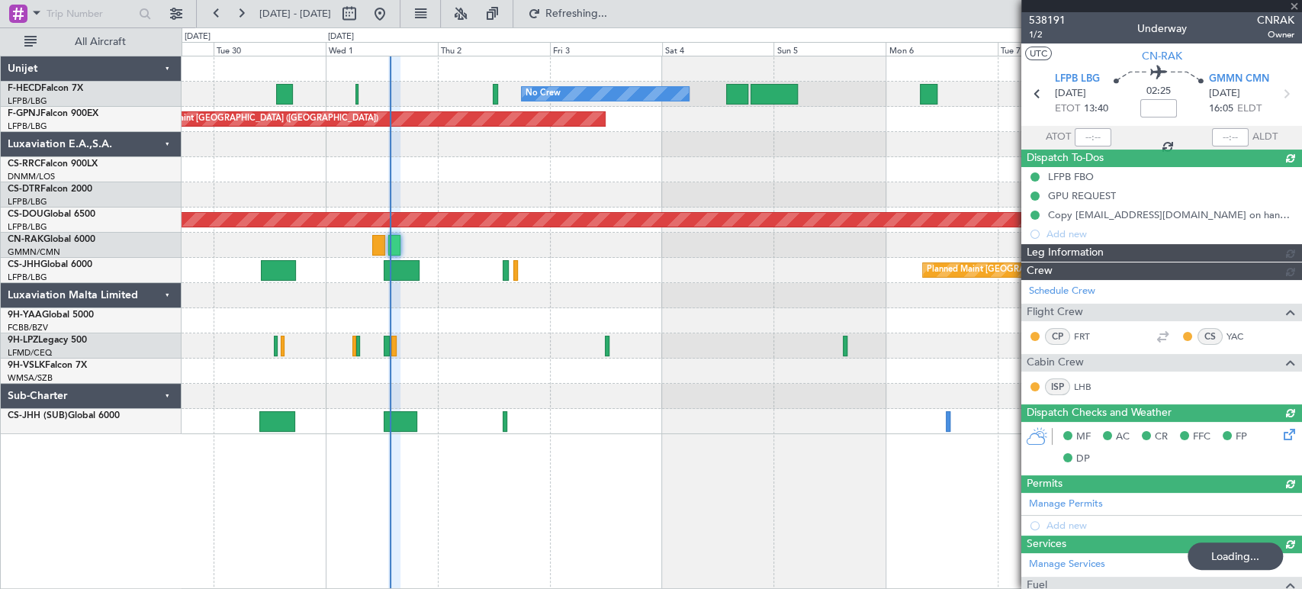
type input "13:46"
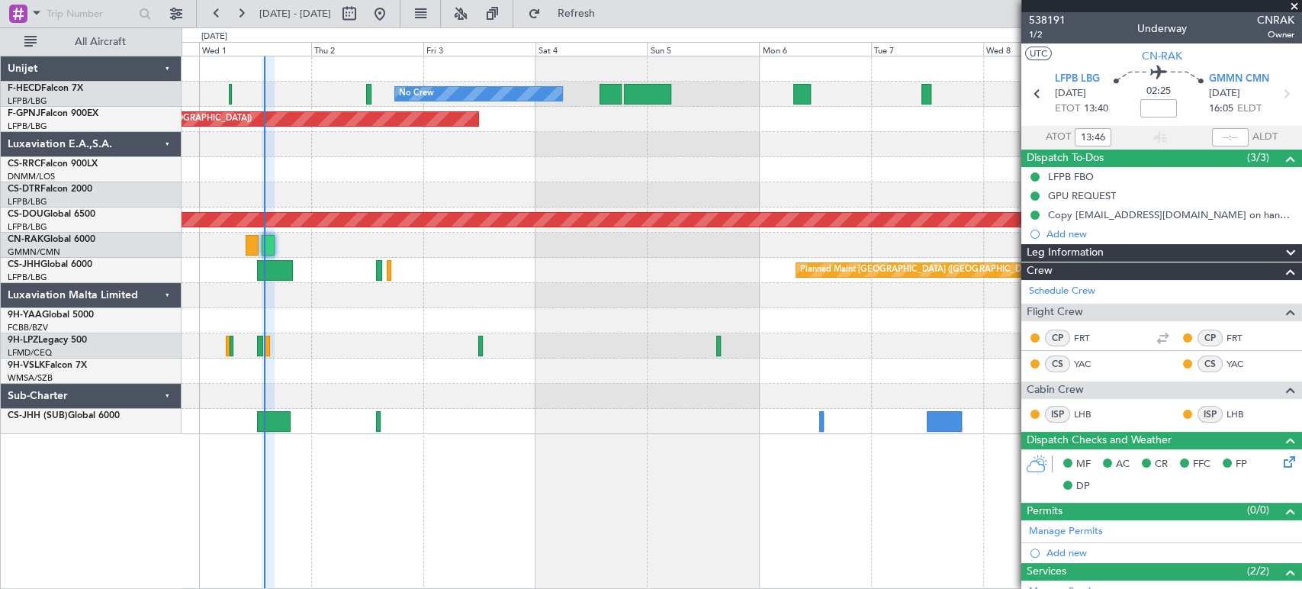
click at [416, 176] on div "No Crew No Crew Planned Maint Paris (Le Bourget) Planned Maint Paris (Le Bourge…" at bounding box center [742, 245] width 1120 height 378
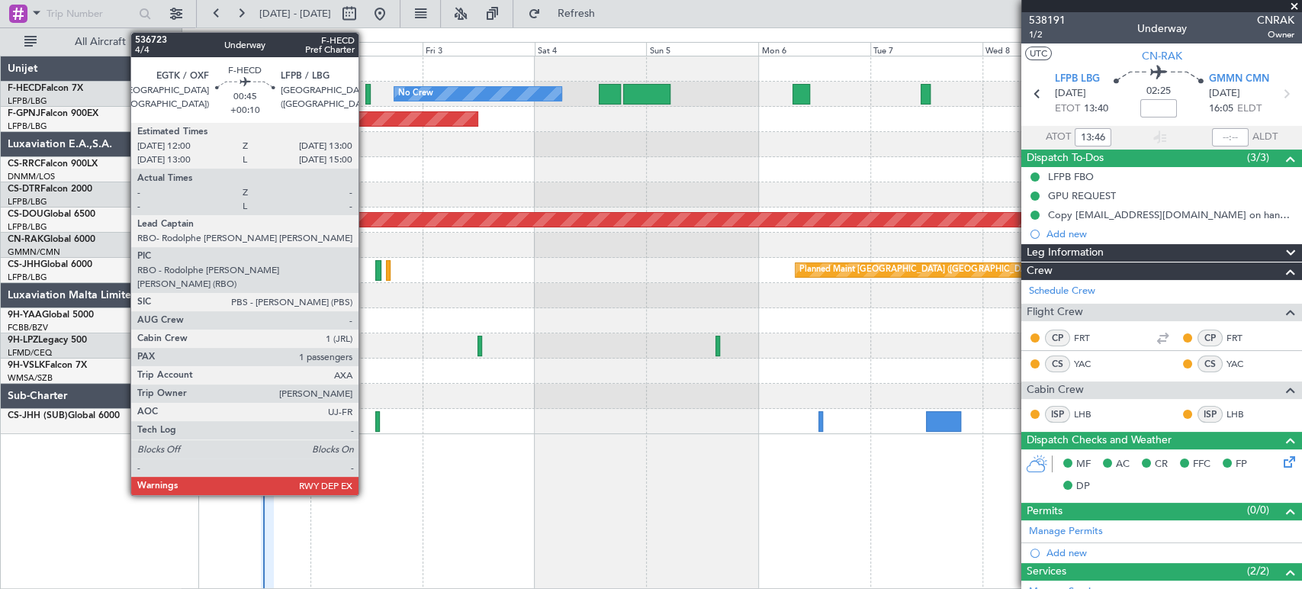
click at [365, 96] on div at bounding box center [367, 94] width 5 height 21
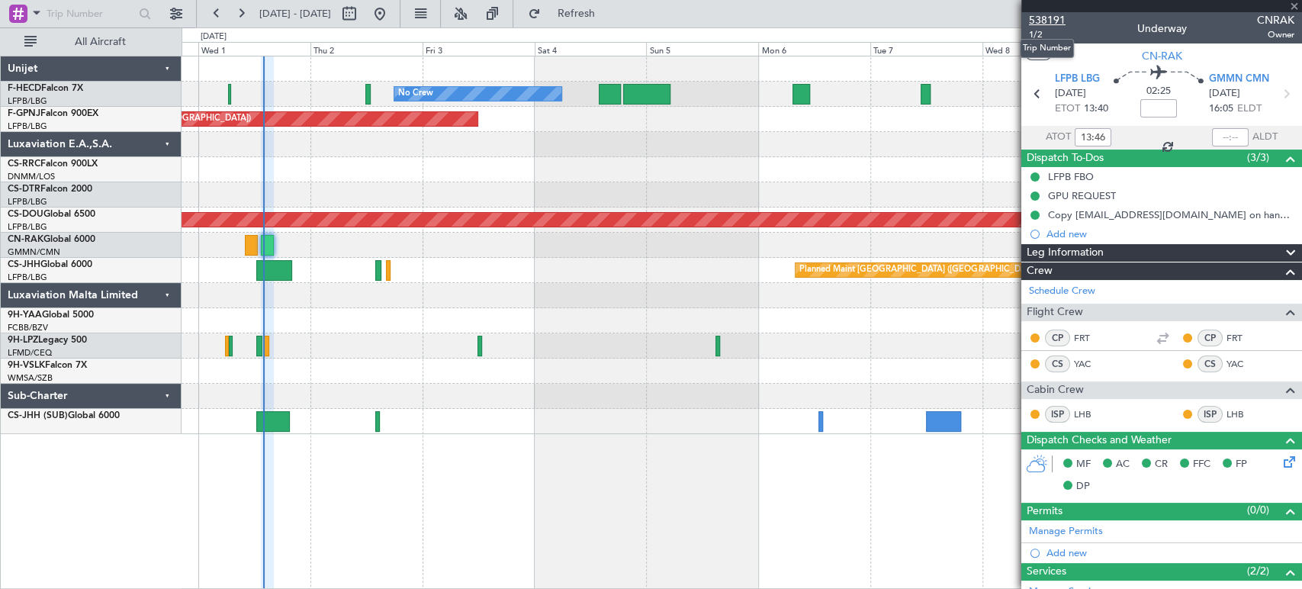
type input "+00:10"
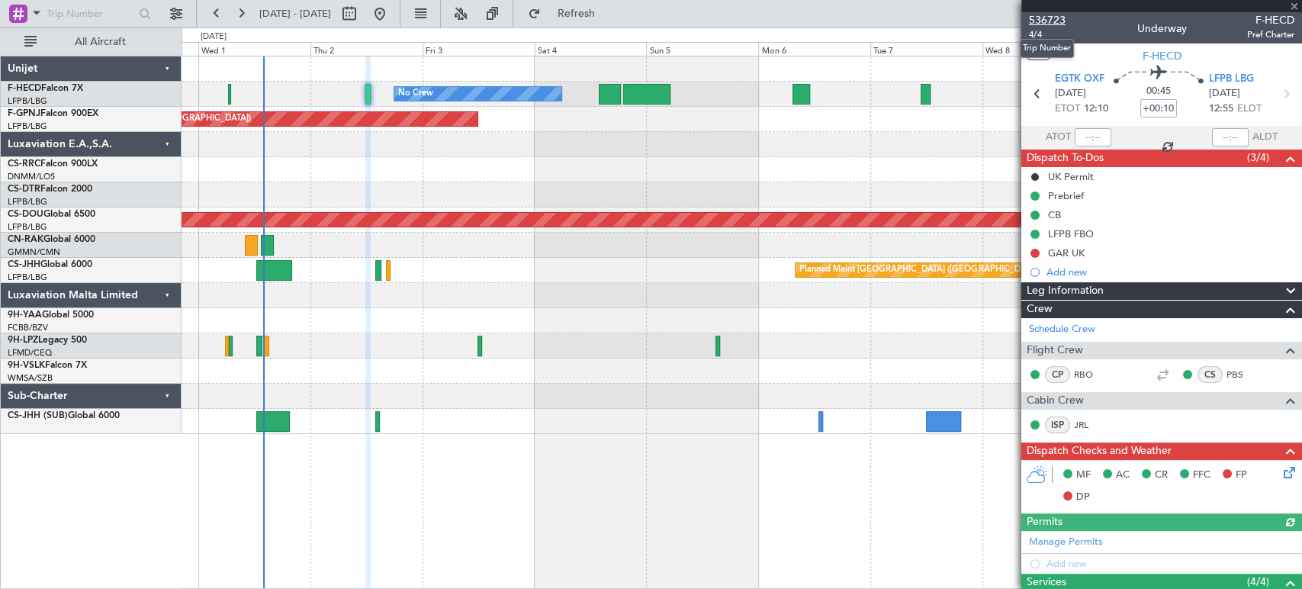
click at [1048, 19] on span "536723" at bounding box center [1047, 20] width 37 height 16
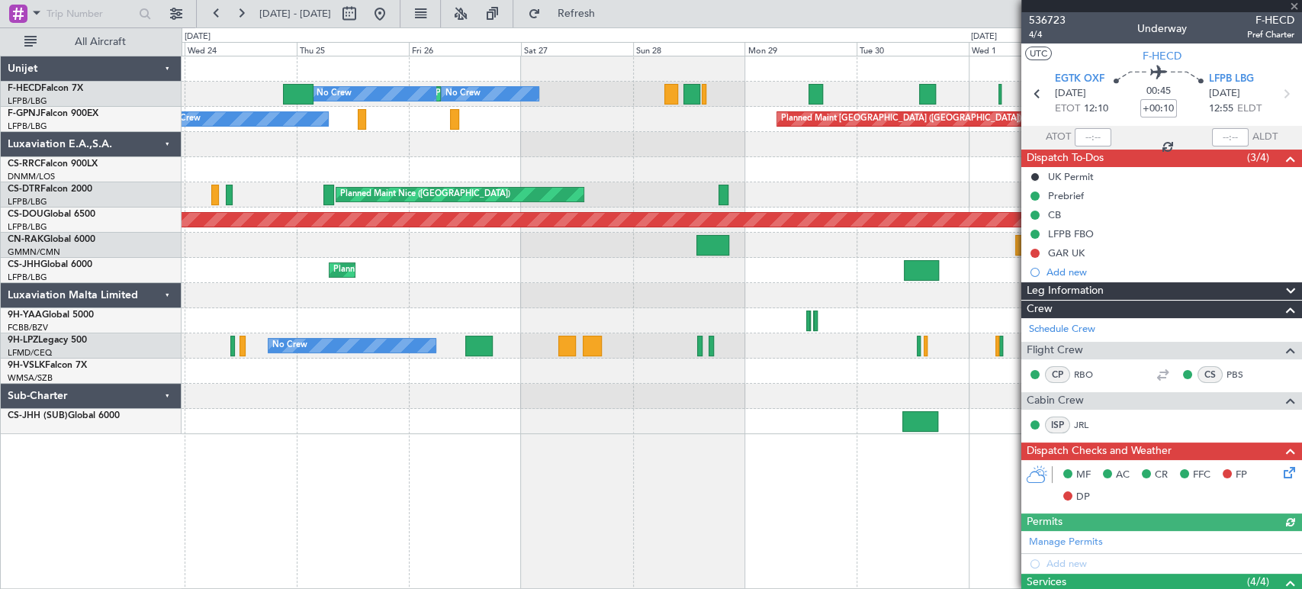
click at [904, 62] on div "No Crew No Crew Planned Maint Paris (Le Bourget) No Crew Planned Maint Paris (L…" at bounding box center [742, 245] width 1120 height 378
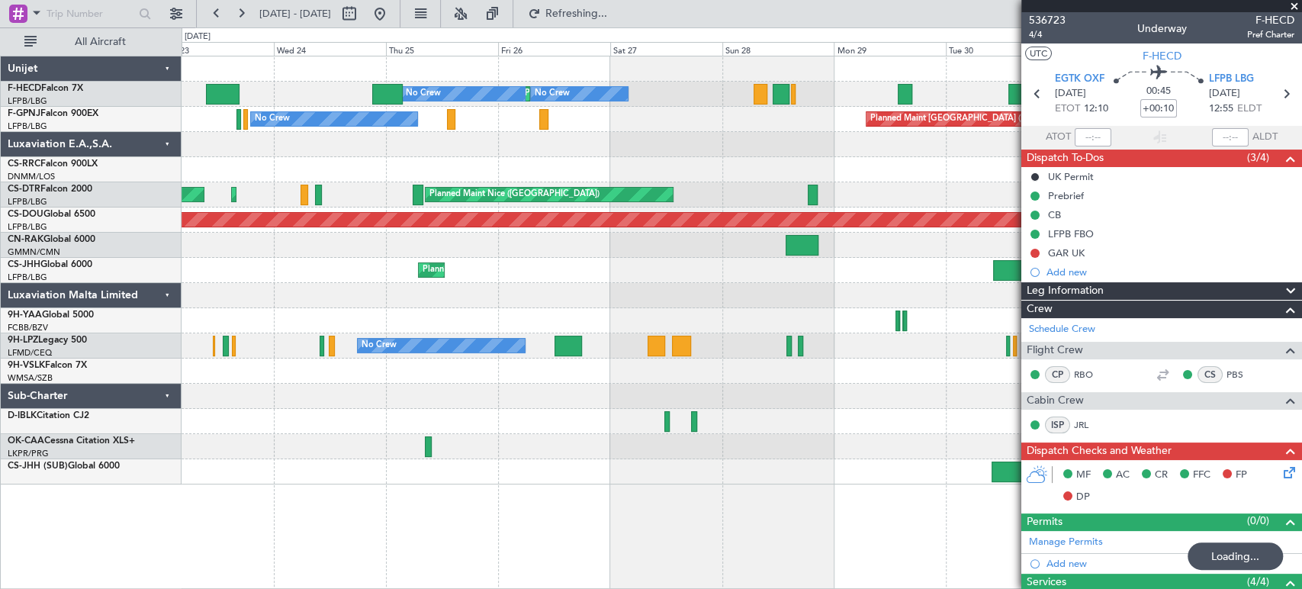
click at [728, 70] on div "No Crew No Crew Planned Maint Paris (Le Bourget) No Crew No Crew Planned Maint …" at bounding box center [742, 270] width 1120 height 428
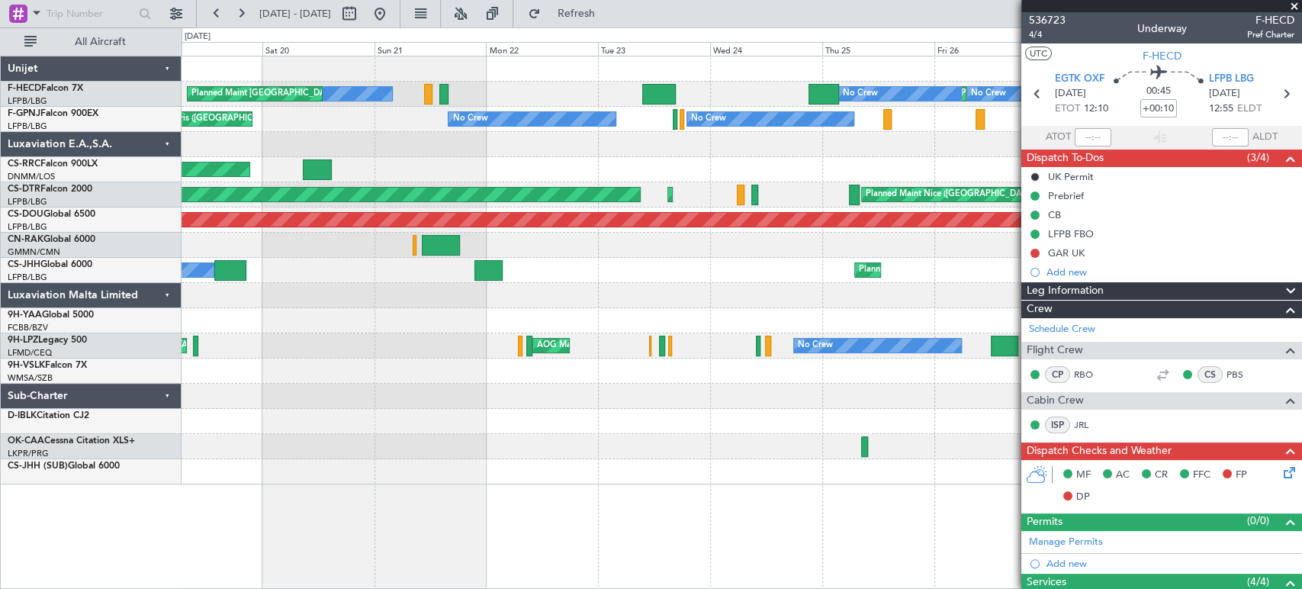
click at [791, 108] on div "No Crew No Crew AOG Maint Paris (Le Bourget) Planned Maint Paris (Le Bourget)" at bounding box center [742, 119] width 1120 height 25
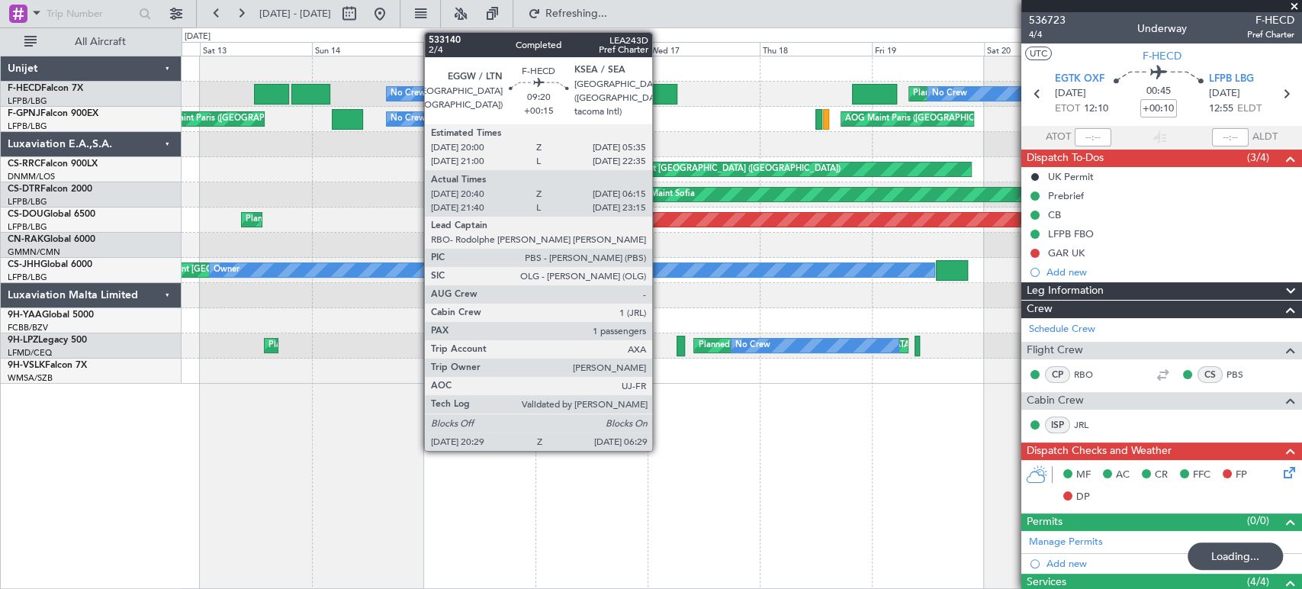
click at [659, 96] on div at bounding box center [654, 94] width 47 height 21
type input "+00:15"
type input "20:50"
type input "06:10"
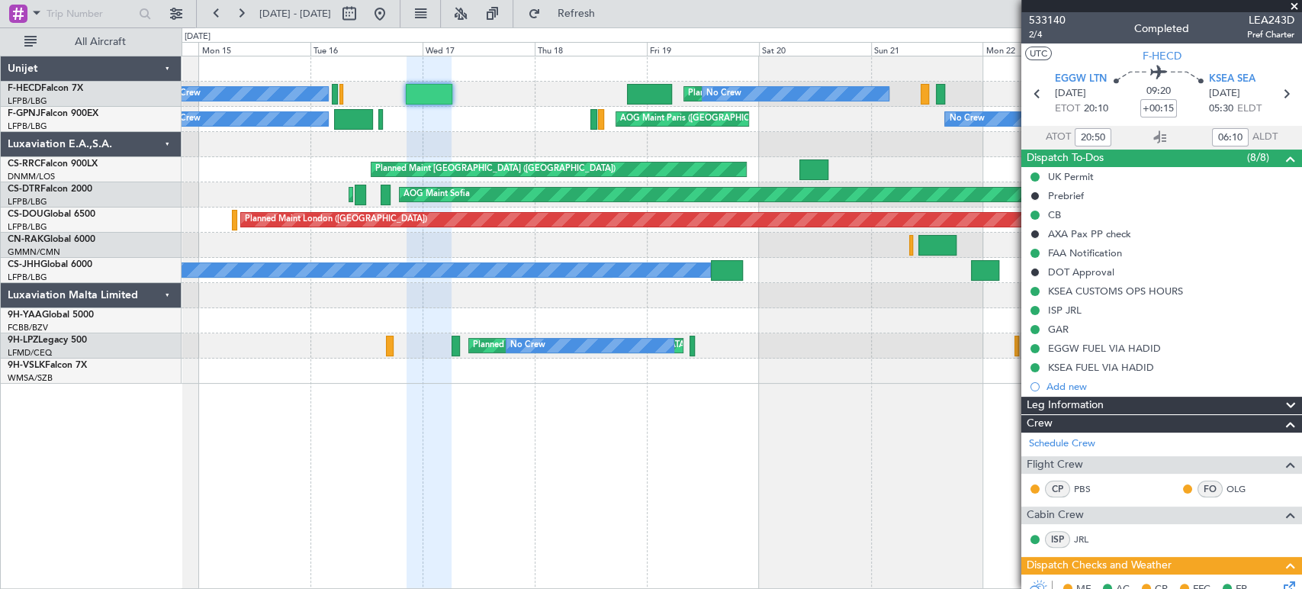
click at [508, 139] on div "Planned Maint Paris (Le Bourget) No Crew No Crew No Crew Planned Maint Paris (L…" at bounding box center [742, 219] width 1120 height 327
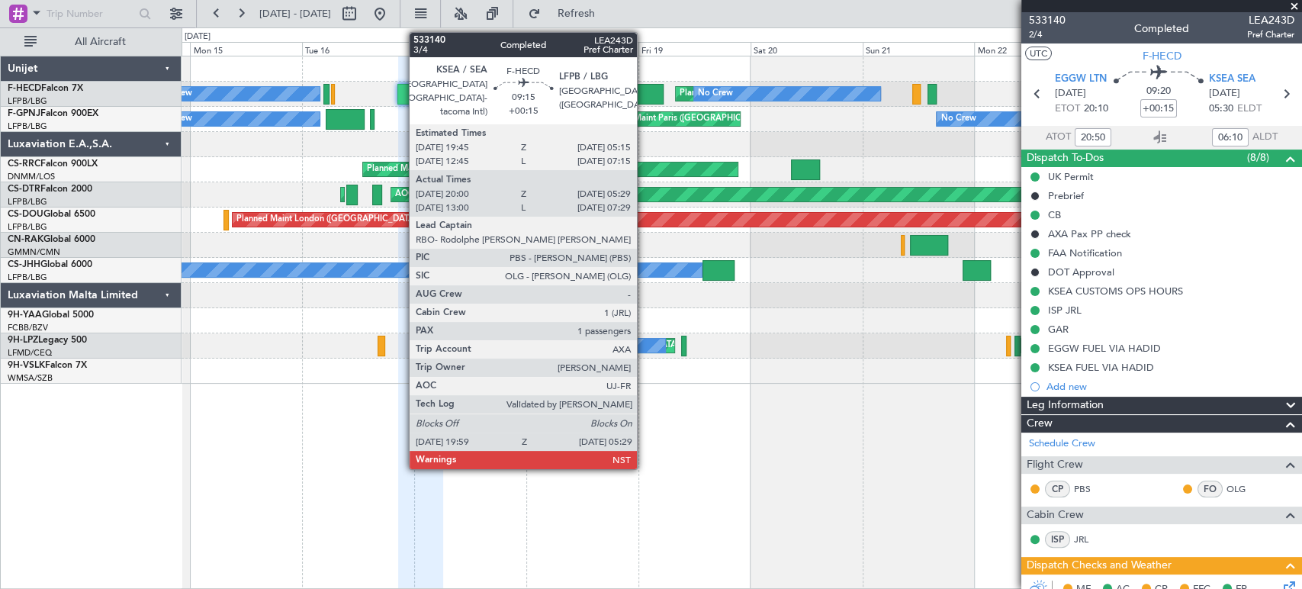
click at [644, 95] on div at bounding box center [641, 94] width 45 height 21
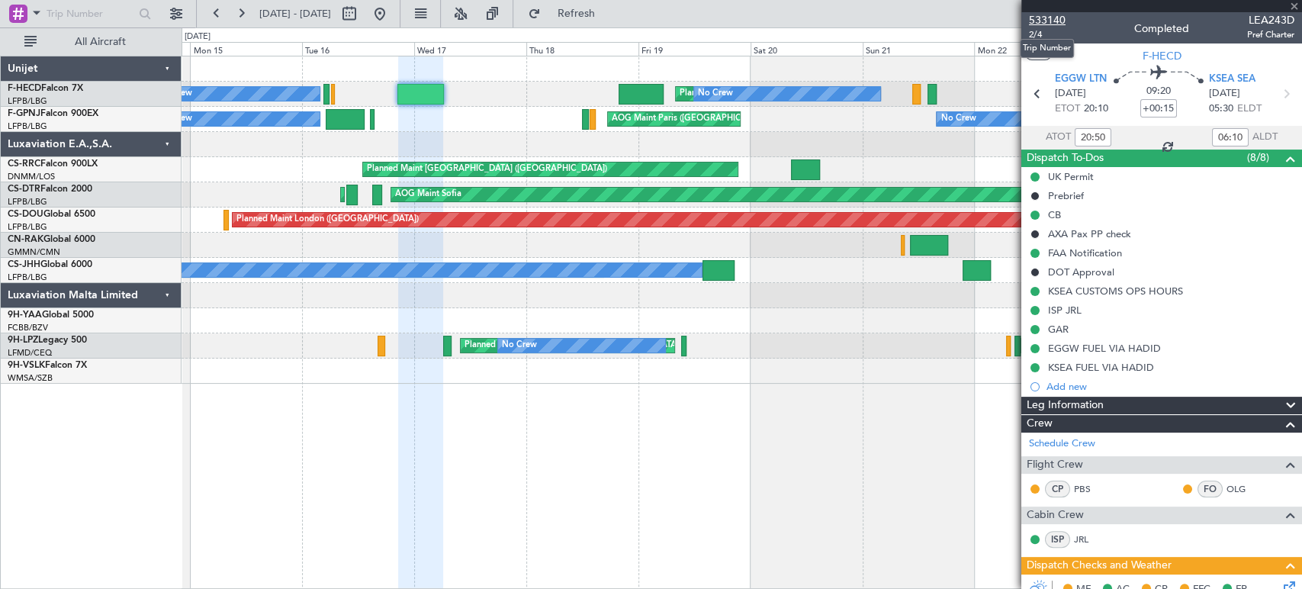
type input "20:10"
type input "05:24"
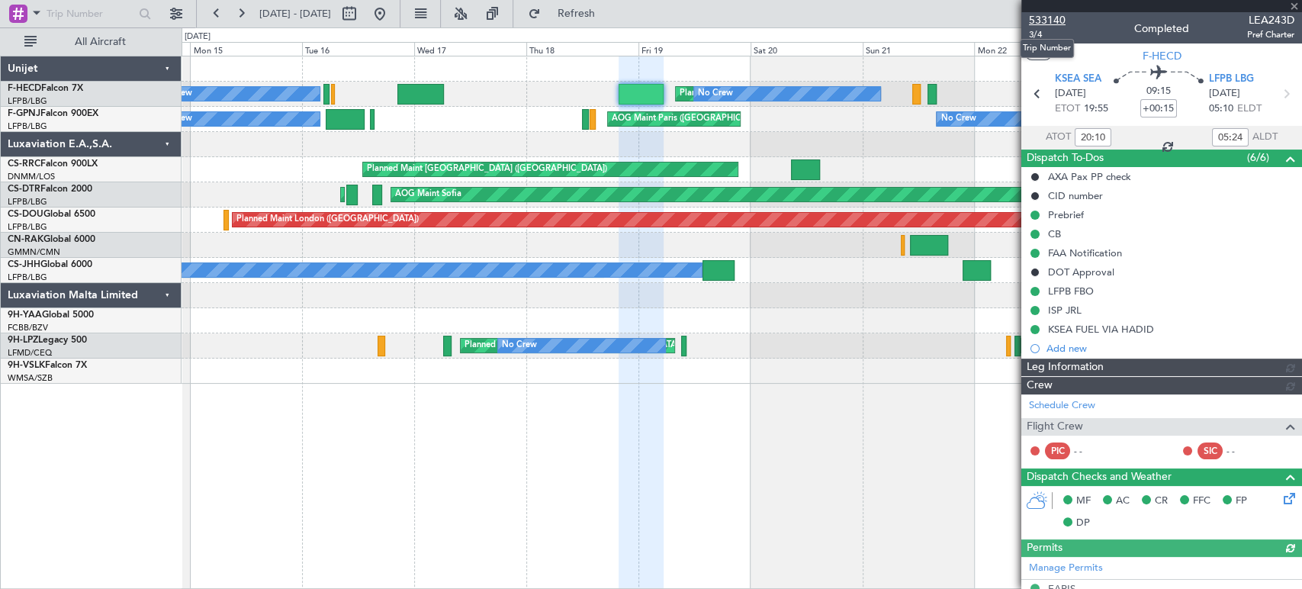
click at [1054, 24] on span "533140" at bounding box center [1047, 20] width 37 height 16
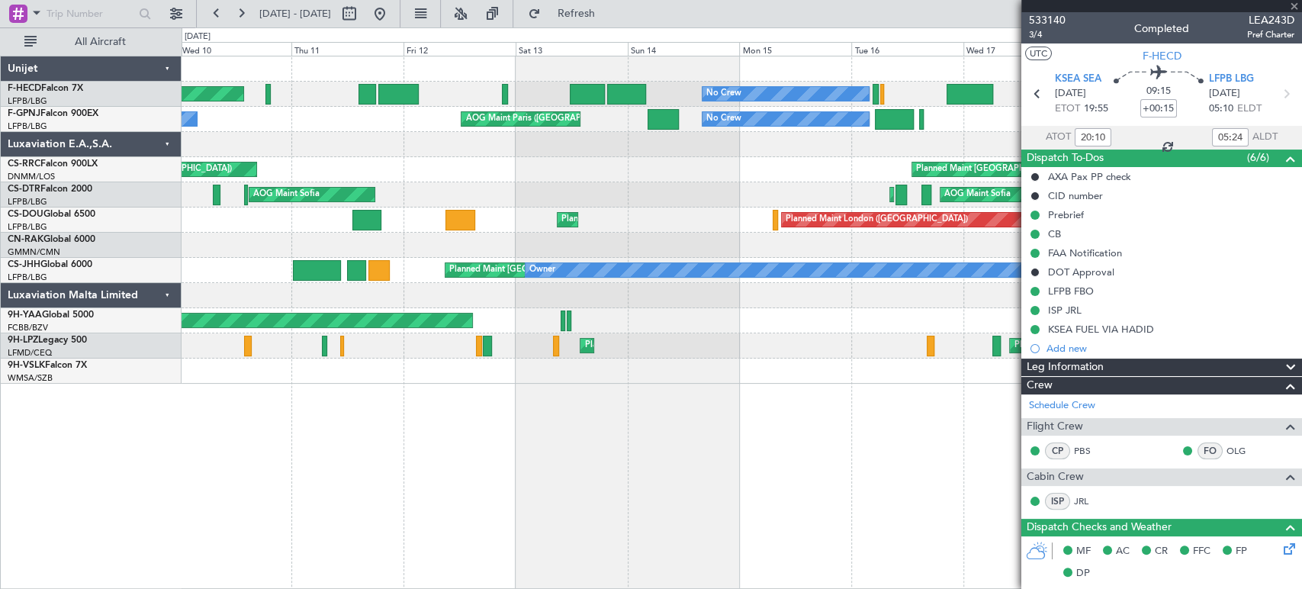
click at [752, 186] on div "Planned Maint Paris (Le Bourget) No Crew No Crew Planned Maint Paris (Le Bourge…" at bounding box center [742, 219] width 1120 height 327
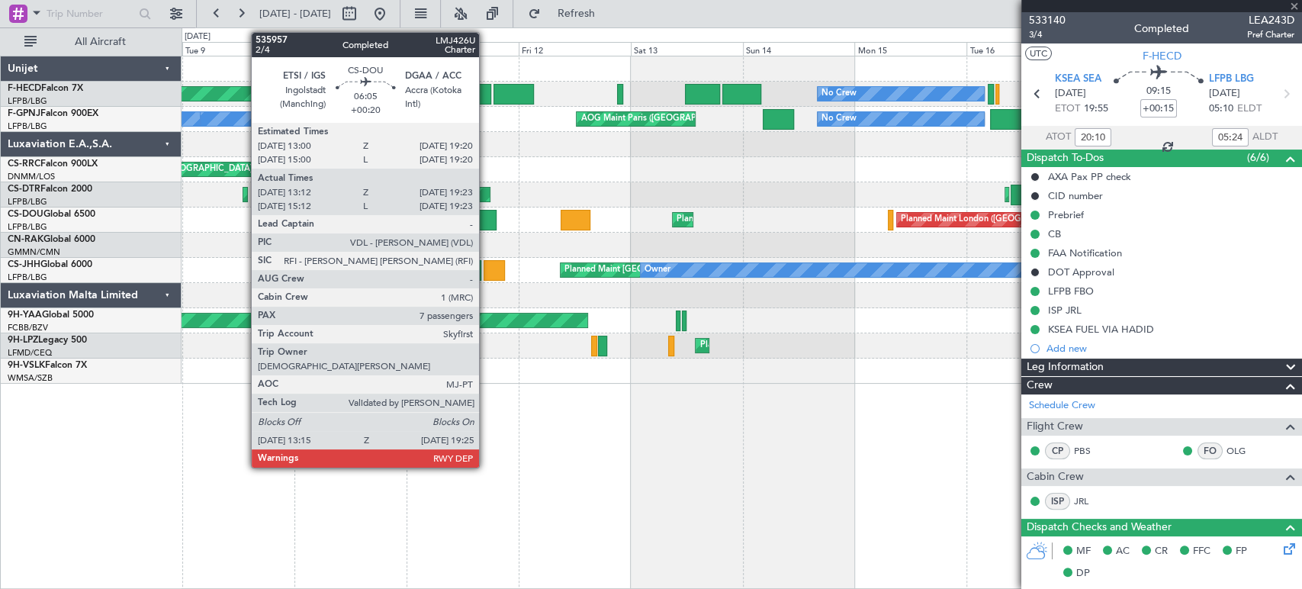
click at [641, 169] on div "No Crew Planned Maint Paris (Le Bourget) Planned Maint Paris (Le Bourget) No Cr…" at bounding box center [742, 219] width 1120 height 327
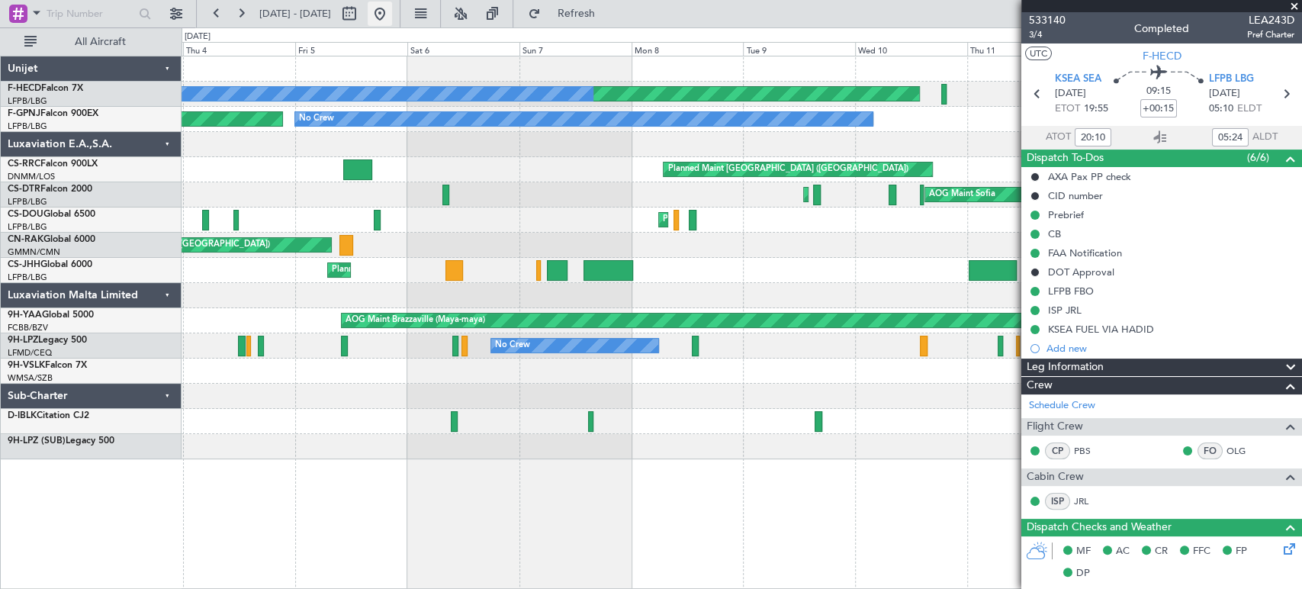
click at [392, 13] on button at bounding box center [380, 14] width 24 height 24
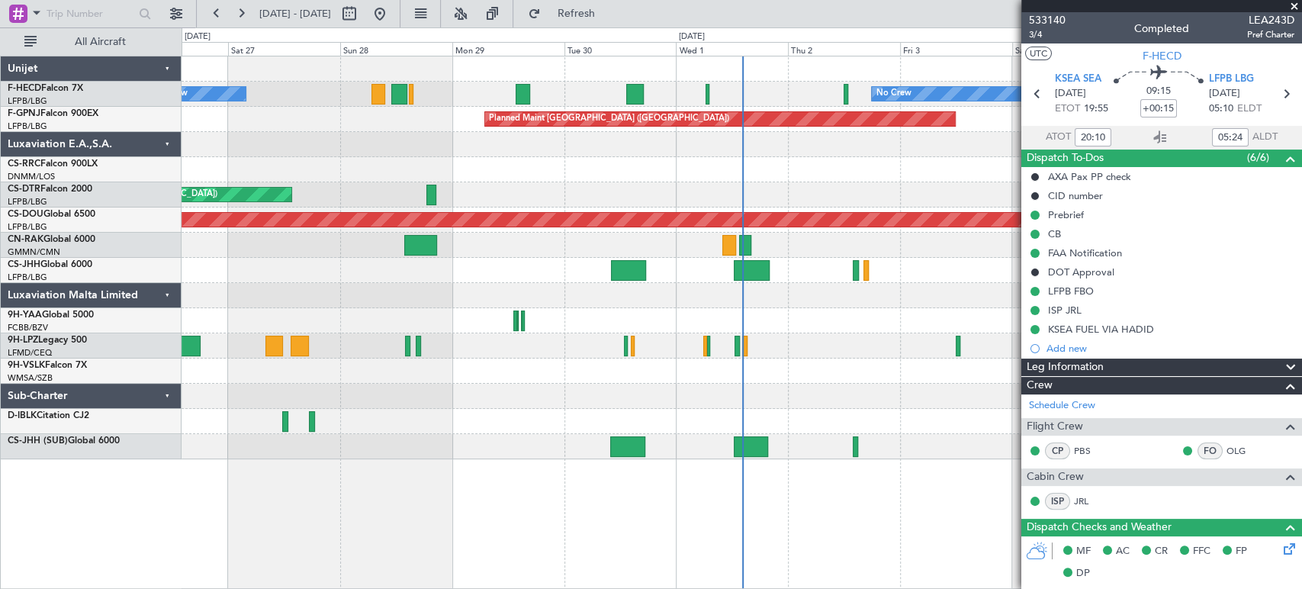
click at [526, 198] on div "No Crew No Crew Planned Maint Paris (Le Bourget) No Crew Planned Maint Paris (L…" at bounding box center [742, 257] width 1120 height 403
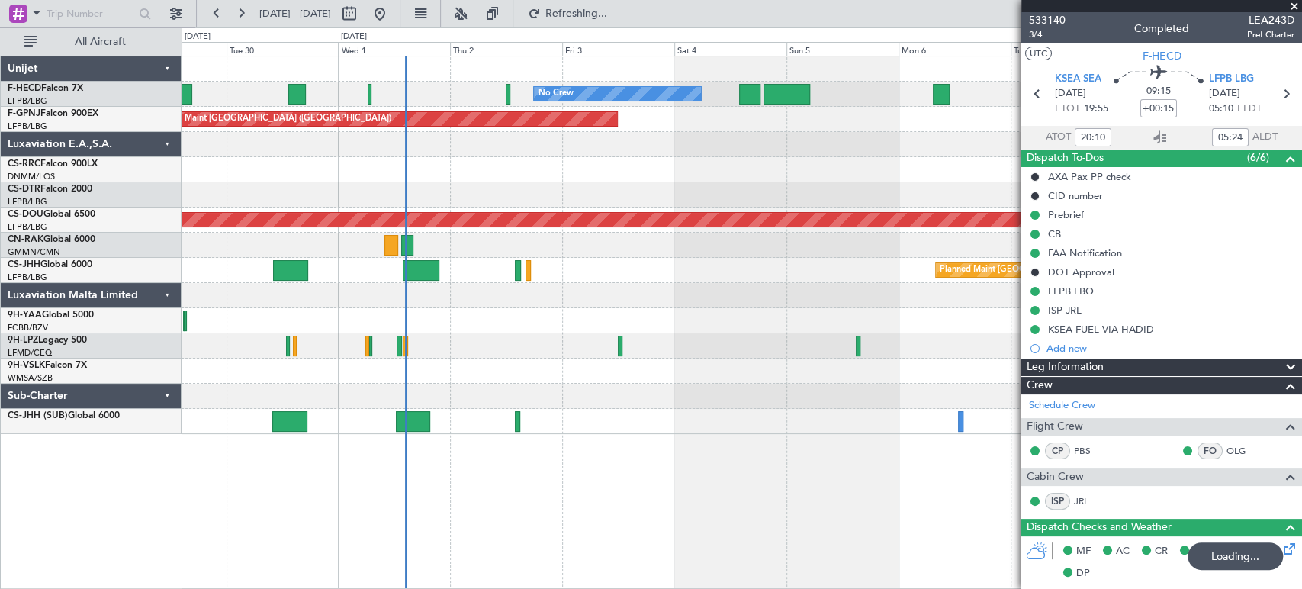
click at [401, 354] on div "No Crew No Crew No Crew Planned Maint [GEOGRAPHIC_DATA] ([GEOGRAPHIC_DATA]) No …" at bounding box center [742, 245] width 1120 height 378
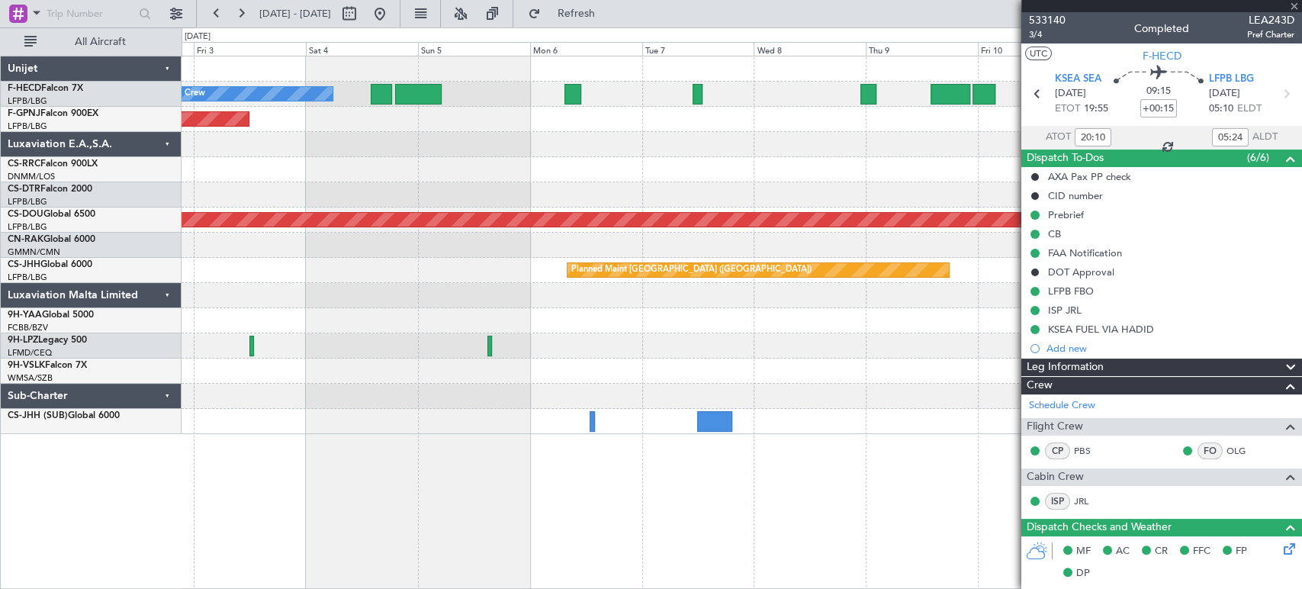
click at [344, 291] on div "No Crew No Crew Planned Maint Paris (Le Bourget) Planned Maint Paris (Le Bourge…" at bounding box center [742, 245] width 1120 height 378
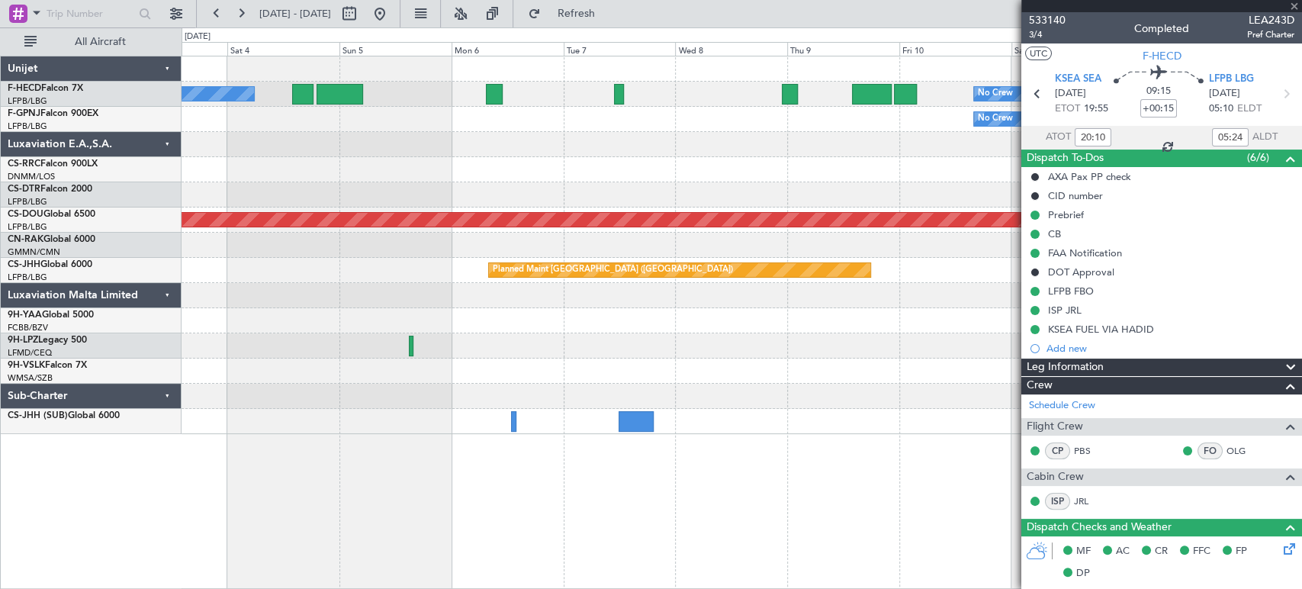
click at [386, 276] on div "Planned Maint [GEOGRAPHIC_DATA] ([GEOGRAPHIC_DATA])" at bounding box center [742, 270] width 1120 height 25
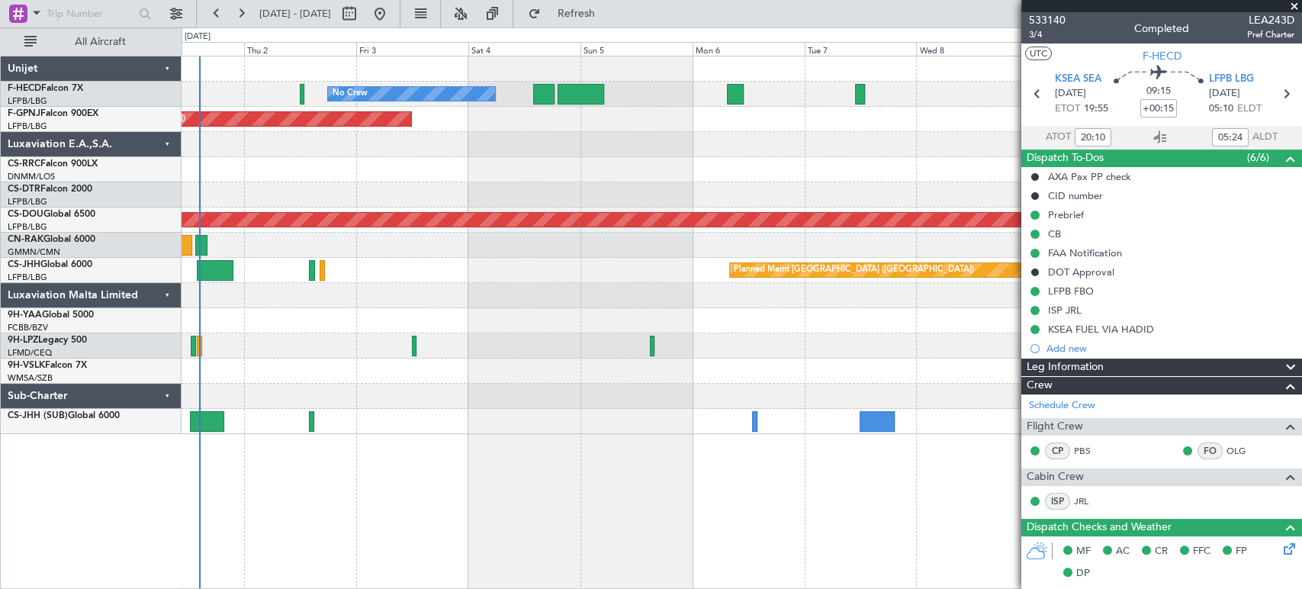
click at [645, 163] on div "No Crew No Crew Planned Maint Paris (Le Bourget) Planned Maint Paris (Le Bourge…" at bounding box center [742, 245] width 1120 height 378
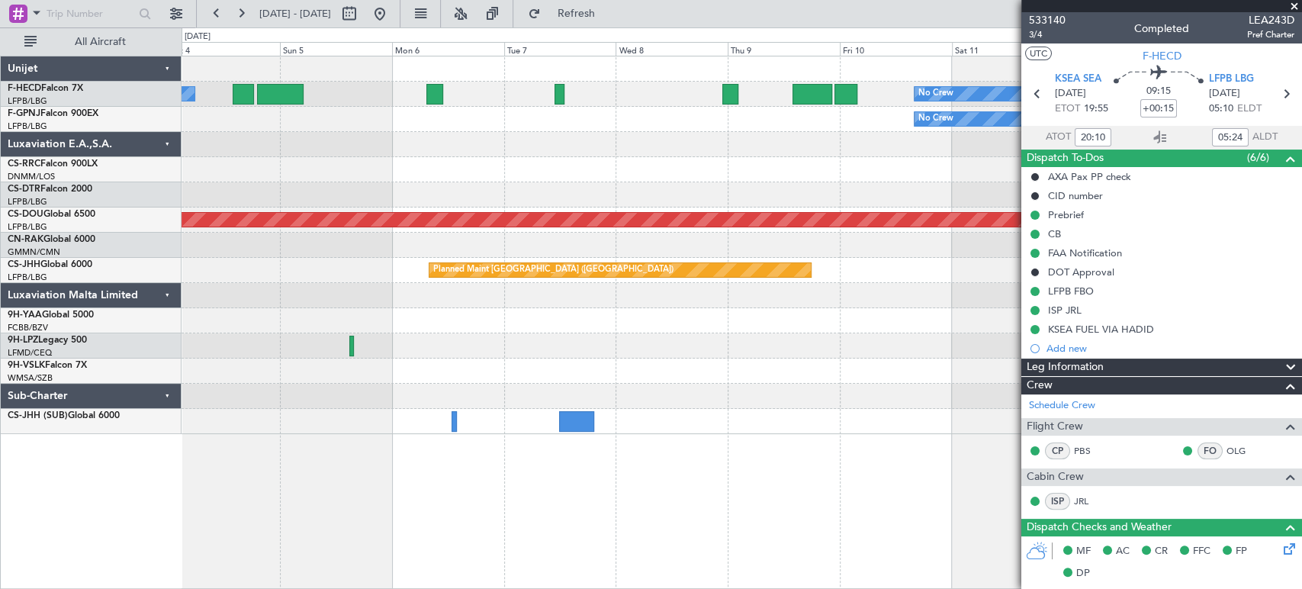
click at [330, 175] on div "No Crew No Crew Planned Maint Paris (Le Bourget) No Crew No Crew Planned Maint …" at bounding box center [742, 245] width 1120 height 378
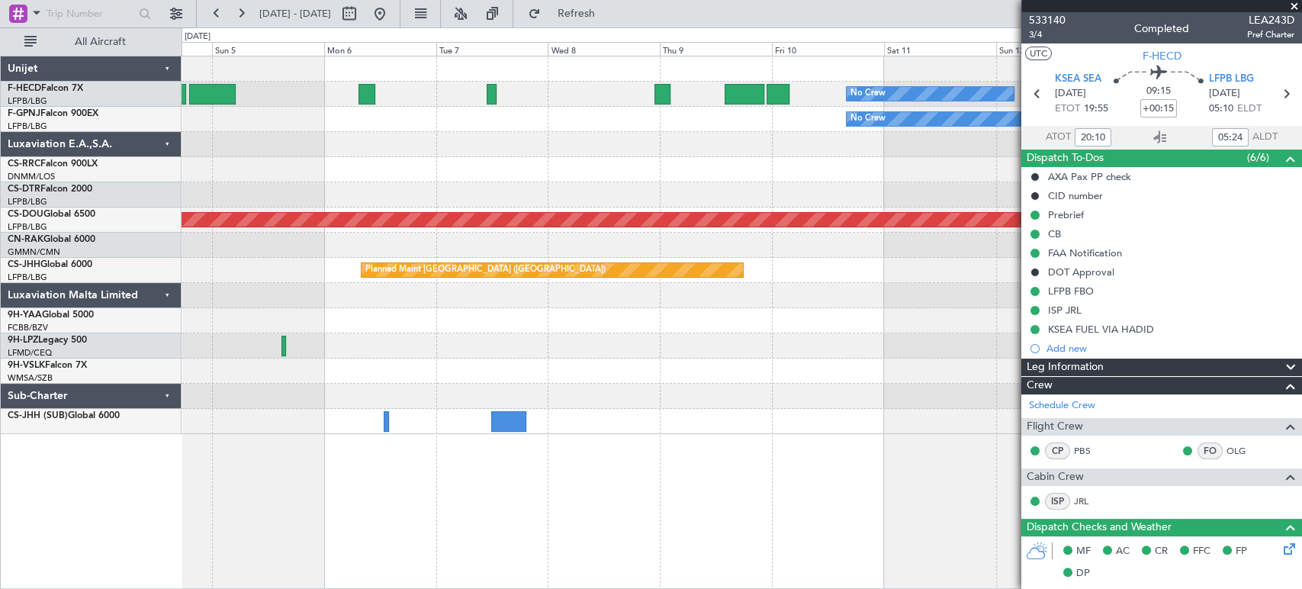
click at [763, 117] on div "No Crew Planned Maint Paris (Le Bourget) No Crew No Crew No Crew No Crew Planne…" at bounding box center [742, 245] width 1120 height 378
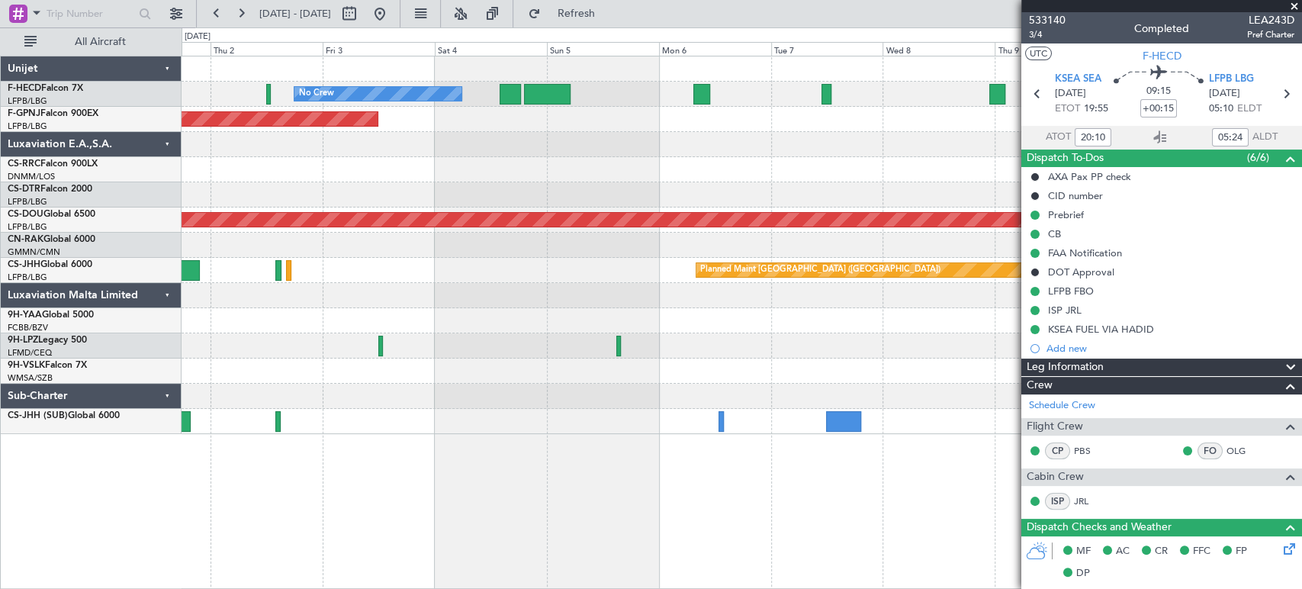
click at [699, 167] on div "No Crew No Crew Planned Maint [GEOGRAPHIC_DATA] ([GEOGRAPHIC_DATA]) No Crew Pla…" at bounding box center [742, 245] width 1120 height 378
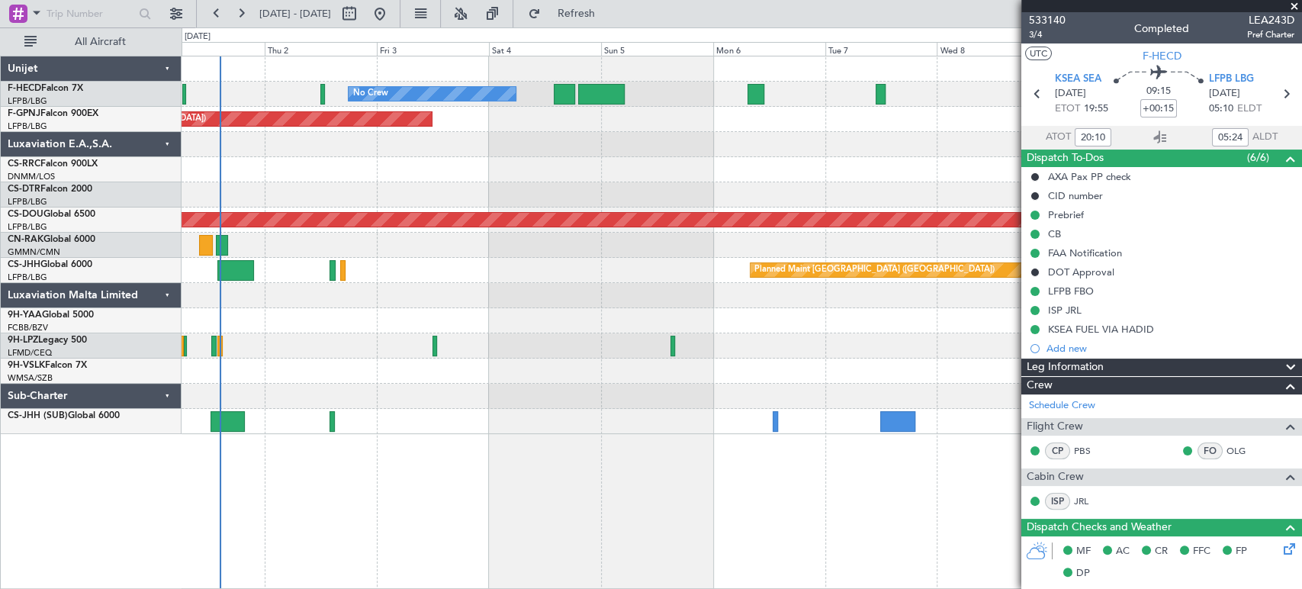
click at [585, 179] on div "No Crew No Crew Planned Maint Paris (Le Bourget) No Crew Planned Maint Paris (L…" at bounding box center [742, 245] width 1120 height 378
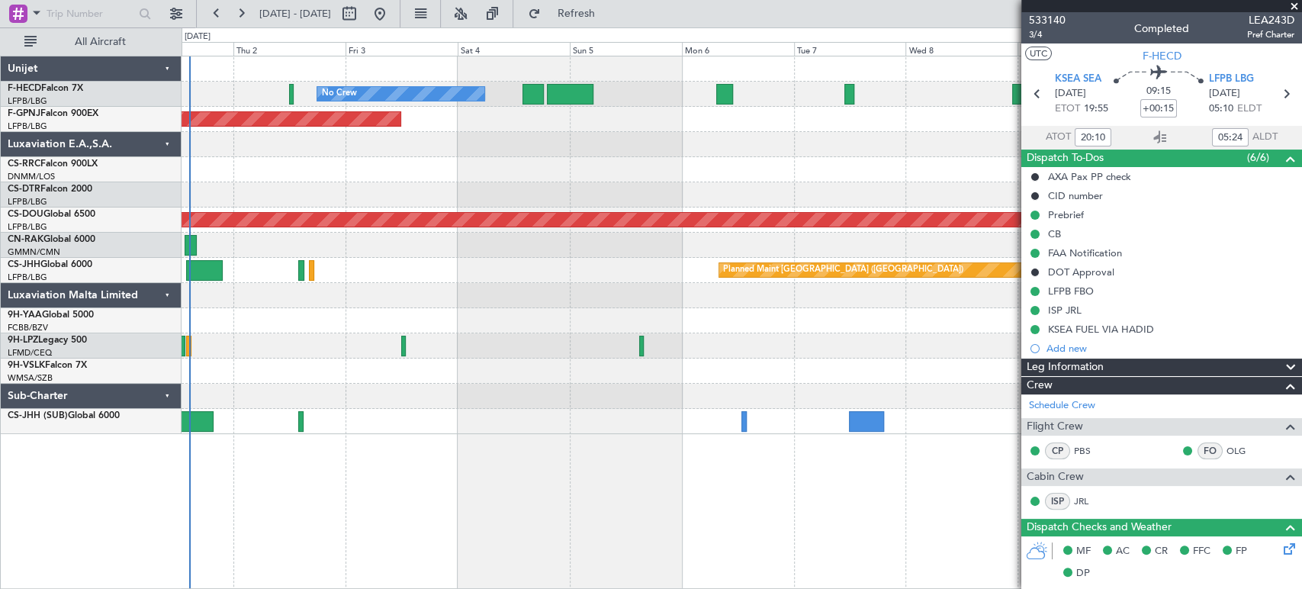
click at [330, 144] on div "No Crew No Crew Planned Maint Paris (Le Bourget) Planned Maint Paris (Le Bourge…" at bounding box center [742, 245] width 1120 height 378
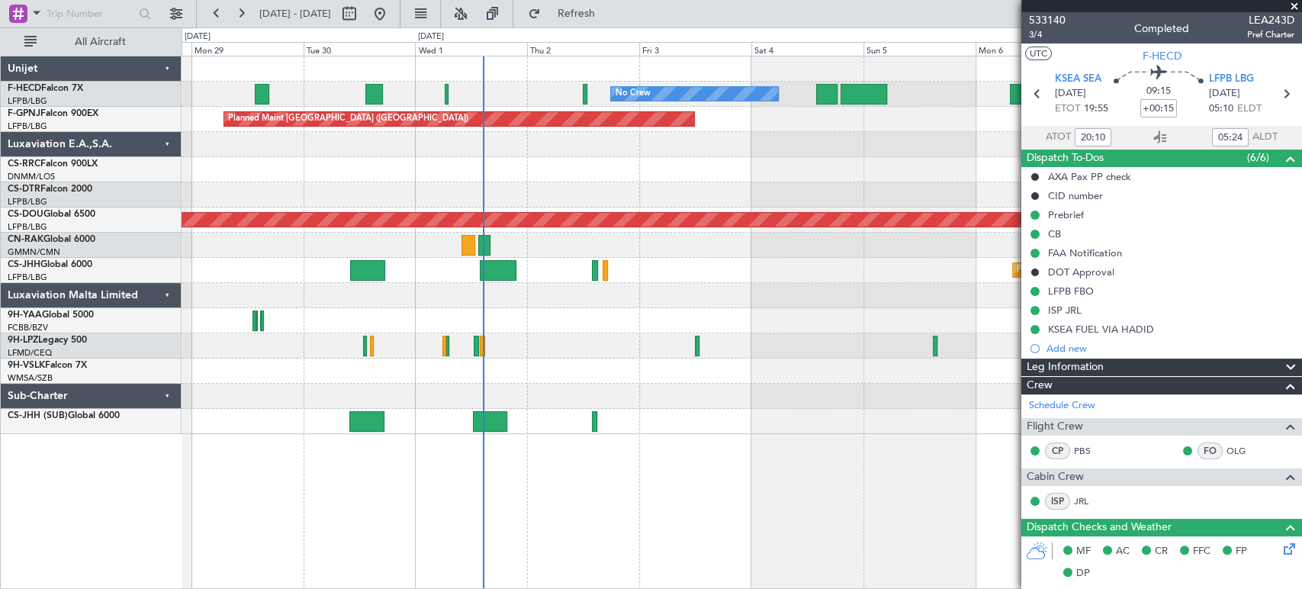
click at [262, 194] on div "Planned Maint Nice ([GEOGRAPHIC_DATA])" at bounding box center [742, 194] width 1120 height 25
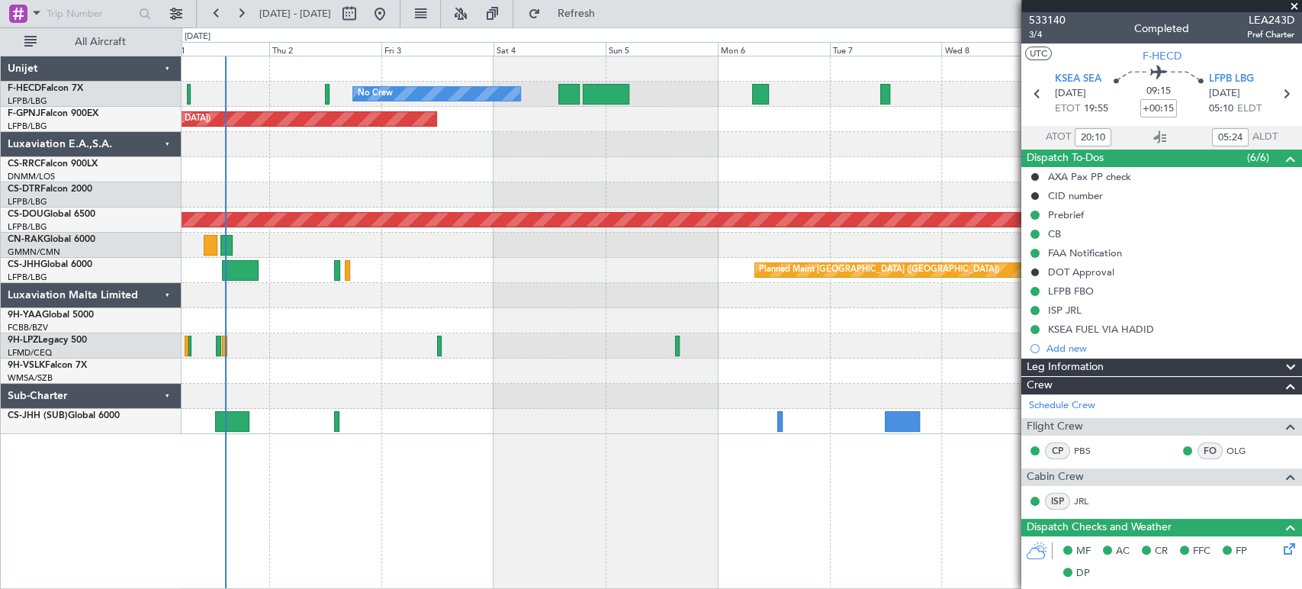
click at [324, 82] on div "No Crew No Crew Planned Maint Paris (Le Bourget)" at bounding box center [742, 94] width 1120 height 25
click at [324, 92] on div "No Crew No Crew Planned Maint Paris (Le Bourget)" at bounding box center [742, 94] width 1120 height 25
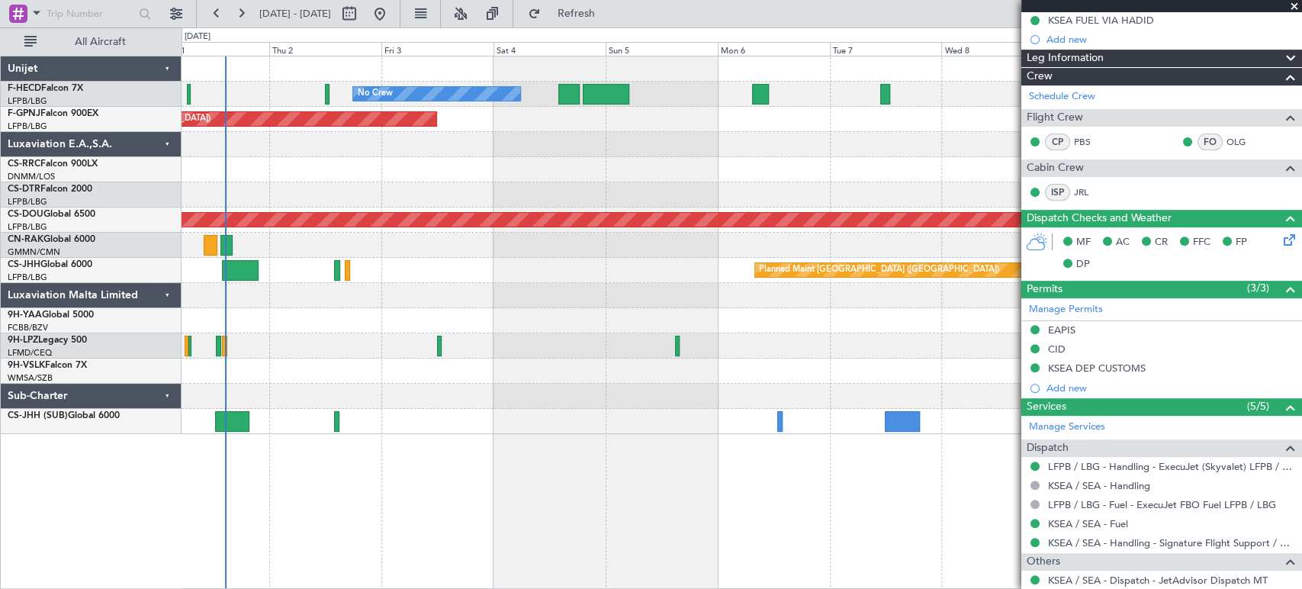
scroll to position [404, 0]
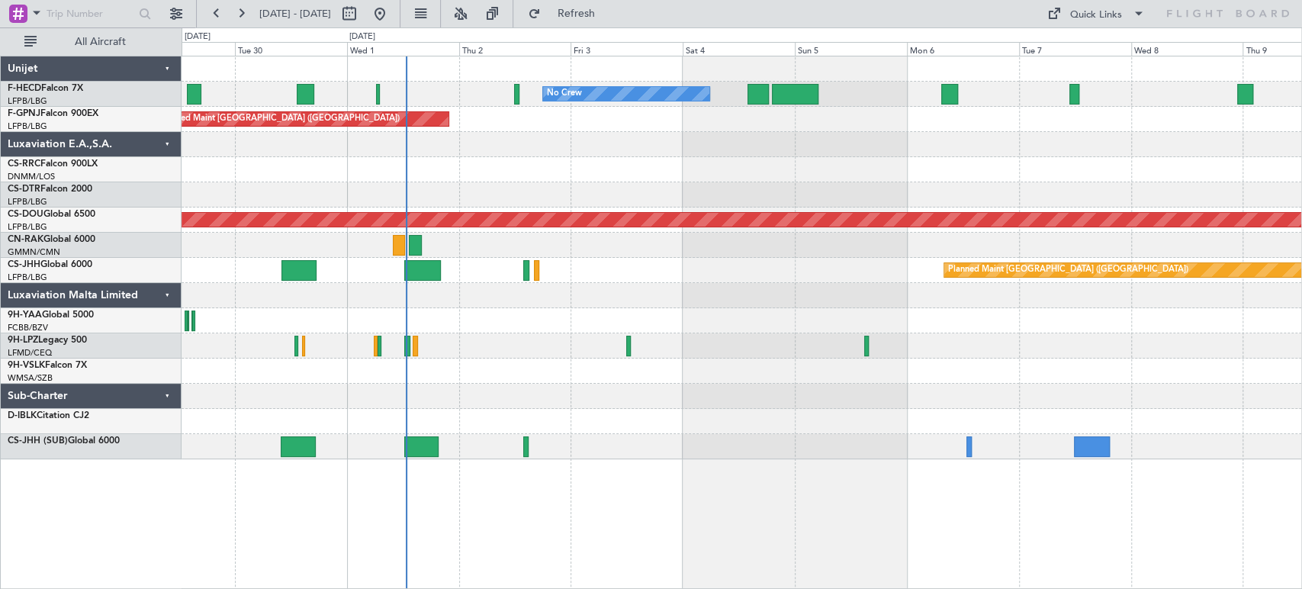
click at [650, 272] on div "No Crew No Crew No Crew Planned Maint [GEOGRAPHIC_DATA] ([GEOGRAPHIC_DATA]) No …" at bounding box center [742, 257] width 1120 height 403
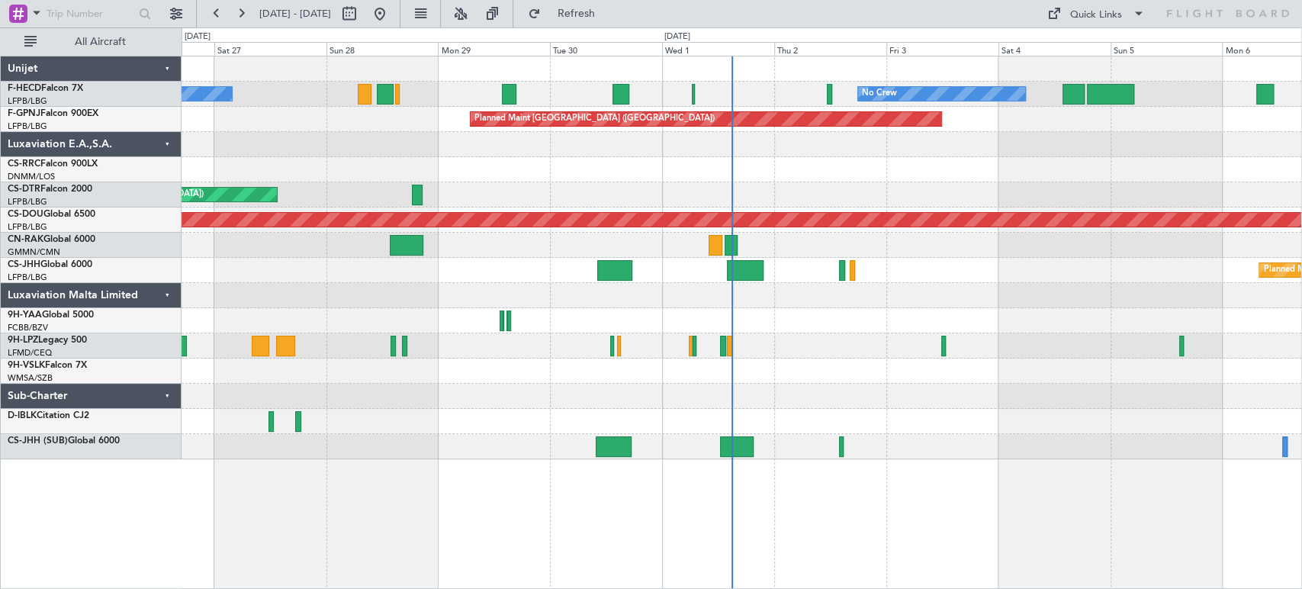
click at [736, 92] on div "No Crew No Crew Planned Maint [GEOGRAPHIC_DATA] ([GEOGRAPHIC_DATA]) No Crew" at bounding box center [742, 94] width 1120 height 25
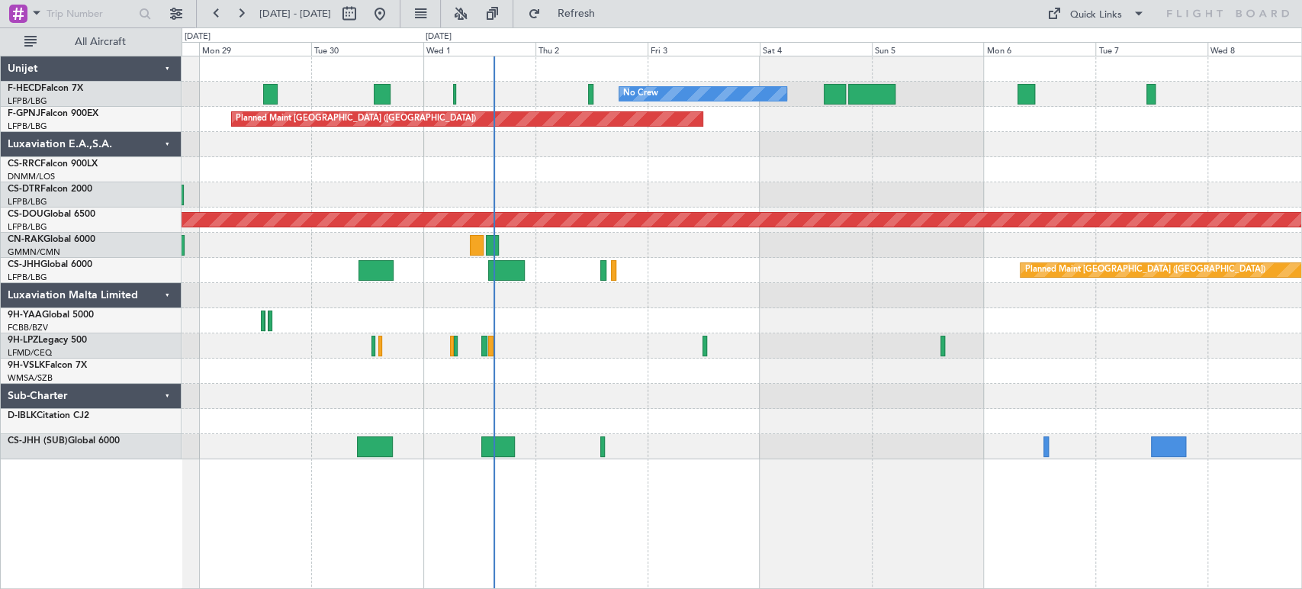
click at [584, 243] on div "No Crew No Crew No Crew Planned Maint [GEOGRAPHIC_DATA] ([GEOGRAPHIC_DATA]) No …" at bounding box center [742, 257] width 1120 height 403
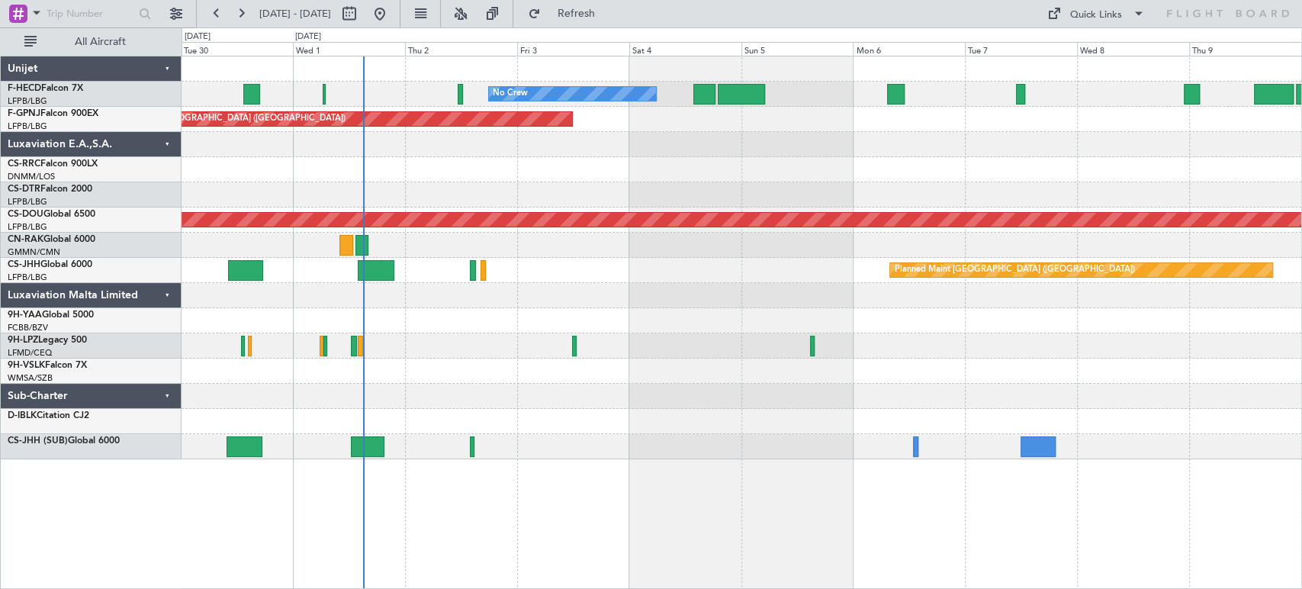
click at [509, 232] on div "No Crew No Crew Planned Maint [GEOGRAPHIC_DATA] ([GEOGRAPHIC_DATA]) No Crew [GE…" at bounding box center [742, 257] width 1120 height 403
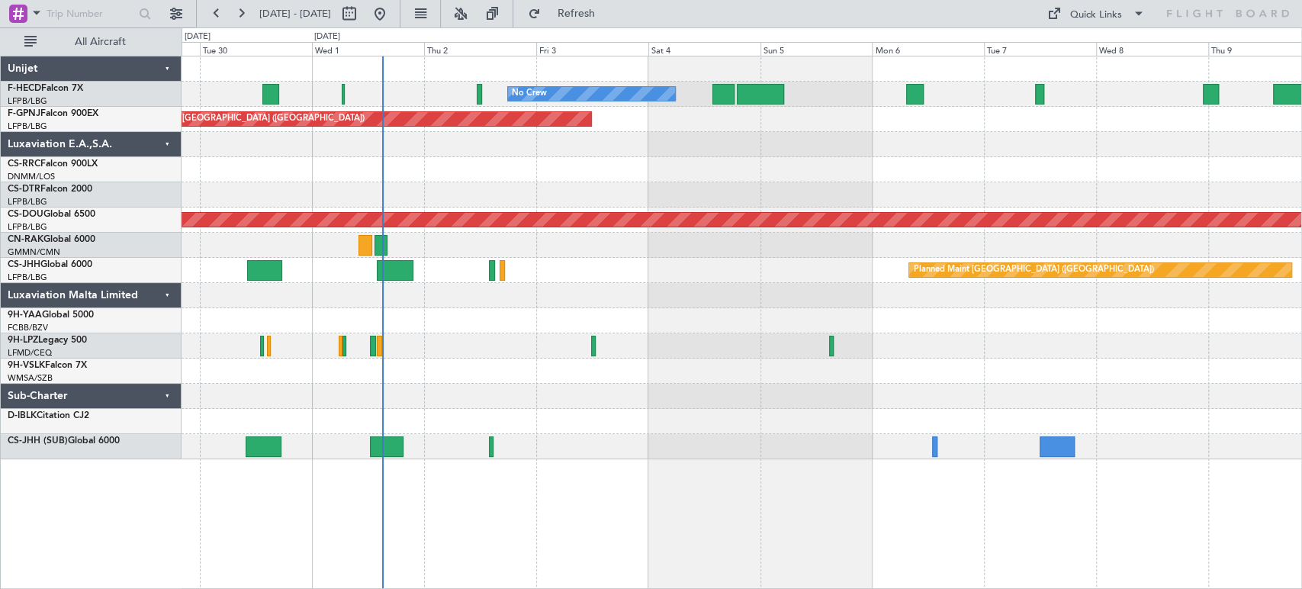
click at [694, 207] on div "No Crew No Crew Planned Maint [GEOGRAPHIC_DATA] ([GEOGRAPHIC_DATA]) No Crew [GE…" at bounding box center [742, 257] width 1120 height 403
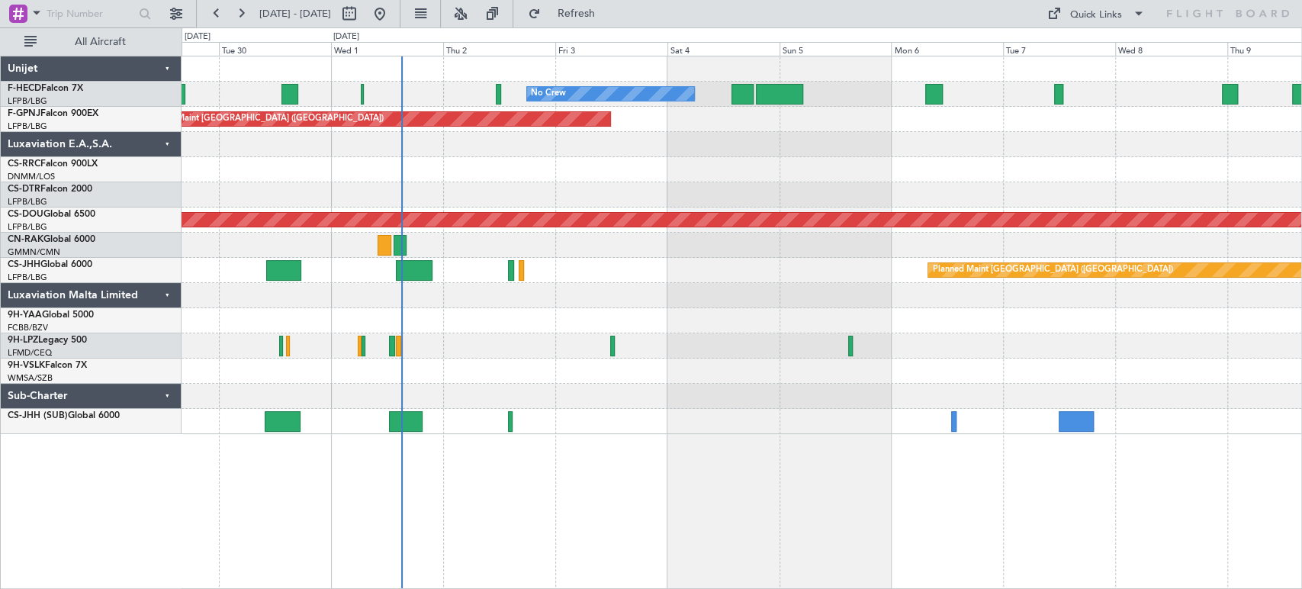
click at [629, 190] on div "No Crew No Crew Planned Maint [GEOGRAPHIC_DATA] ([GEOGRAPHIC_DATA]) No Crew [GE…" at bounding box center [742, 245] width 1120 height 378
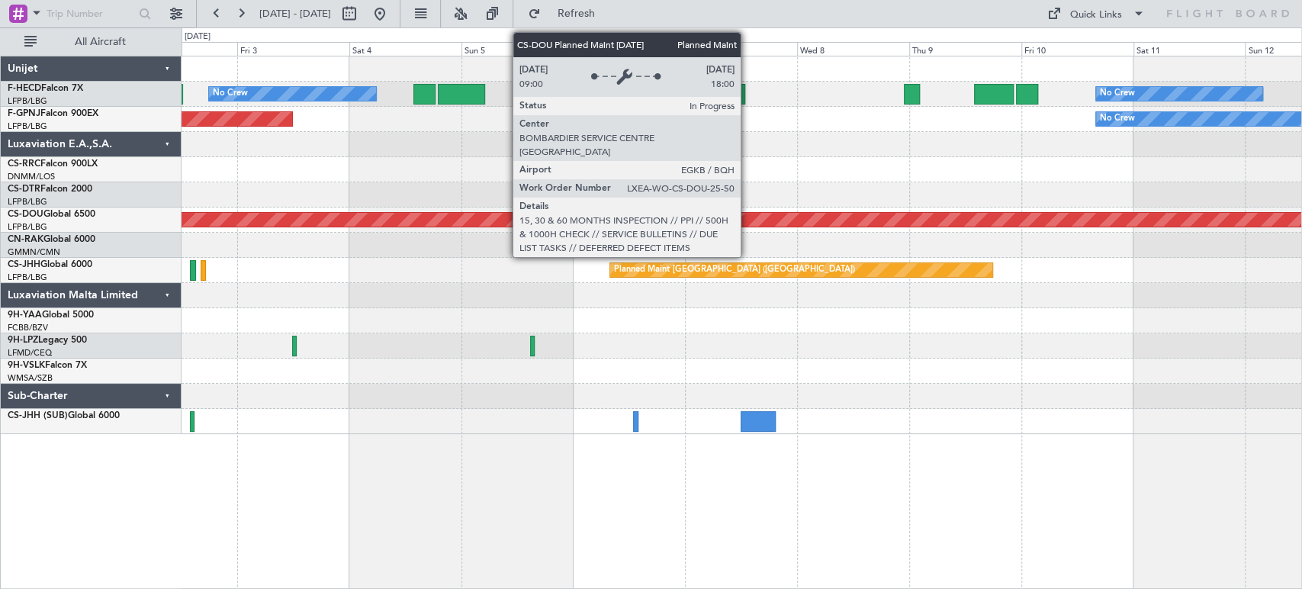
click at [569, 221] on div "Planned Maint London ([GEOGRAPHIC_DATA])" at bounding box center [741, 220] width 3359 height 14
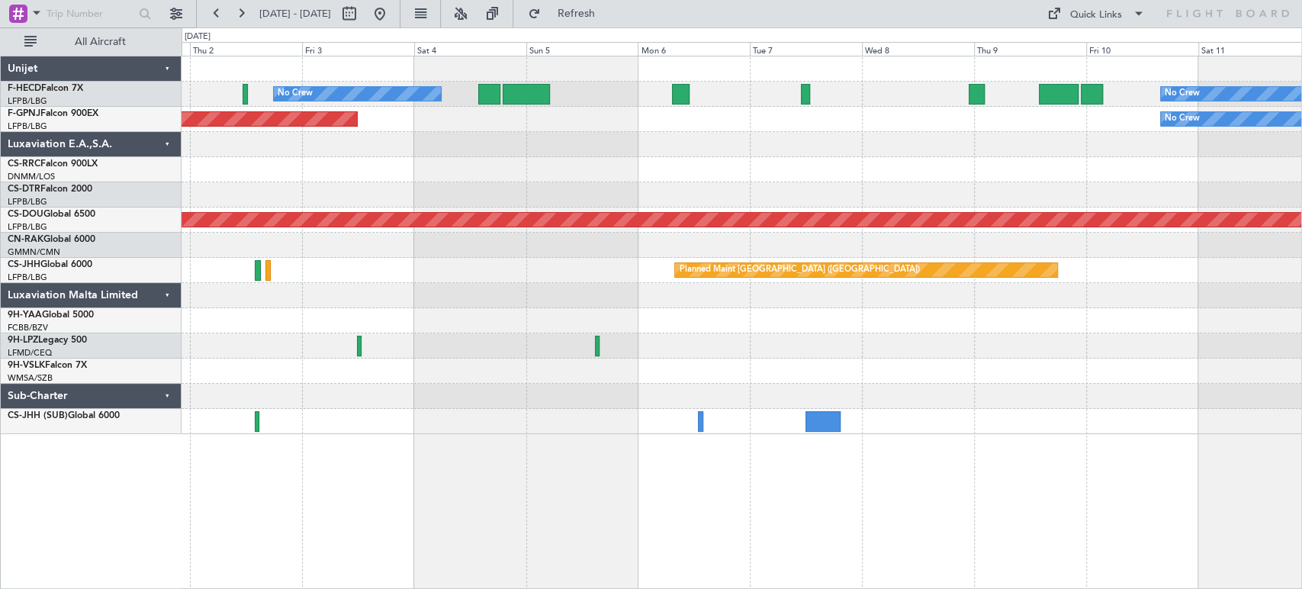
click at [646, 210] on div "Planned Maint London ([GEOGRAPHIC_DATA])" at bounding box center [742, 220] width 1120 height 25
click at [1046, 127] on div "No Crew No Crew Planned Maint [GEOGRAPHIC_DATA] ([GEOGRAPHIC_DATA]) No Crew Pla…" at bounding box center [742, 245] width 1120 height 378
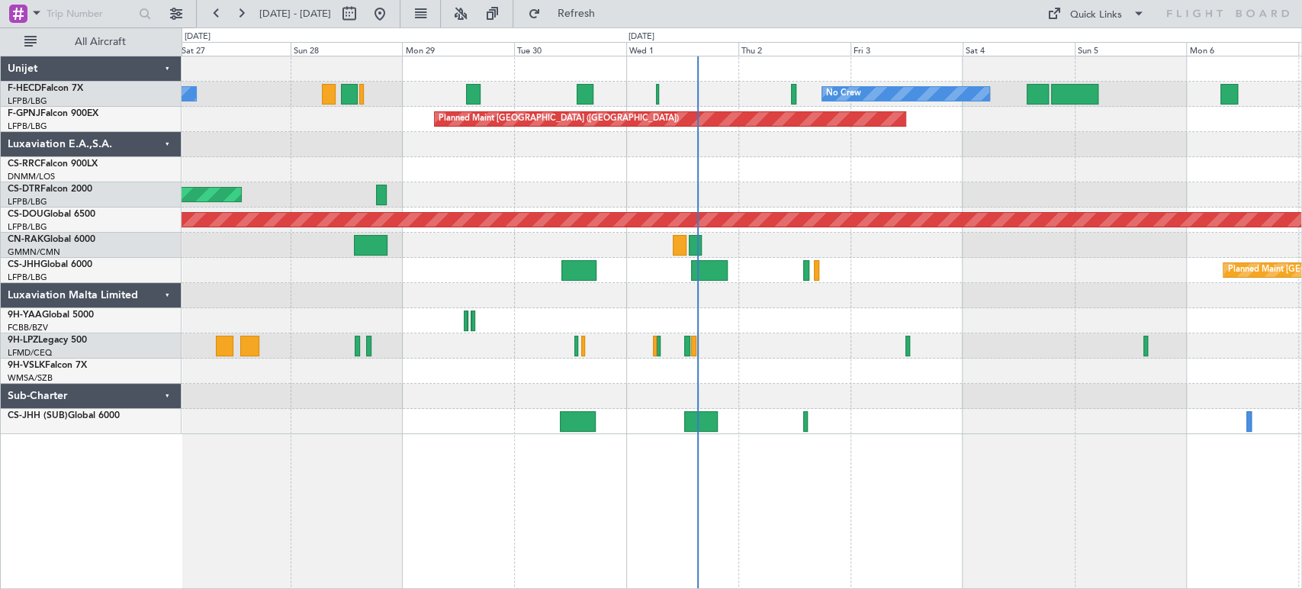
click at [762, 151] on div at bounding box center [742, 144] width 1120 height 25
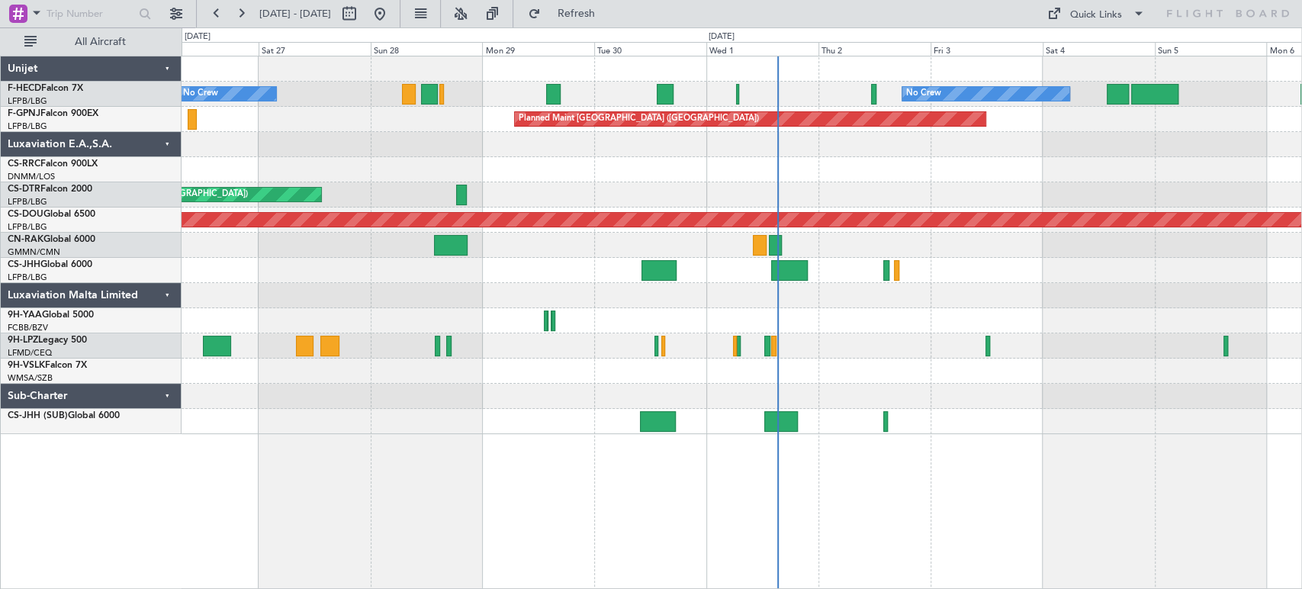
click at [518, 165] on div at bounding box center [742, 169] width 1120 height 25
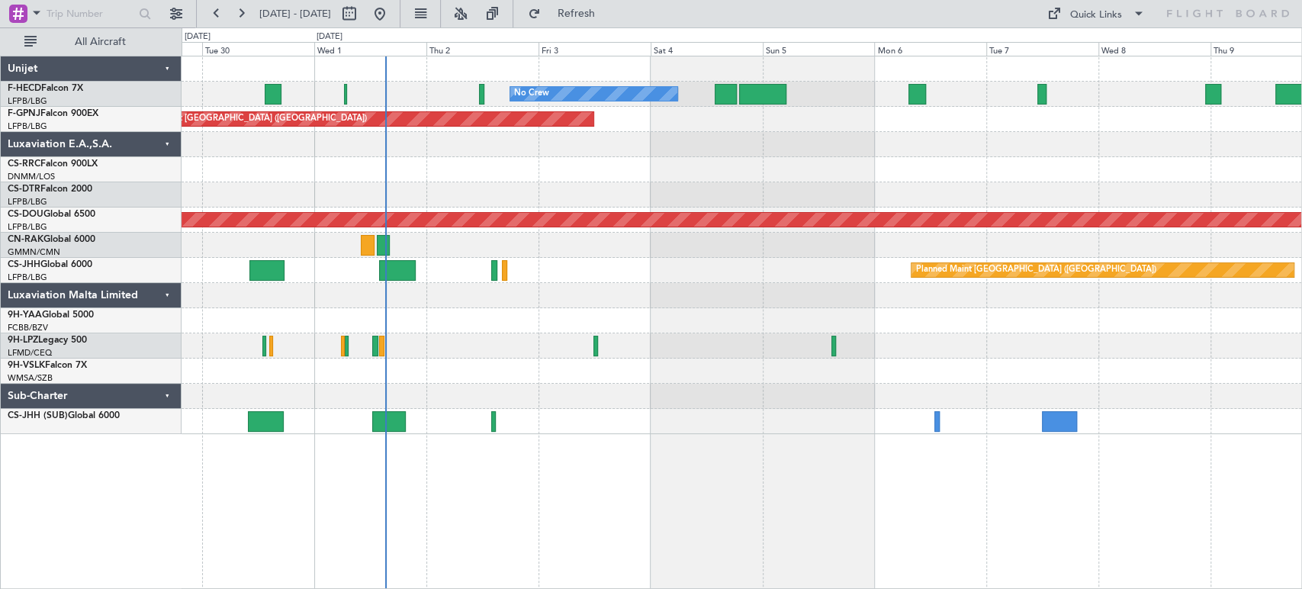
click at [612, 182] on div "No Crew No Crew Planned Maint [GEOGRAPHIC_DATA] ([GEOGRAPHIC_DATA]) No Crew [GE…" at bounding box center [742, 245] width 1120 height 378
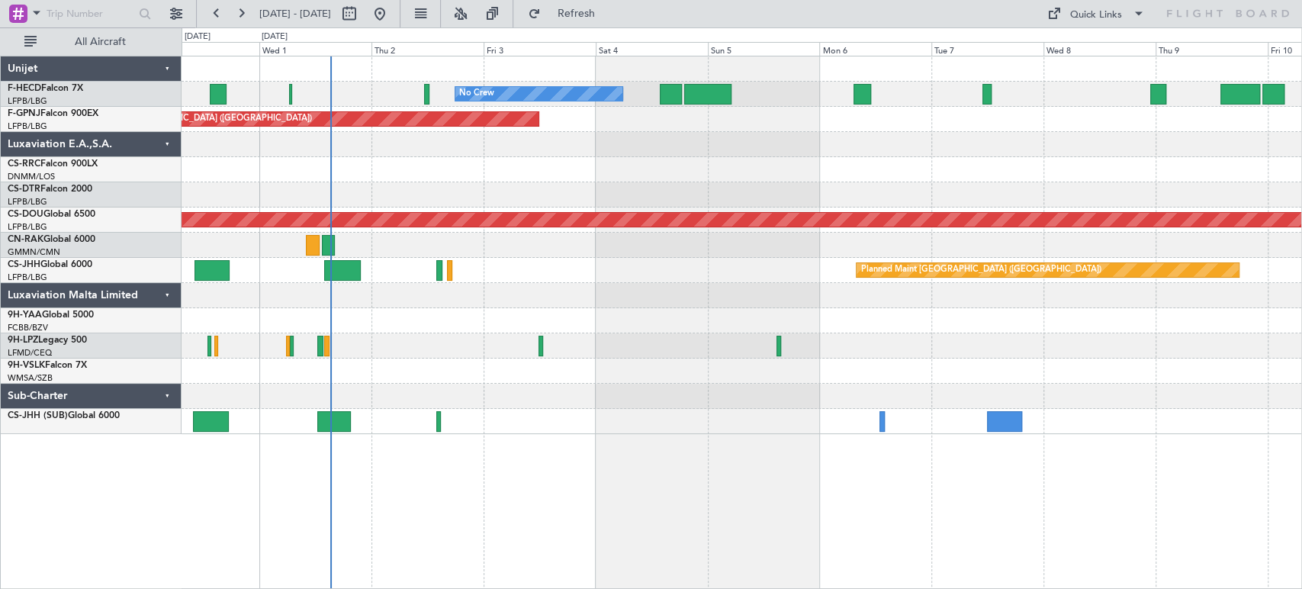
click at [386, 159] on div "No Crew No Crew Planned Maint [GEOGRAPHIC_DATA] ([GEOGRAPHIC_DATA]) No Crew Pla…" at bounding box center [742, 245] width 1120 height 378
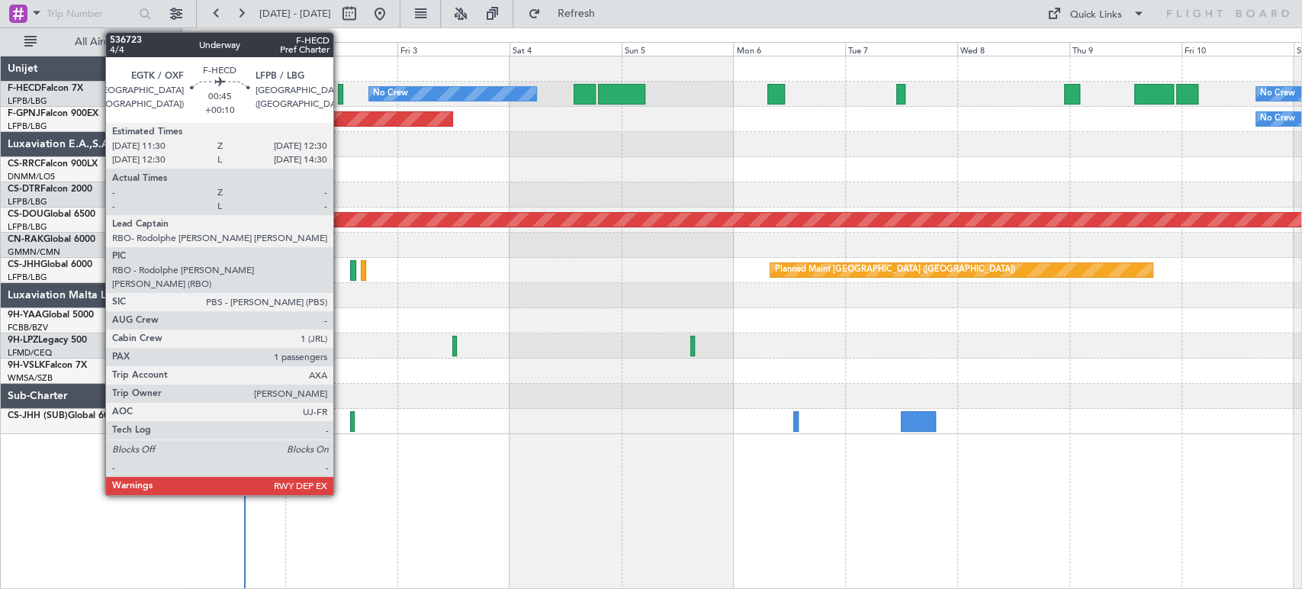
click at [340, 96] on div at bounding box center [340, 94] width 5 height 21
